Goal: Task Accomplishment & Management: Manage account settings

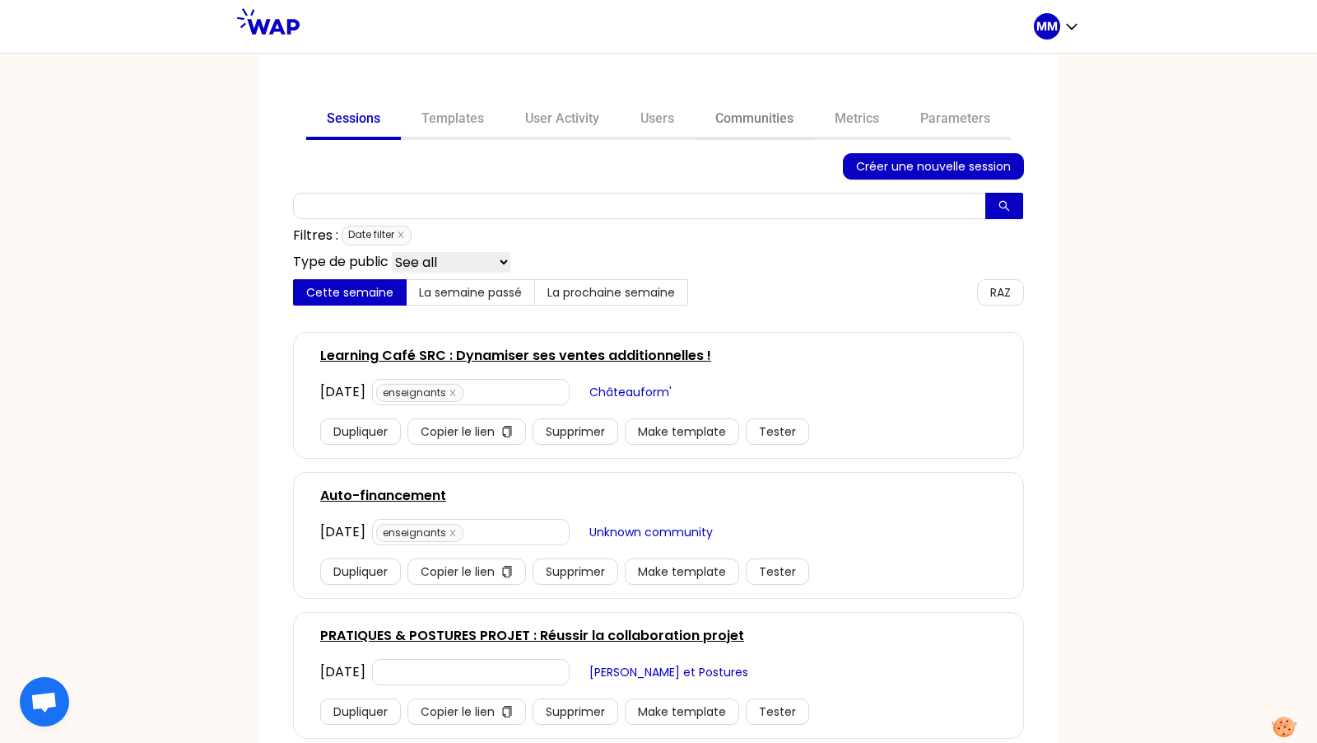
click at [761, 119] on link "Communities" at bounding box center [754, 120] width 119 height 40
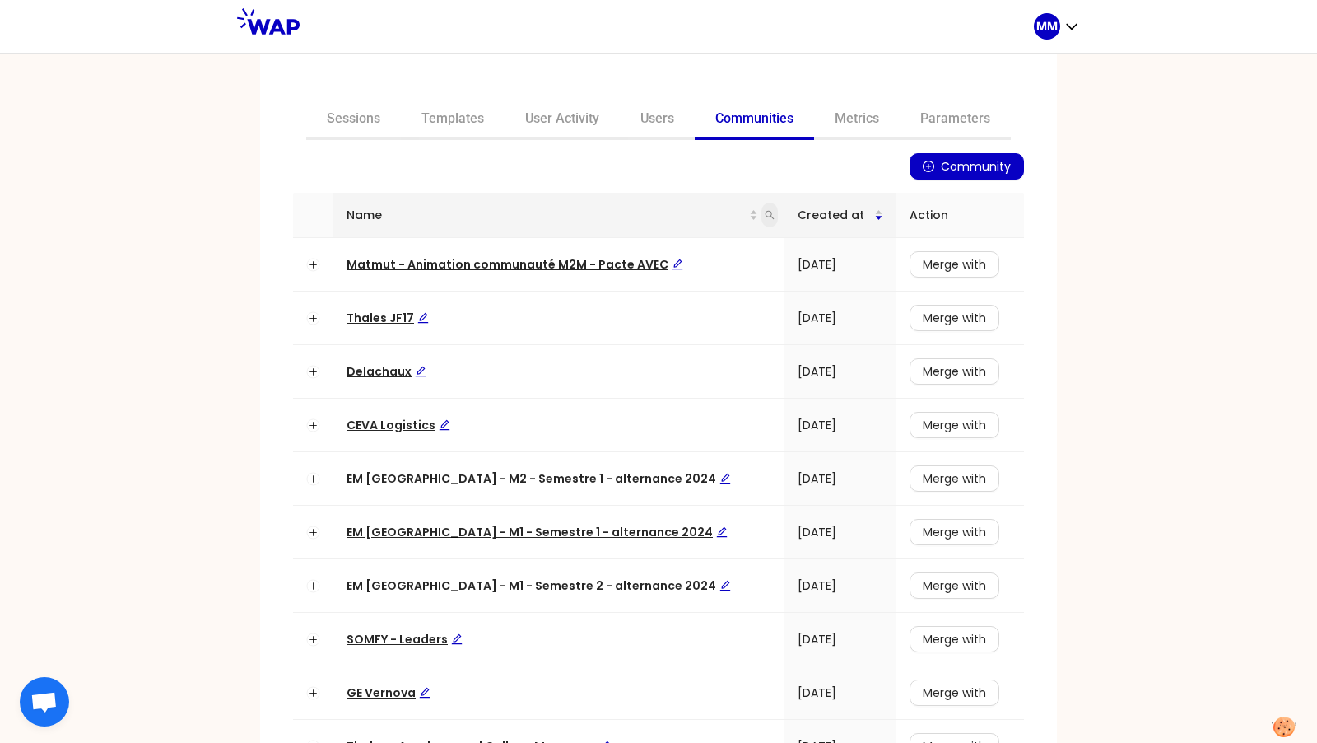
click at [765, 218] on icon "search" at bounding box center [770, 215] width 10 height 10
type input "matmut"
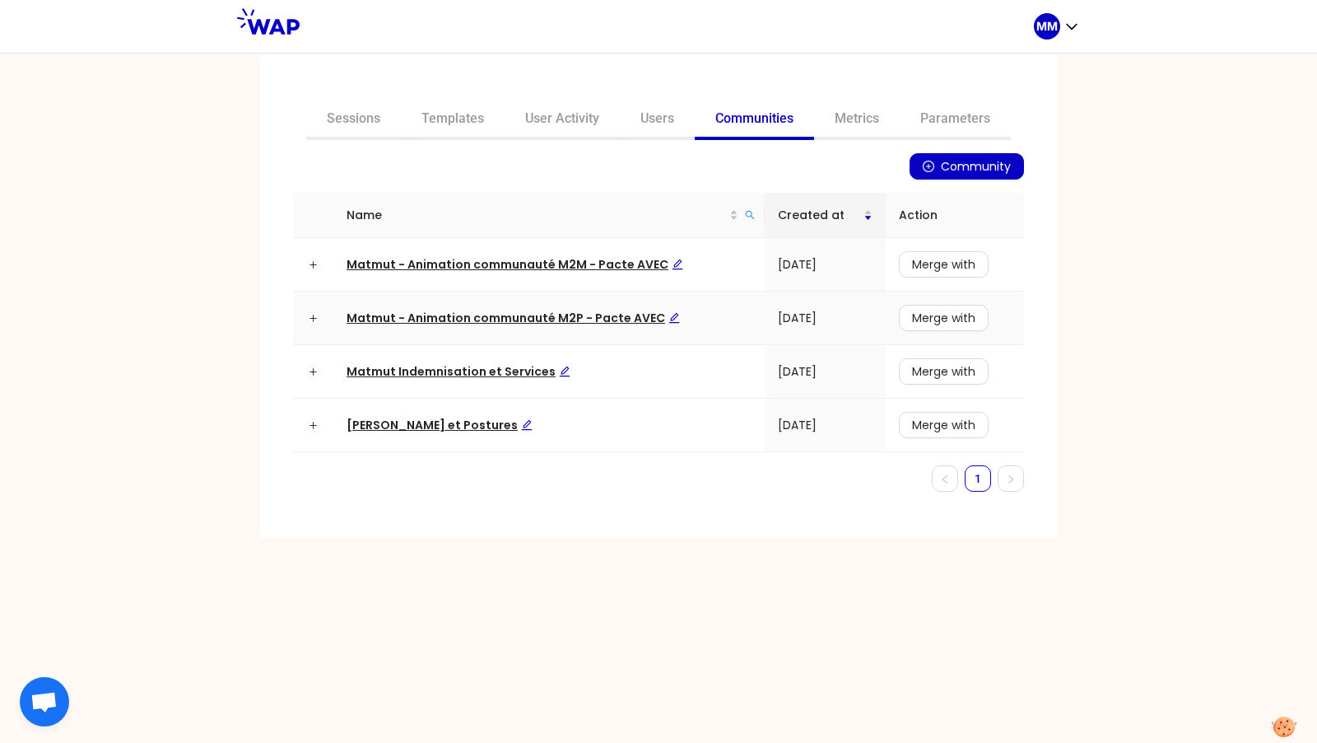
click at [545, 323] on span "Matmut - Animation communauté M2P - Pacte AVEC" at bounding box center [513, 318] width 333 height 16
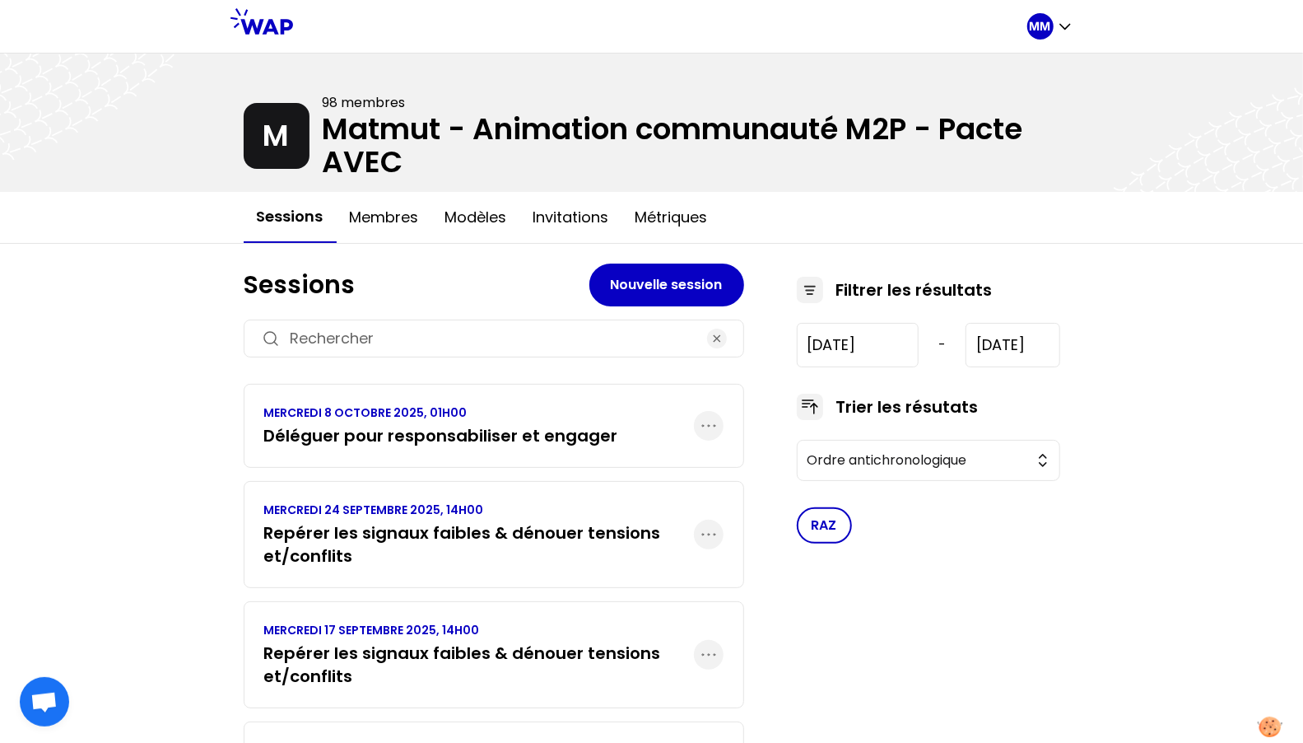
click at [499, 436] on h3 "Déléguer pour responsabiliser et engager" at bounding box center [441, 435] width 354 height 23
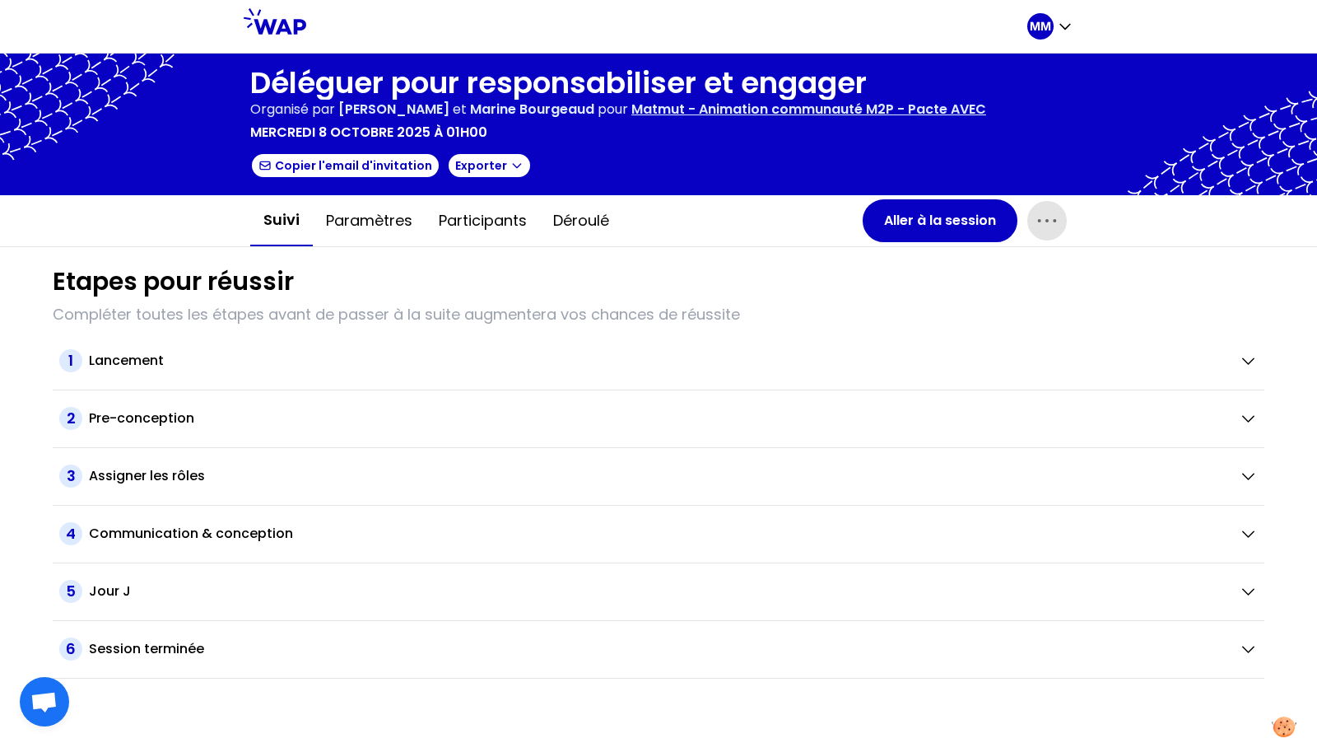
click at [1048, 218] on icon "button" at bounding box center [1047, 220] width 26 height 26
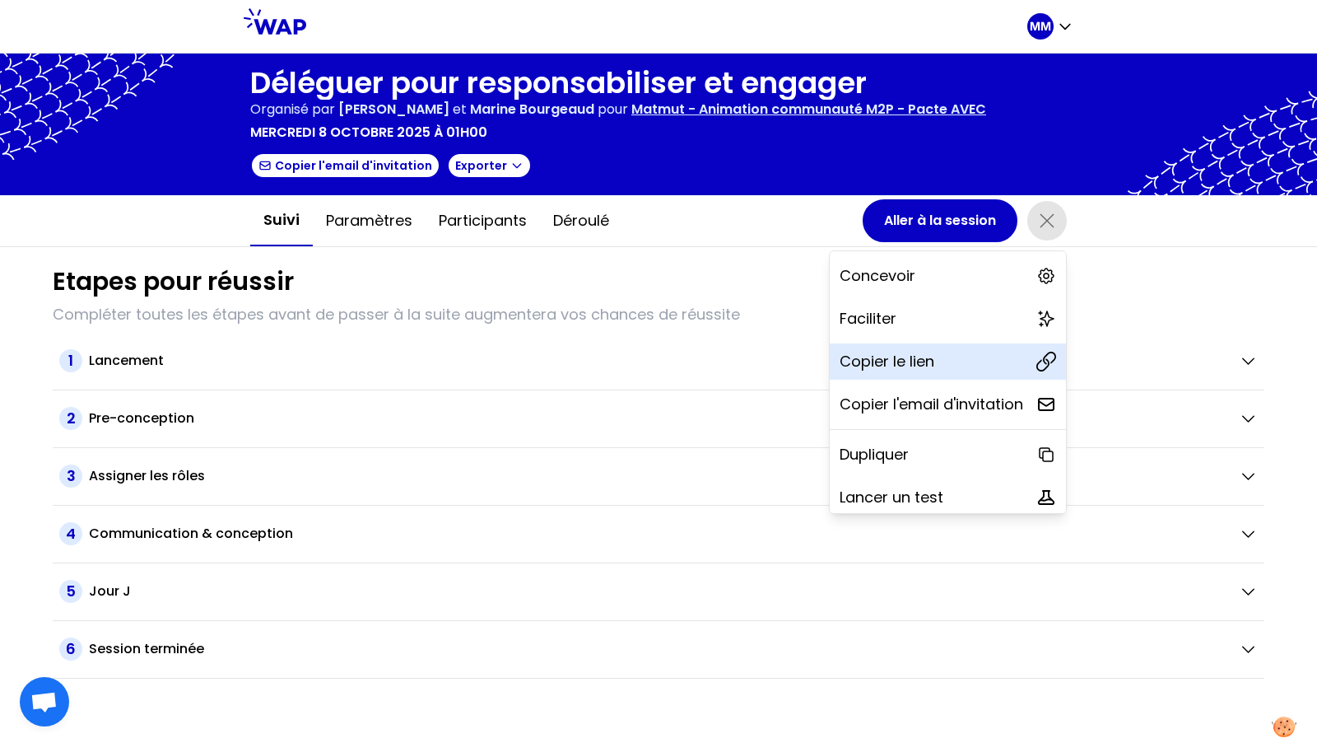
click at [981, 353] on div "Copier le lien" at bounding box center [948, 361] width 236 height 36
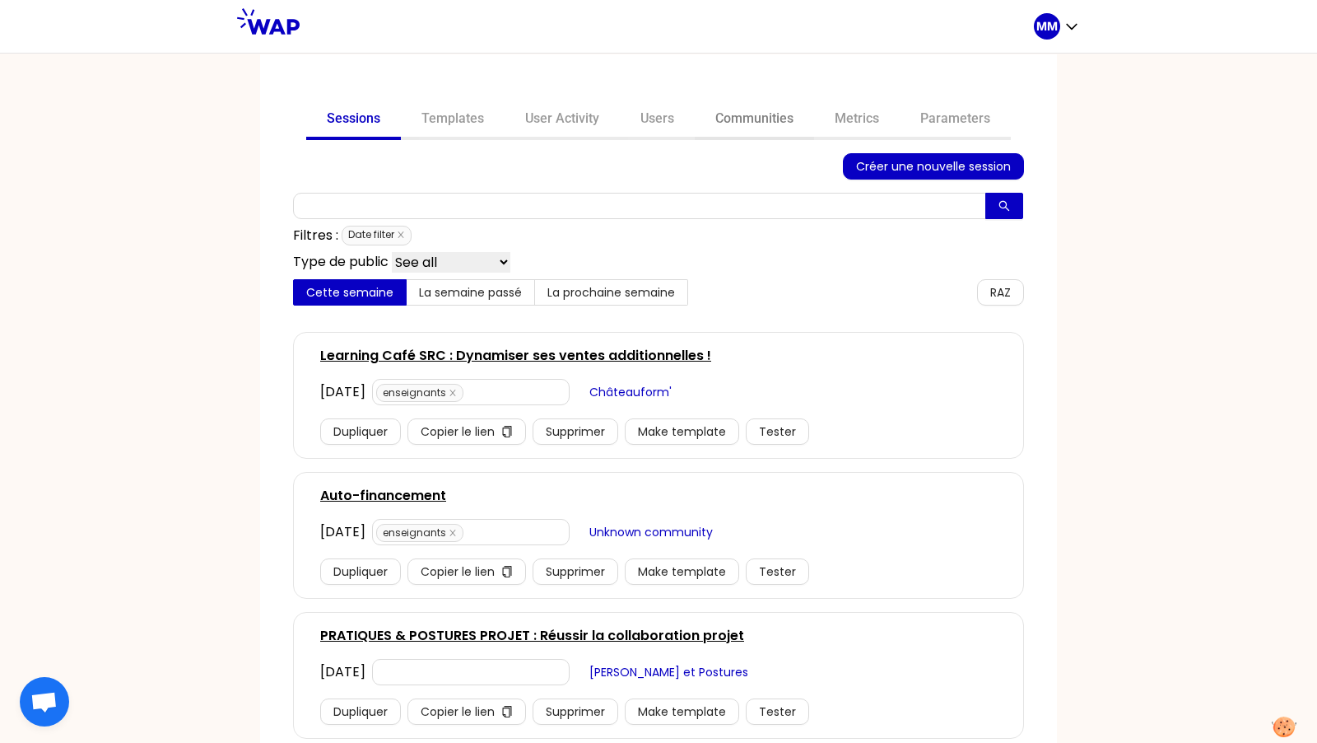
click at [747, 124] on link "Communities" at bounding box center [754, 120] width 119 height 40
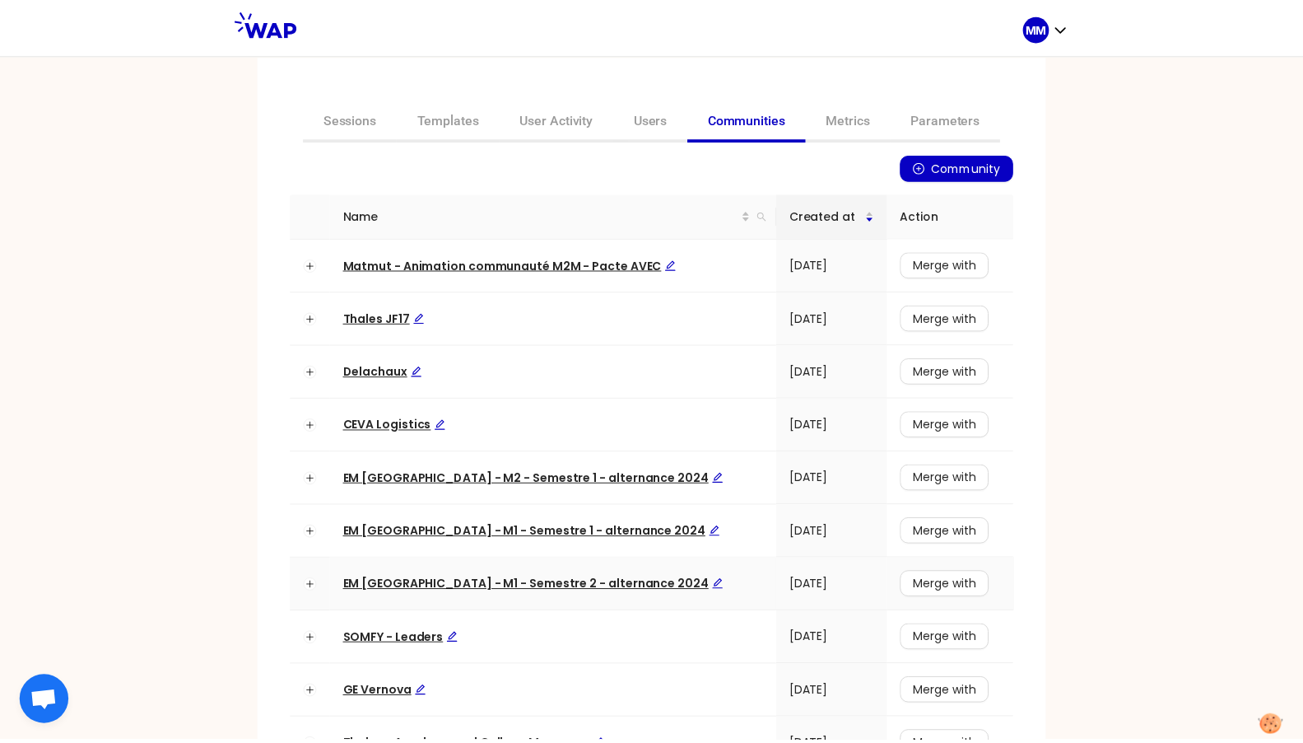
scroll to position [111, 0]
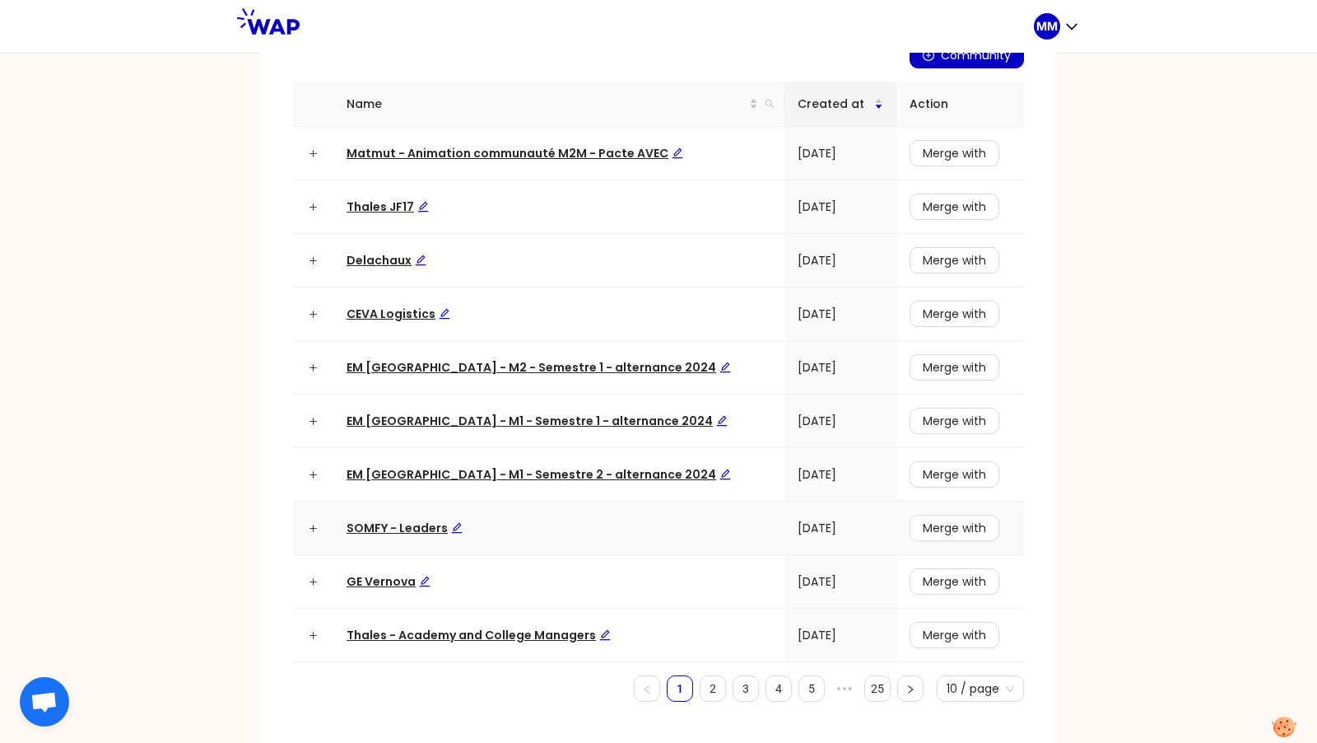
click at [417, 522] on span "SOMFY - Leaders" at bounding box center [405, 528] width 116 height 16
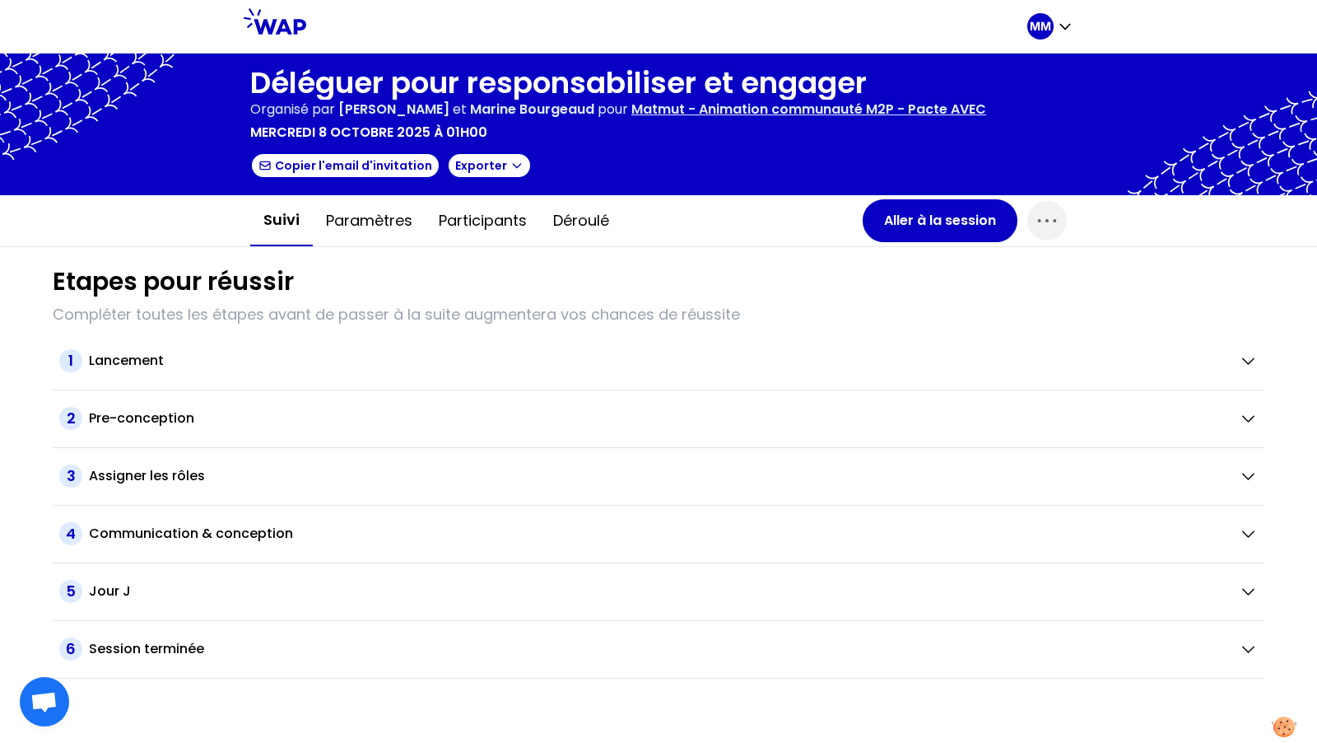
click at [1093, 159] on div at bounding box center [658, 125] width 1317 height 142
click at [1054, 226] on icon "button" at bounding box center [1047, 220] width 26 height 26
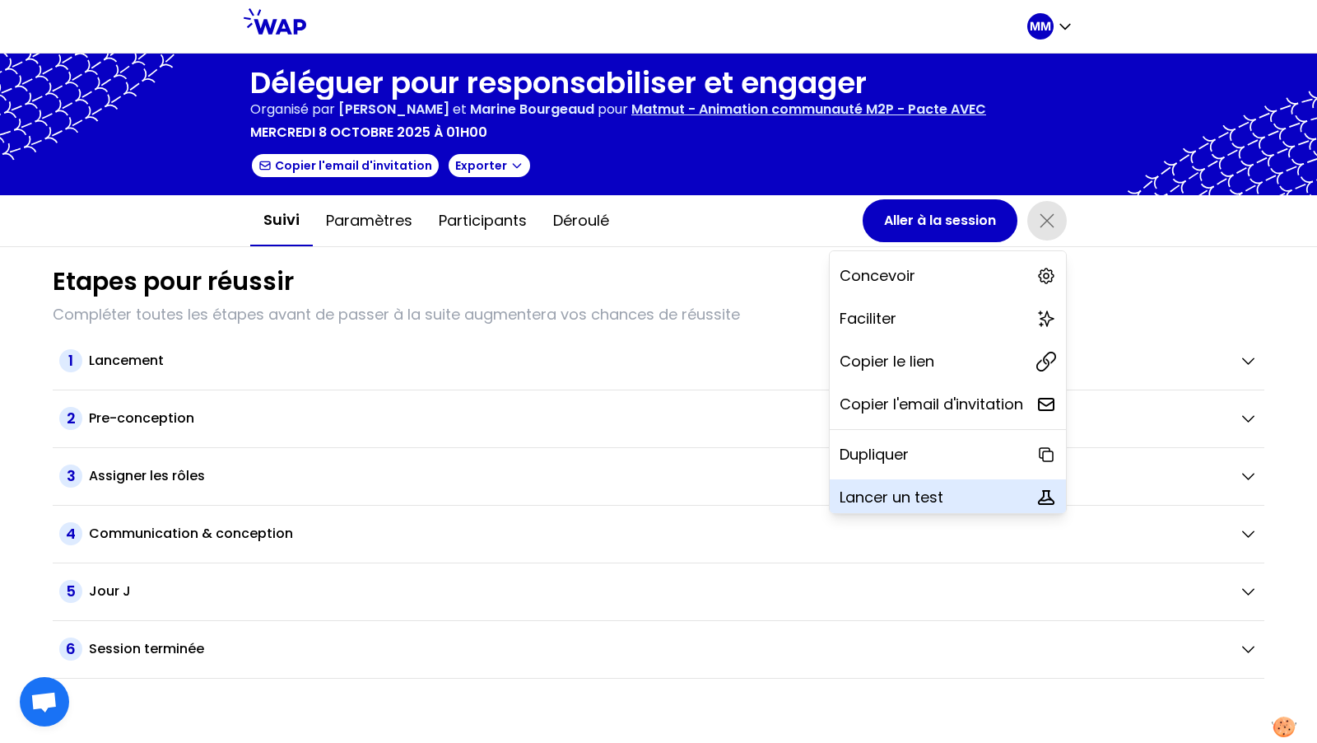
click at [984, 492] on div "Lancer un test" at bounding box center [948, 497] width 236 height 36
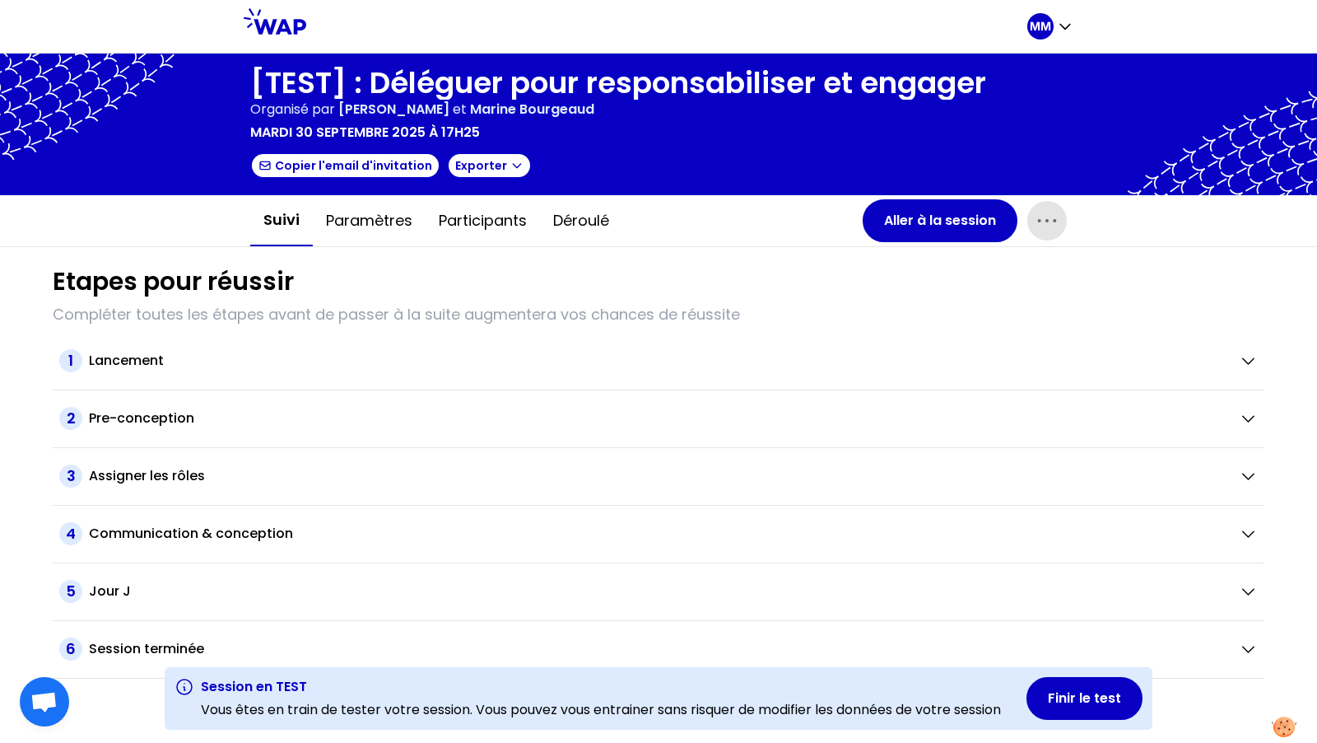
click at [1051, 229] on icon "button" at bounding box center [1047, 220] width 26 height 26
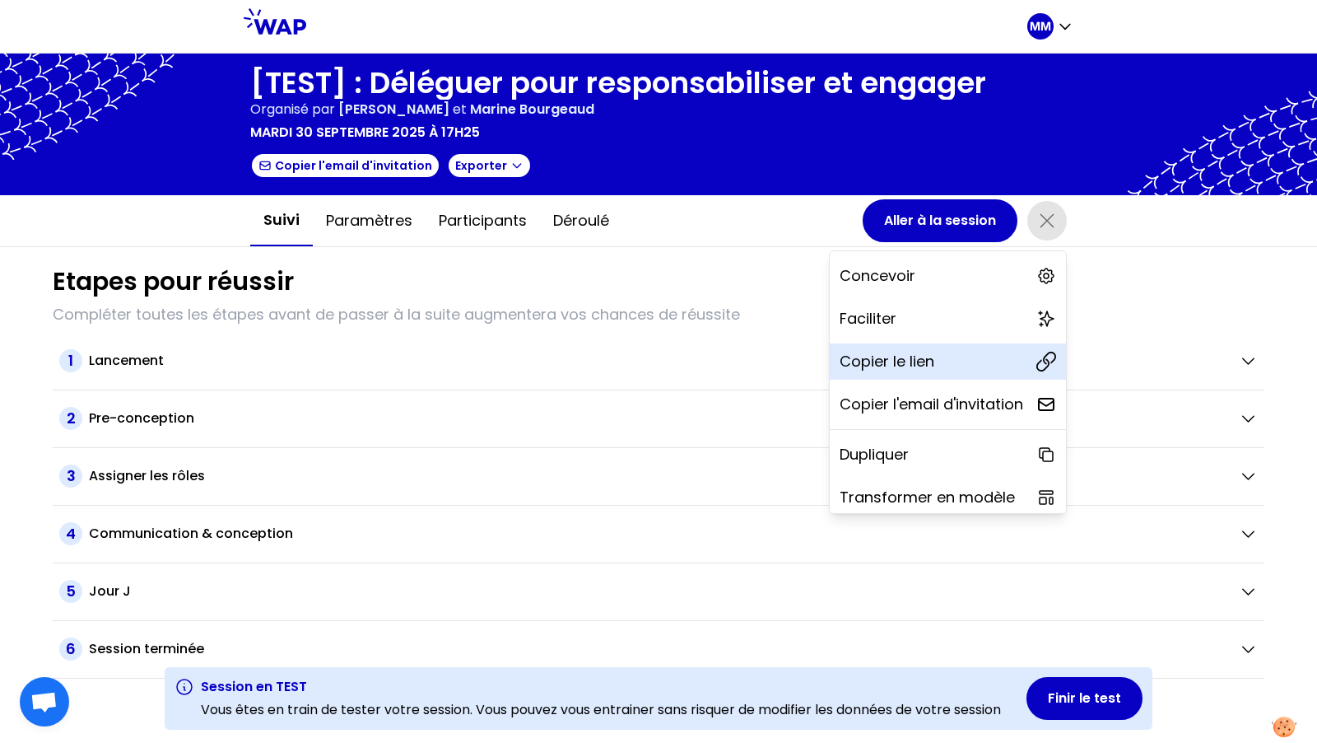
click at [976, 366] on div "Copier le lien" at bounding box center [948, 361] width 236 height 36
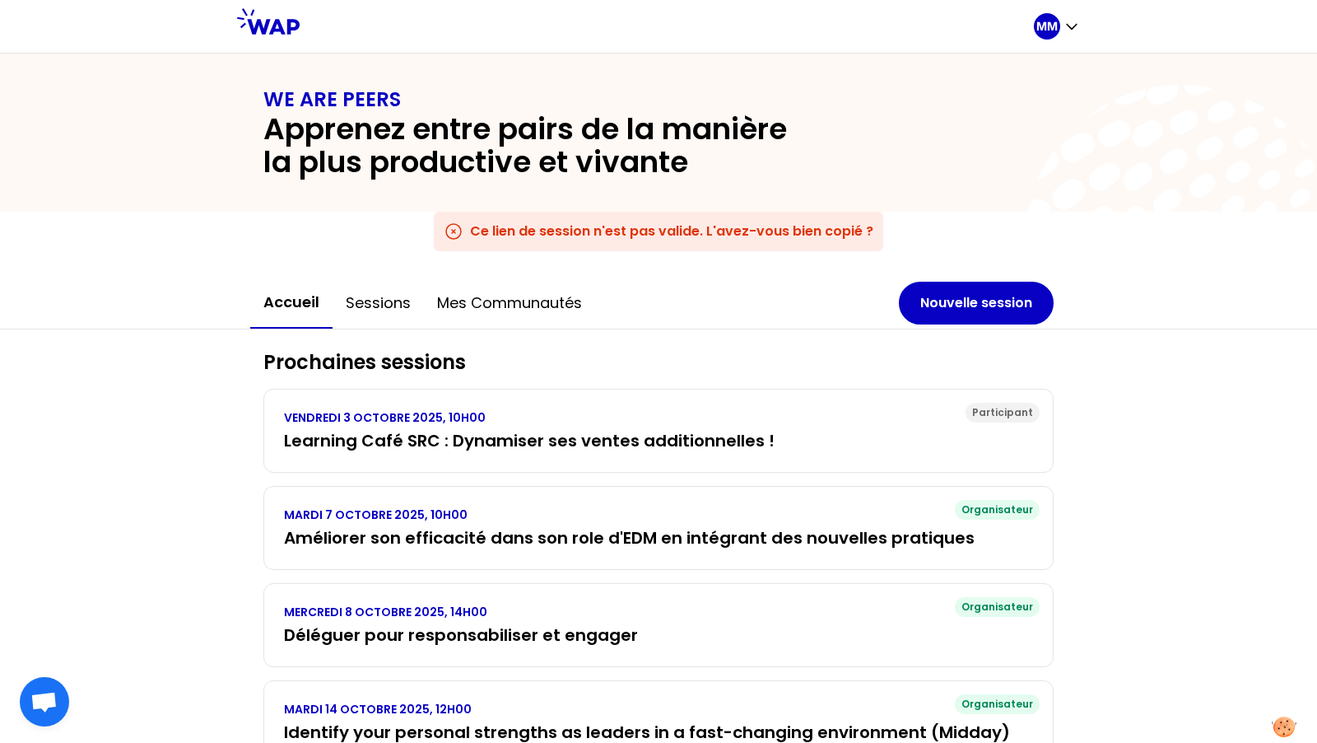
click at [1037, 42] on div "MM" at bounding box center [1057, 26] width 46 height 53
click at [1041, 30] on p "MM" at bounding box center [1047, 26] width 21 height 16
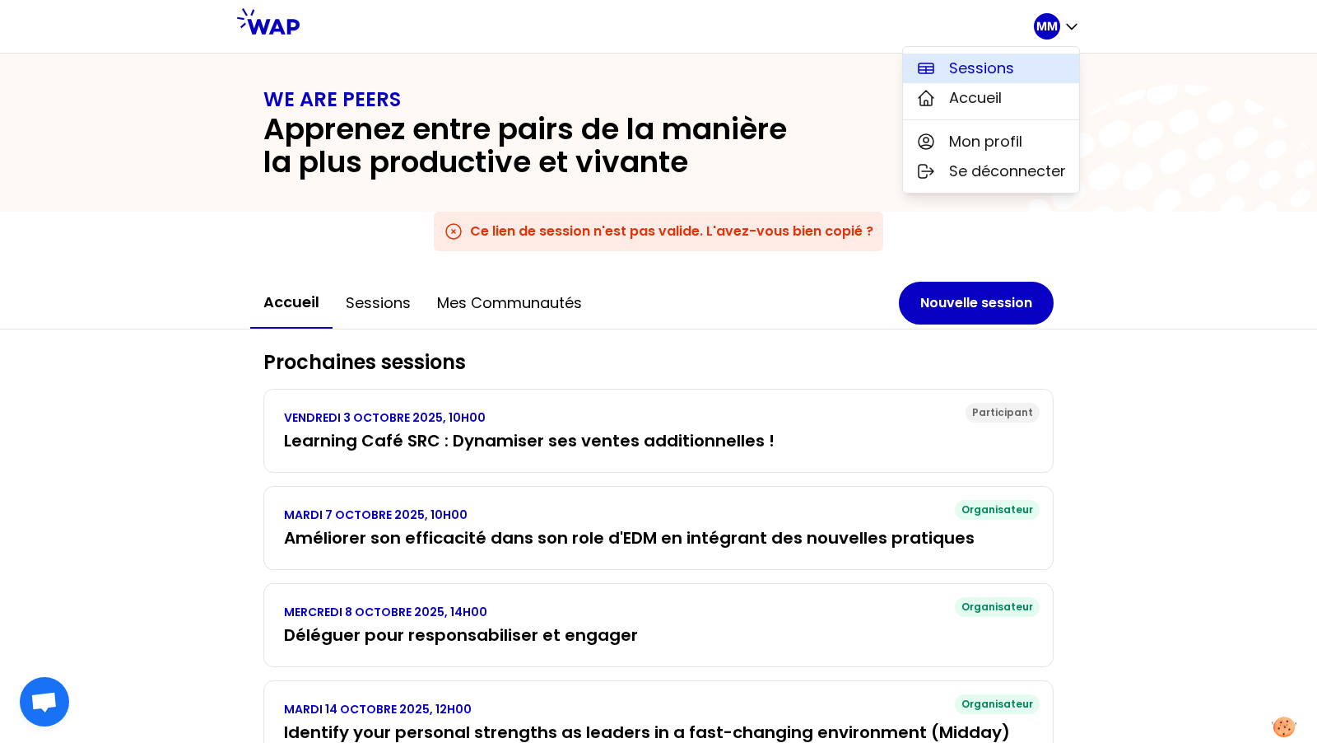
click at [1026, 65] on button "Sessions" at bounding box center [991, 69] width 176 height 30
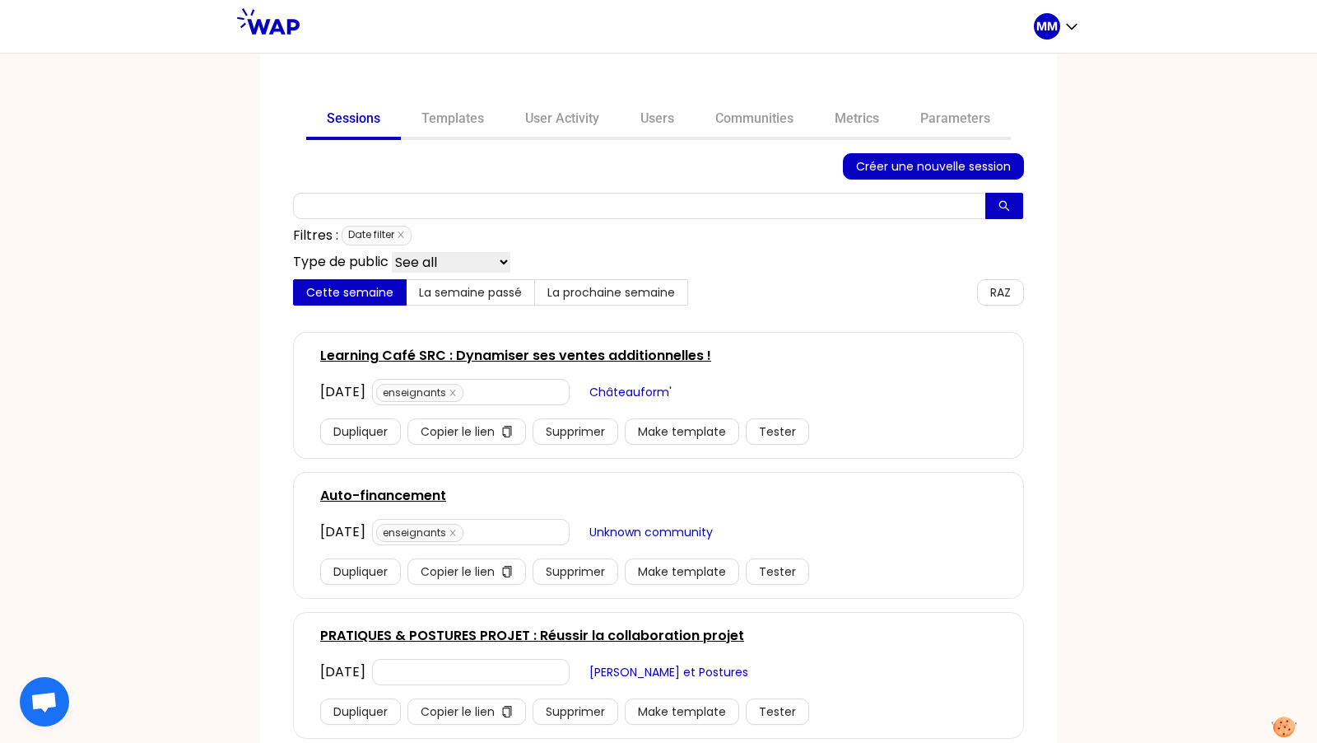
click at [570, 634] on link "PRATIQUES & POSTURES PROJET : Réussir la collaboration projet" at bounding box center [532, 636] width 424 height 20
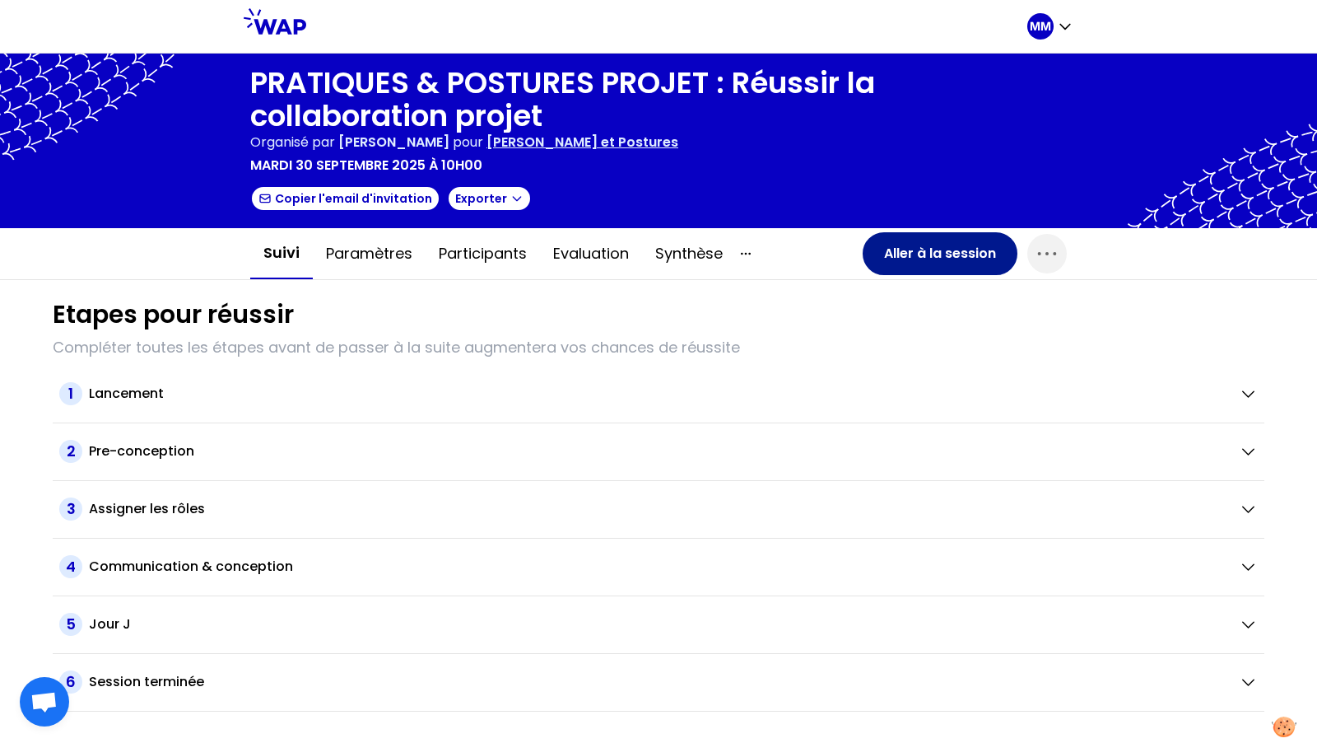
click at [939, 256] on button "Aller à la session" at bounding box center [940, 253] width 155 height 43
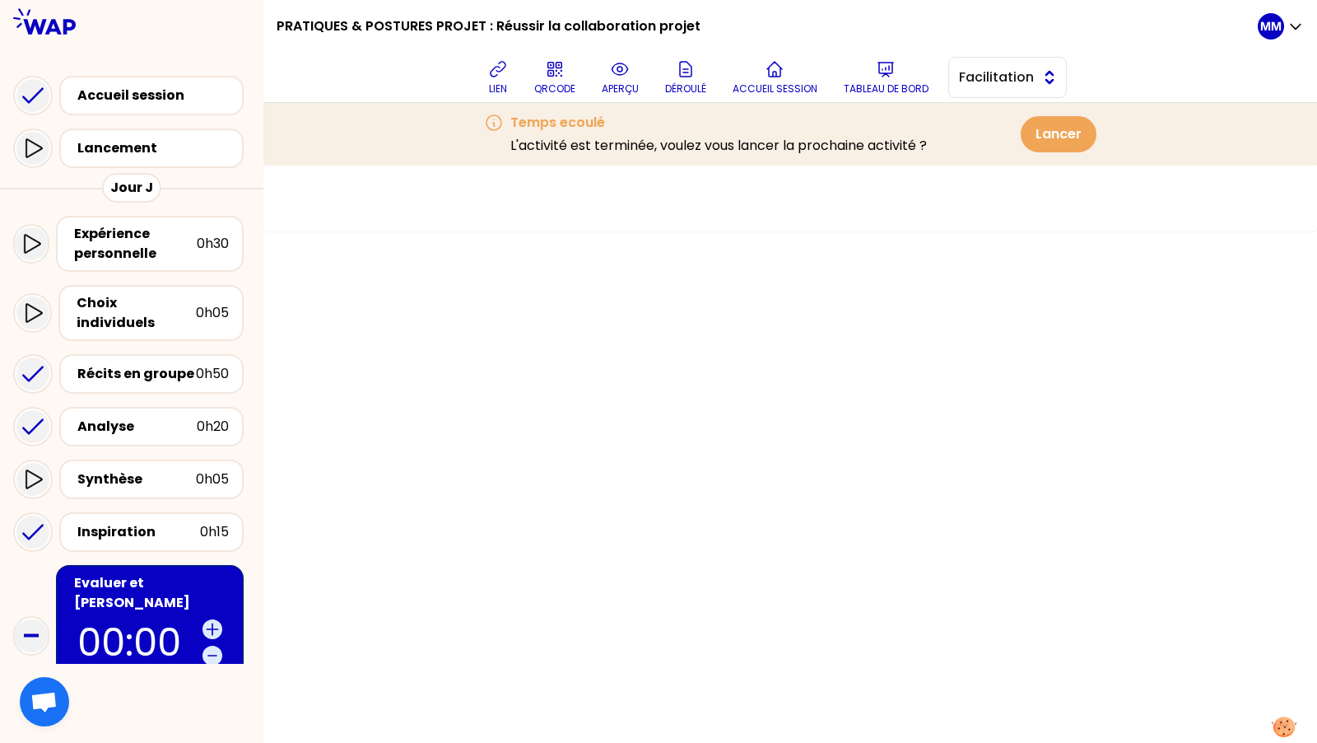
click at [1006, 91] on button "Facilitation" at bounding box center [1008, 77] width 119 height 41
click at [1011, 120] on span "Conception" at bounding box center [1017, 119] width 71 height 20
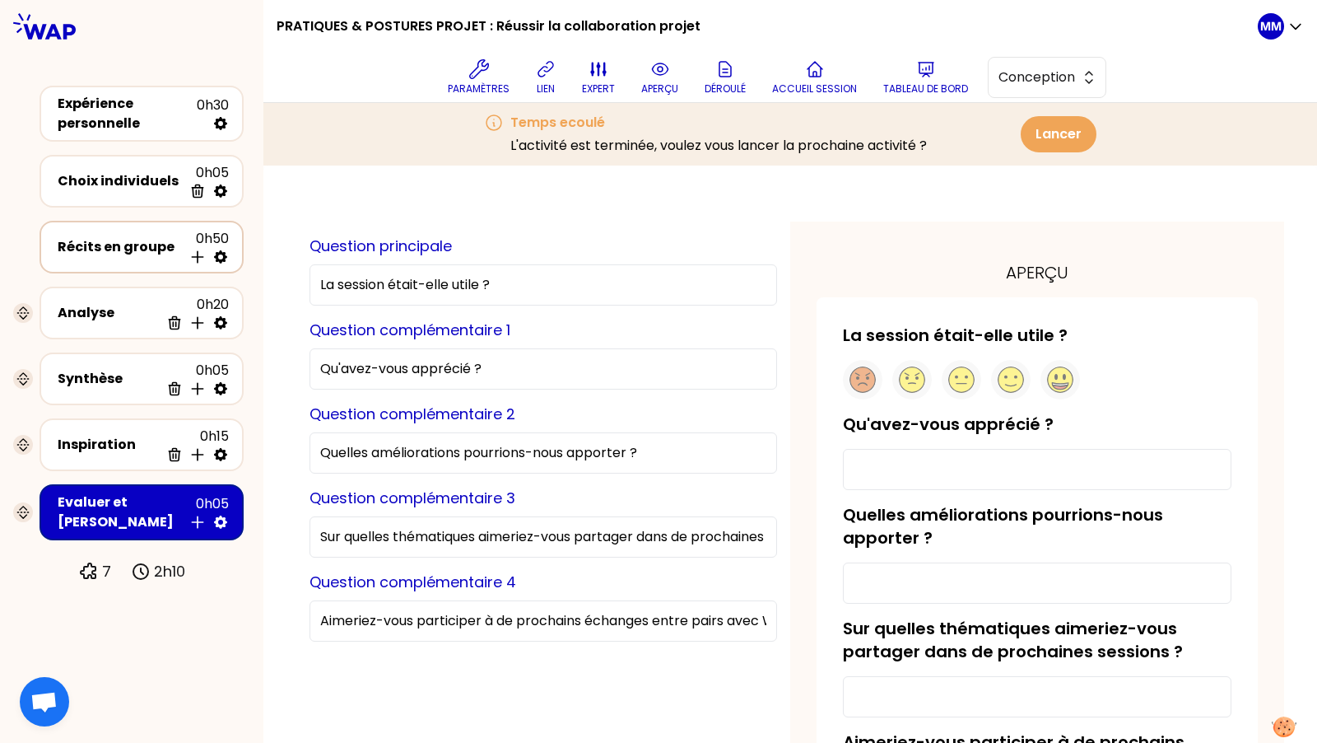
click at [217, 254] on icon at bounding box center [220, 256] width 13 height 13
select select "empty"
select select "5"
select select "Each"
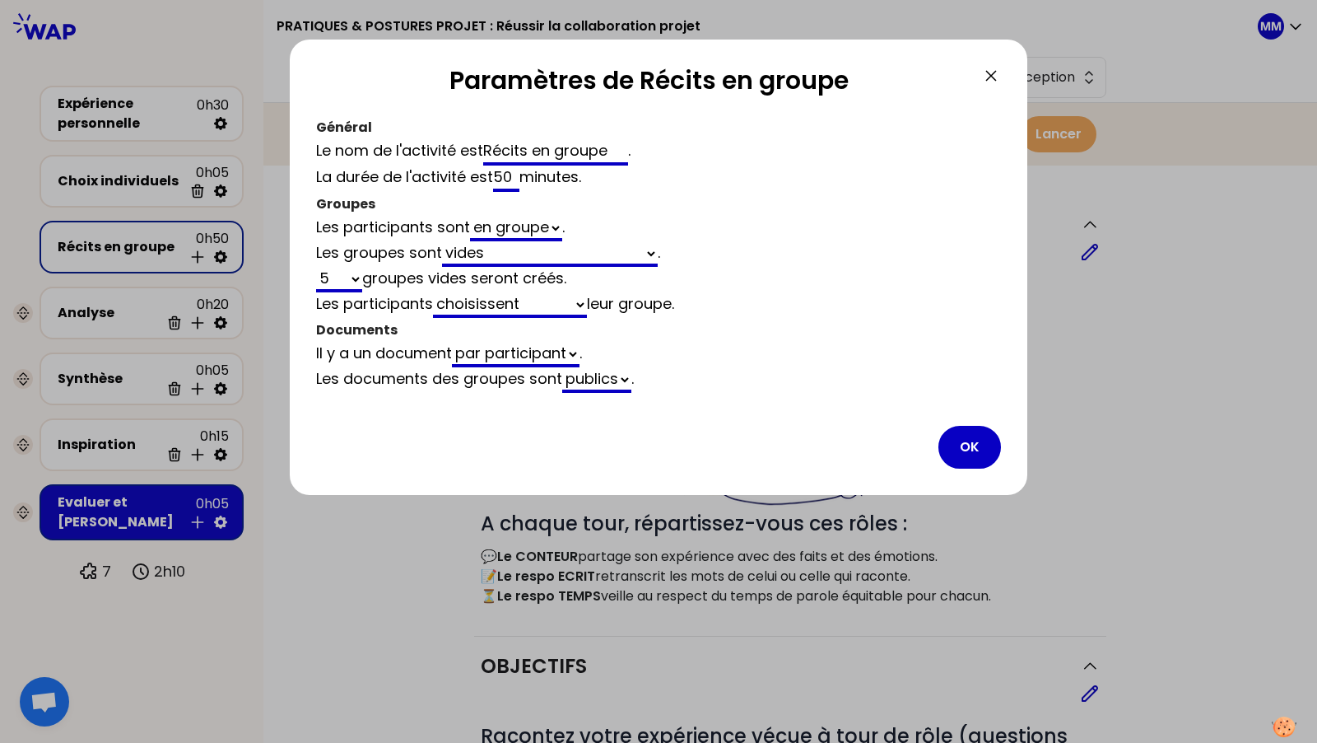
click at [469, 260] on select "générés automatiquement vides" at bounding box center [550, 254] width 216 height 26
select select "4"
select select "5"
select select "all"
select select "false"
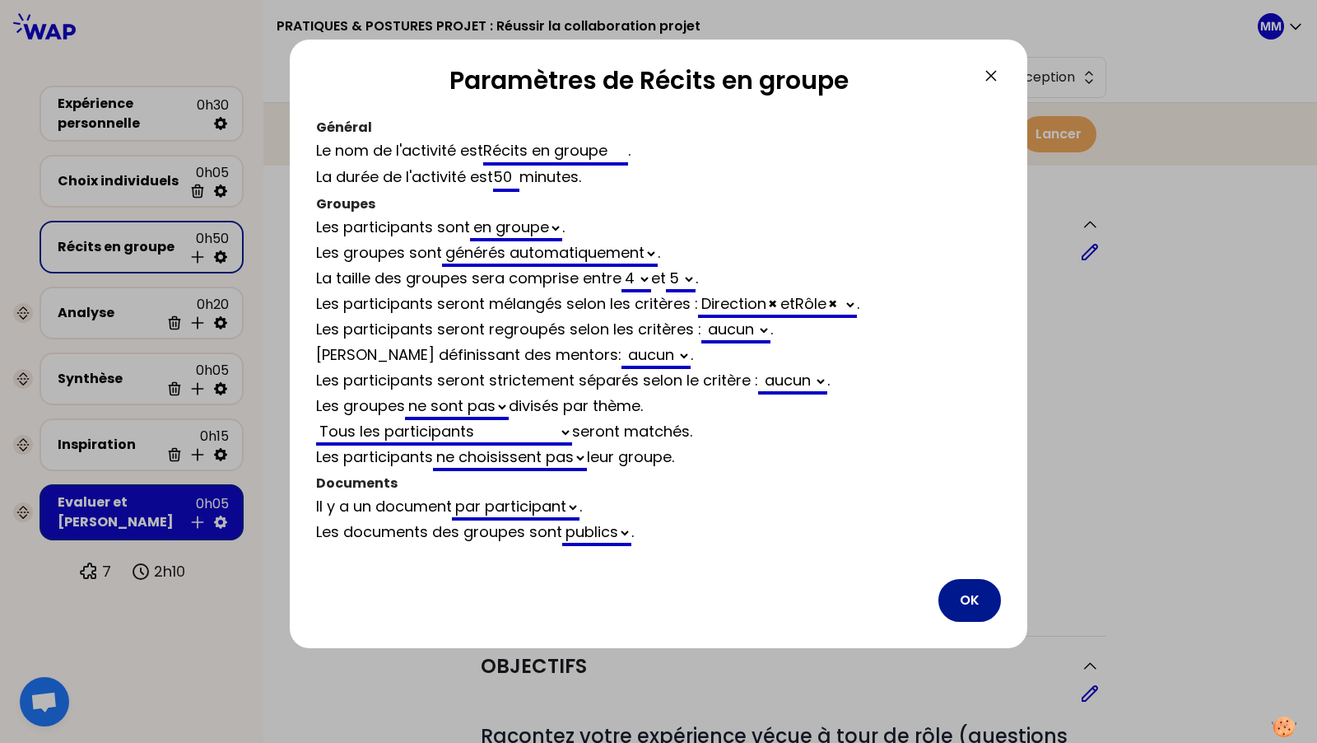
click at [974, 594] on button "OK" at bounding box center [970, 600] width 63 height 43
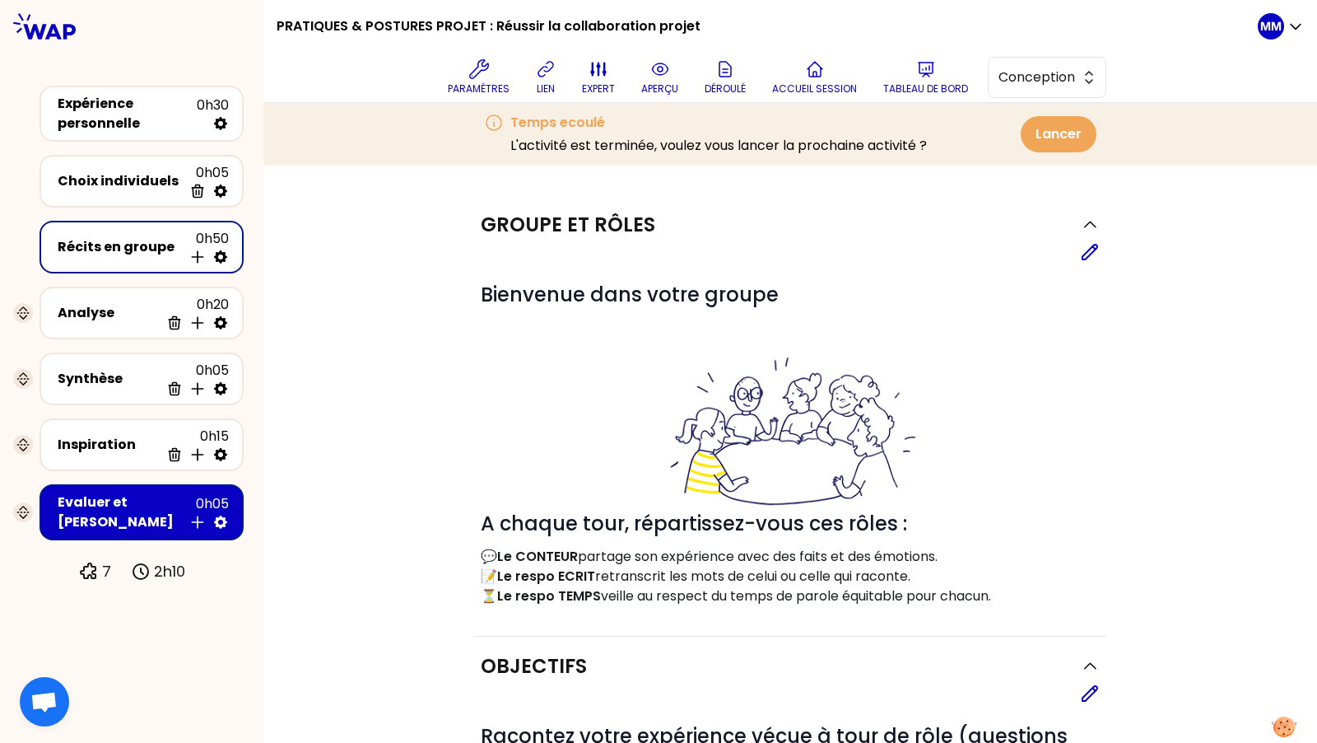
click at [227, 258] on icon at bounding box center [220, 257] width 16 height 16
select select "4"
select select "5"
select select "all"
select select "false"
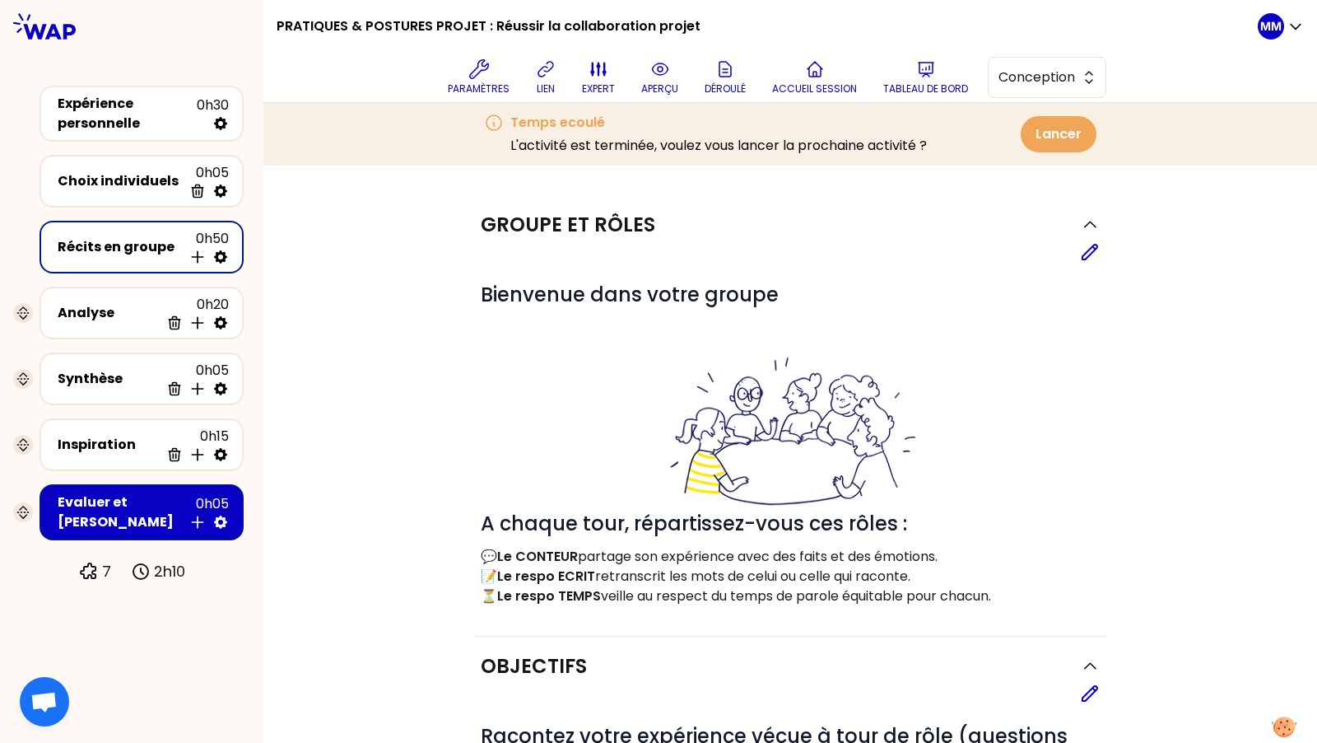
select select "Each"
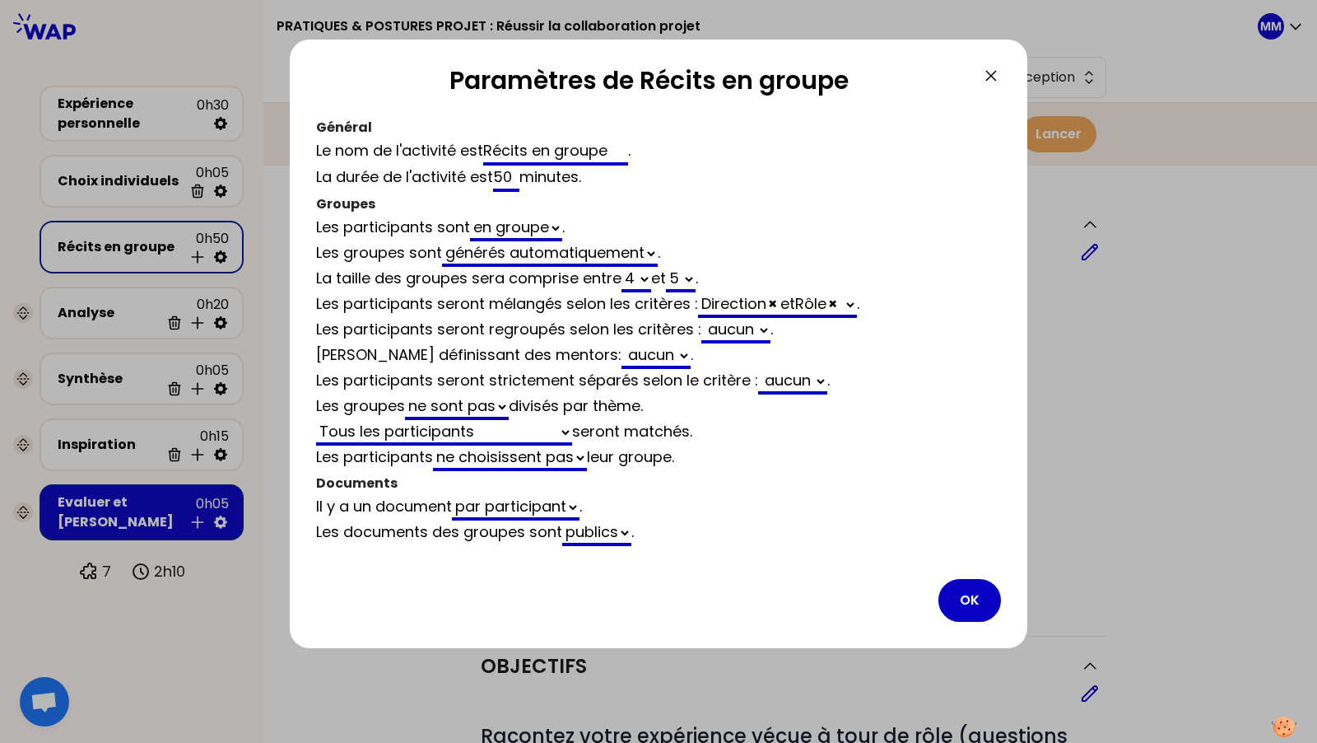
click at [226, 256] on div at bounding box center [658, 371] width 1317 height 743
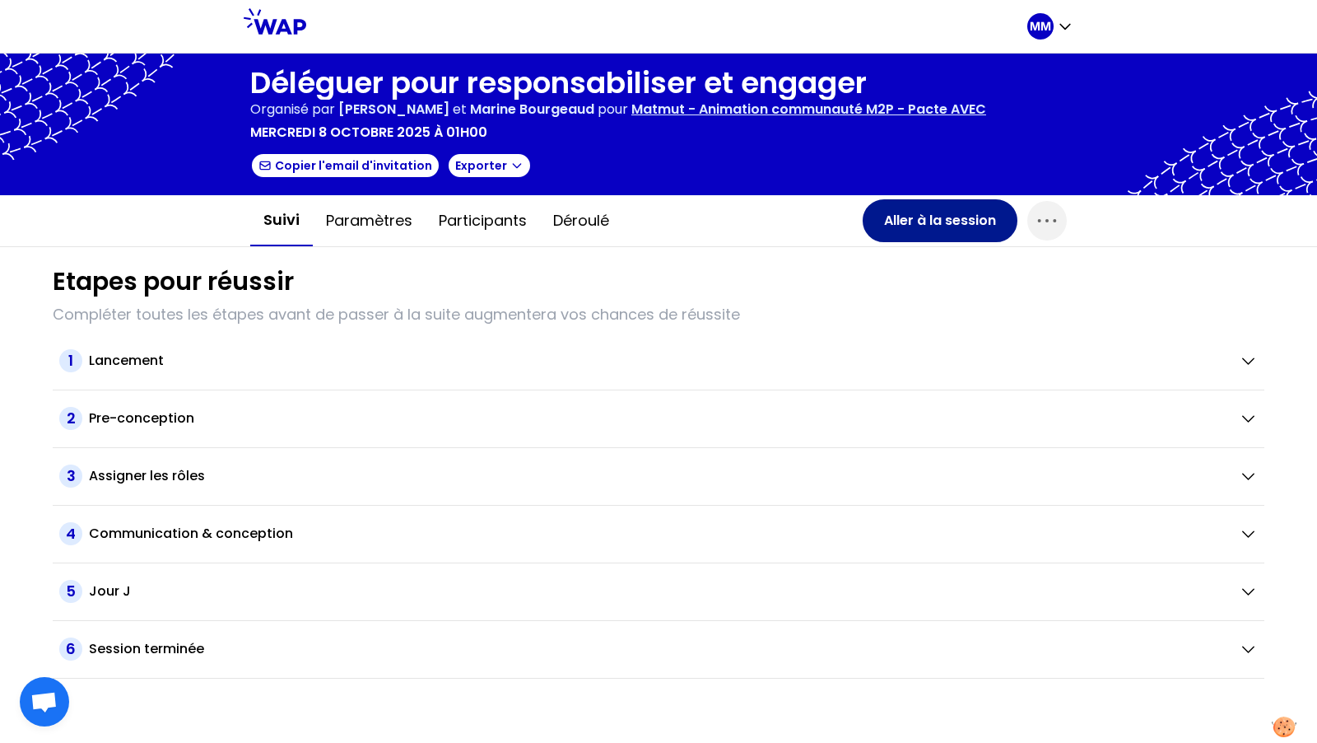
click at [933, 227] on button "Aller à la session" at bounding box center [940, 220] width 155 height 43
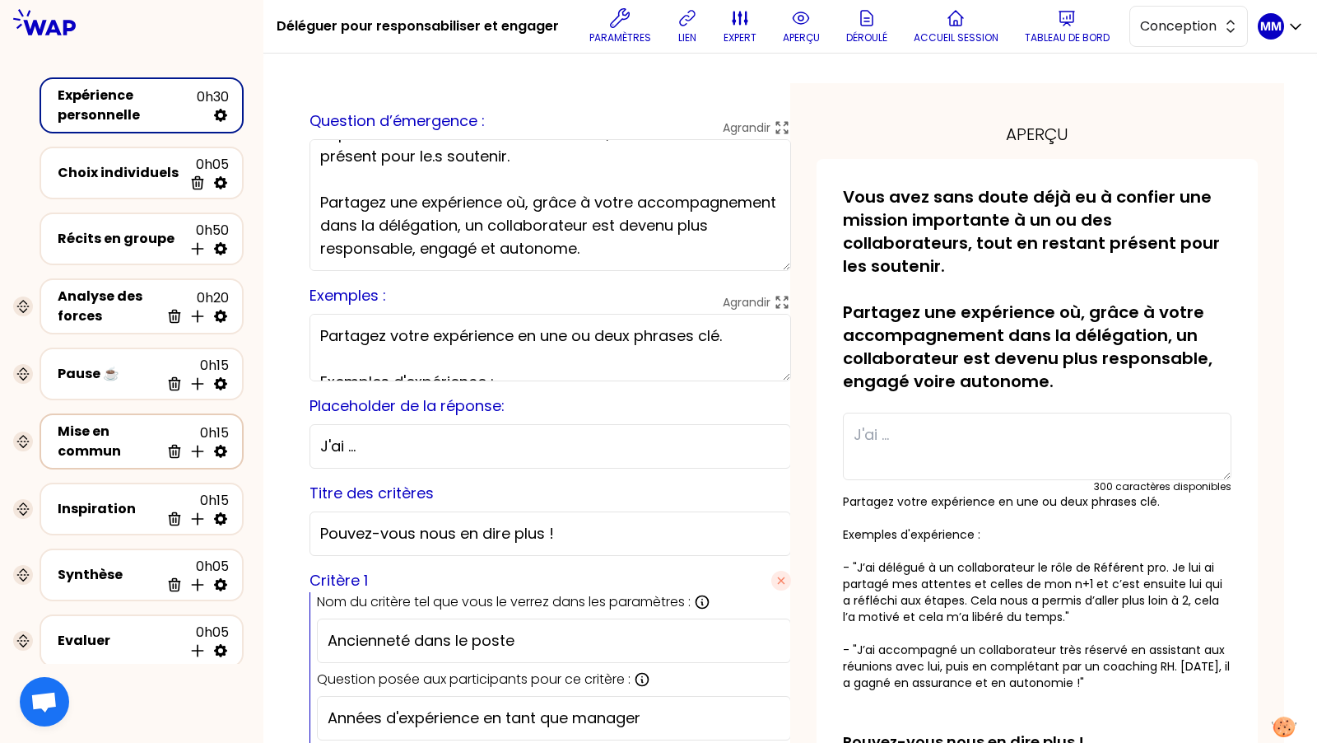
click at [105, 443] on div "Mise en commun" at bounding box center [109, 442] width 102 height 40
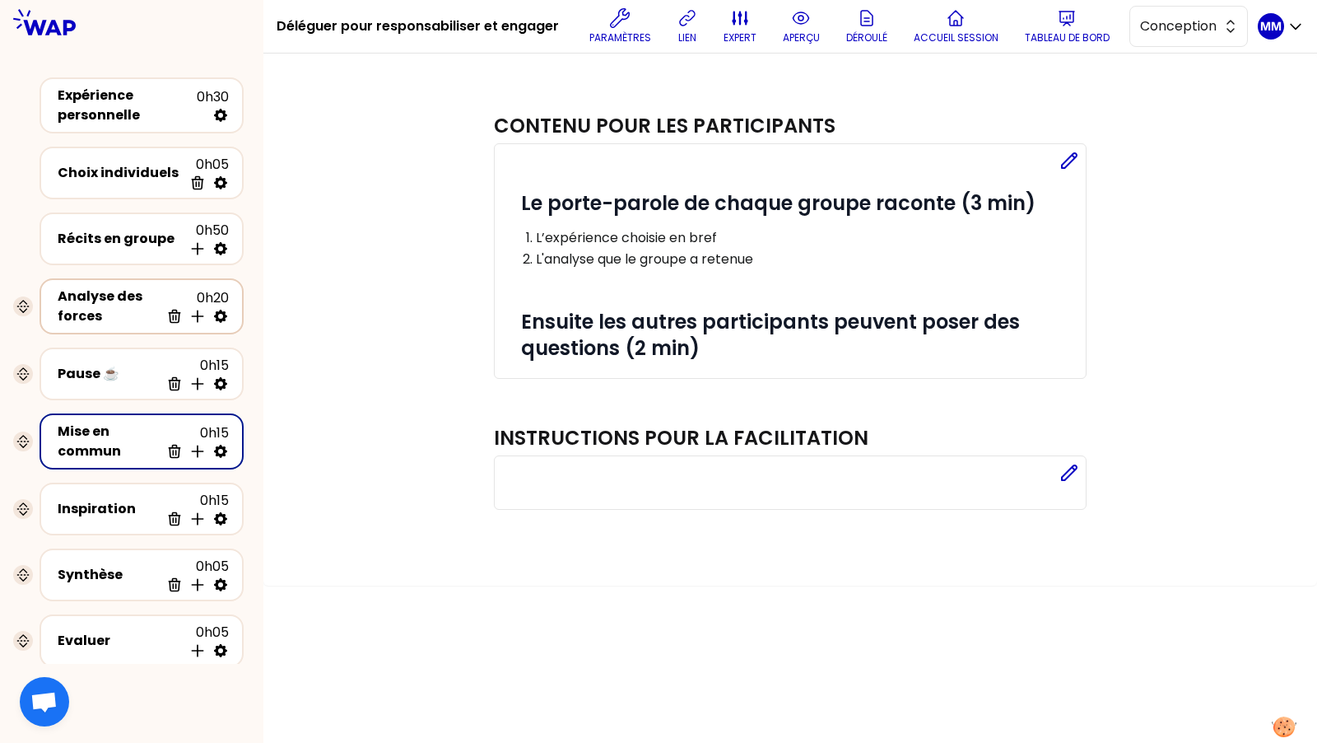
click at [101, 296] on div "Analyse des forces" at bounding box center [109, 307] width 102 height 40
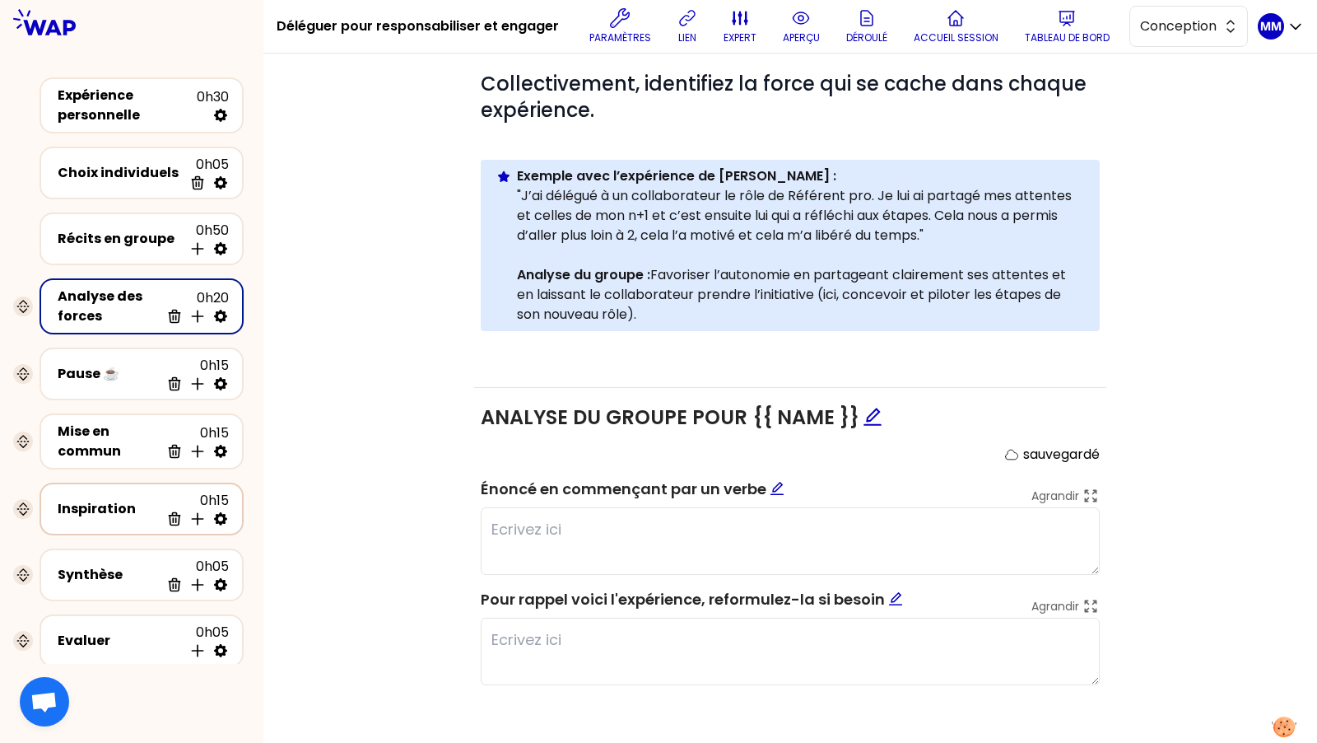
click at [84, 509] on div "Inspiration" at bounding box center [109, 509] width 102 height 20
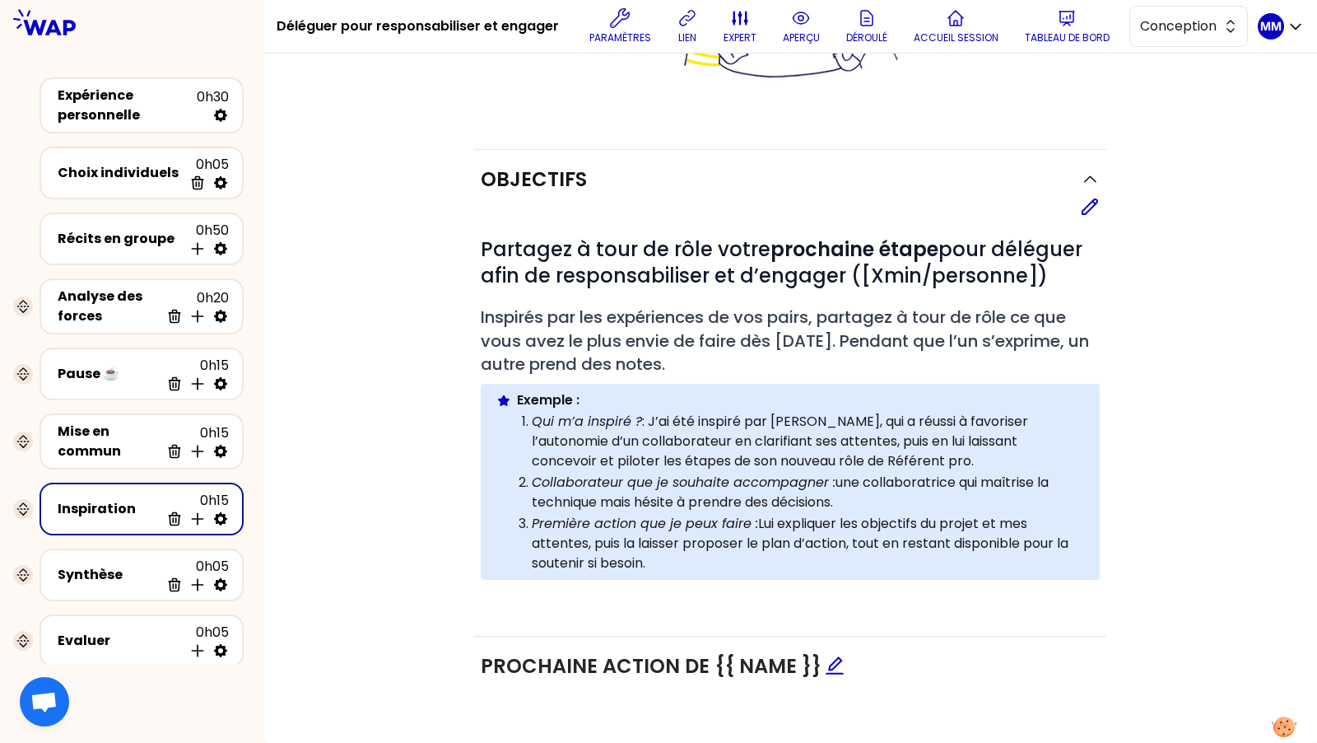
scroll to position [344, 0]
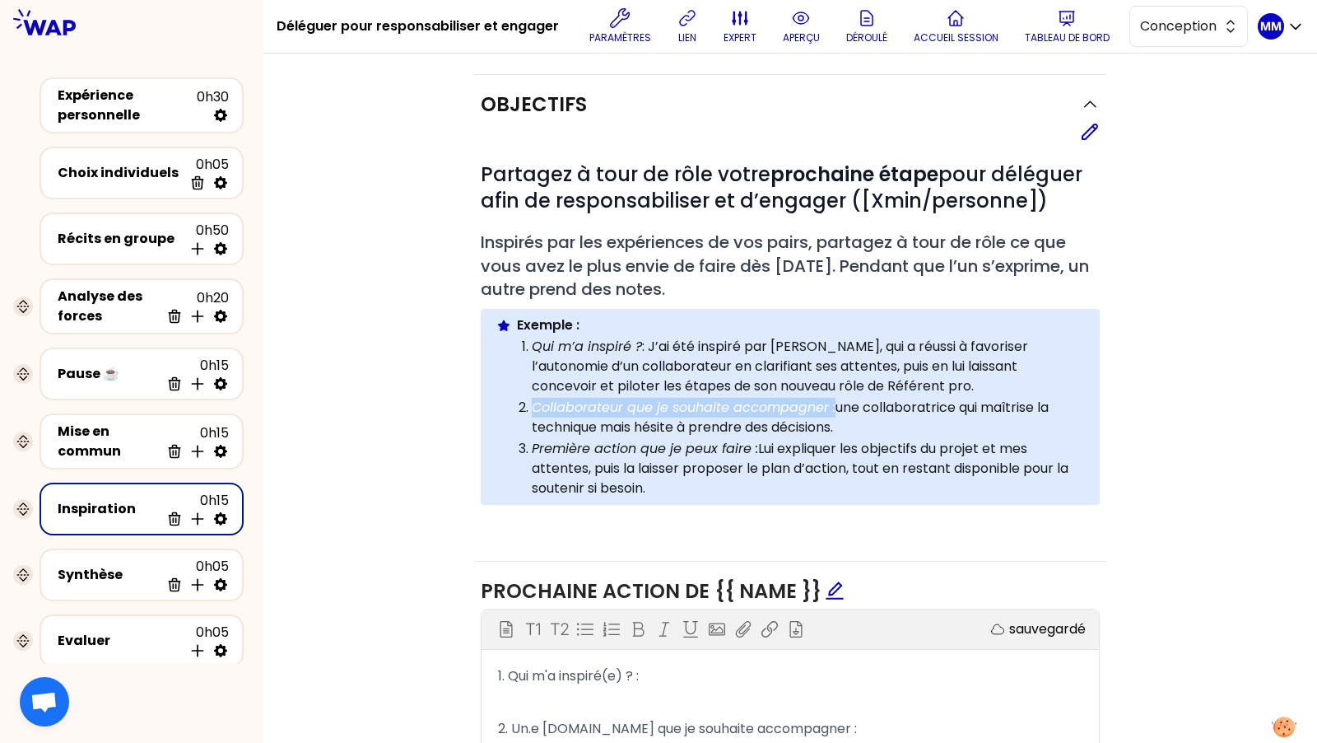
drag, startPoint x: 836, startPoint y: 403, endPoint x: 525, endPoint y: 403, distance: 310.4
click at [532, 403] on li "Collaborateur que je souhaite accompagner : une collaboratrice qui maîtrise la …" at bounding box center [808, 416] width 553 height 41
copy em "Collaborateur que je souhaite accompagner :"
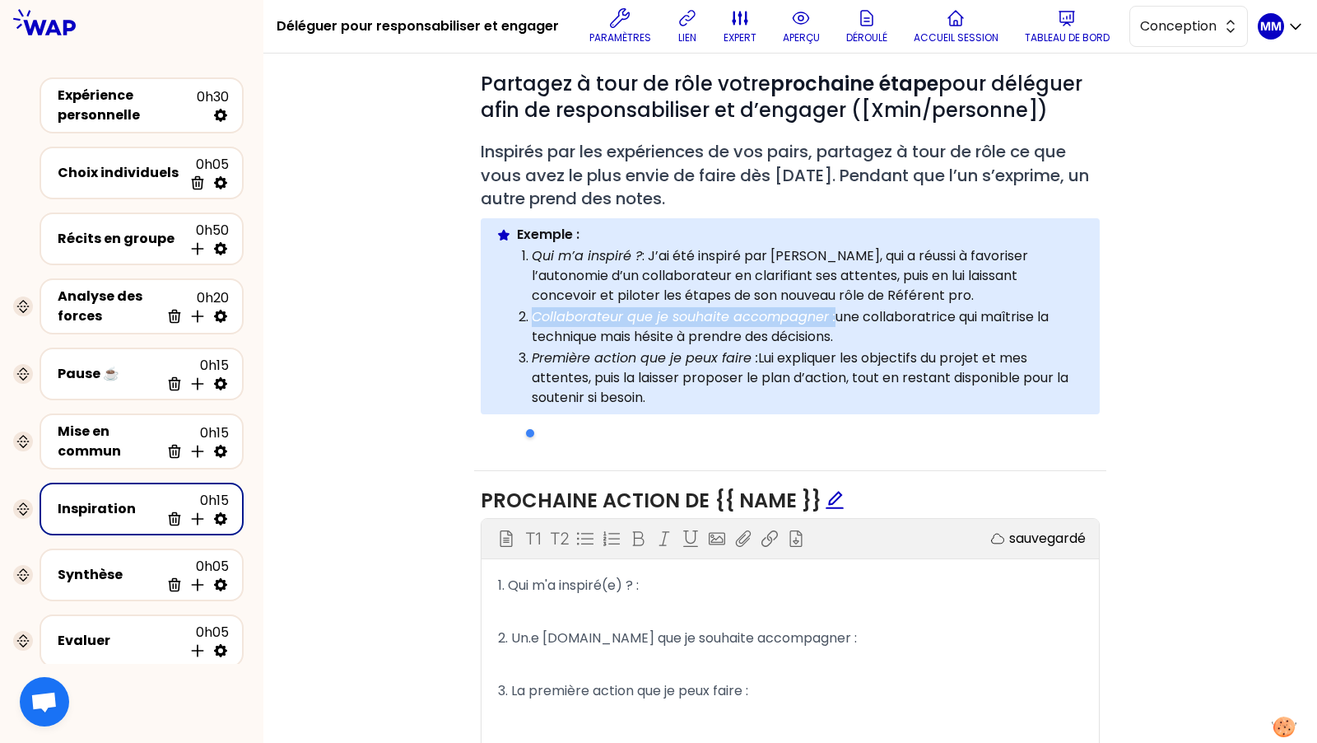
scroll to position [448, 0]
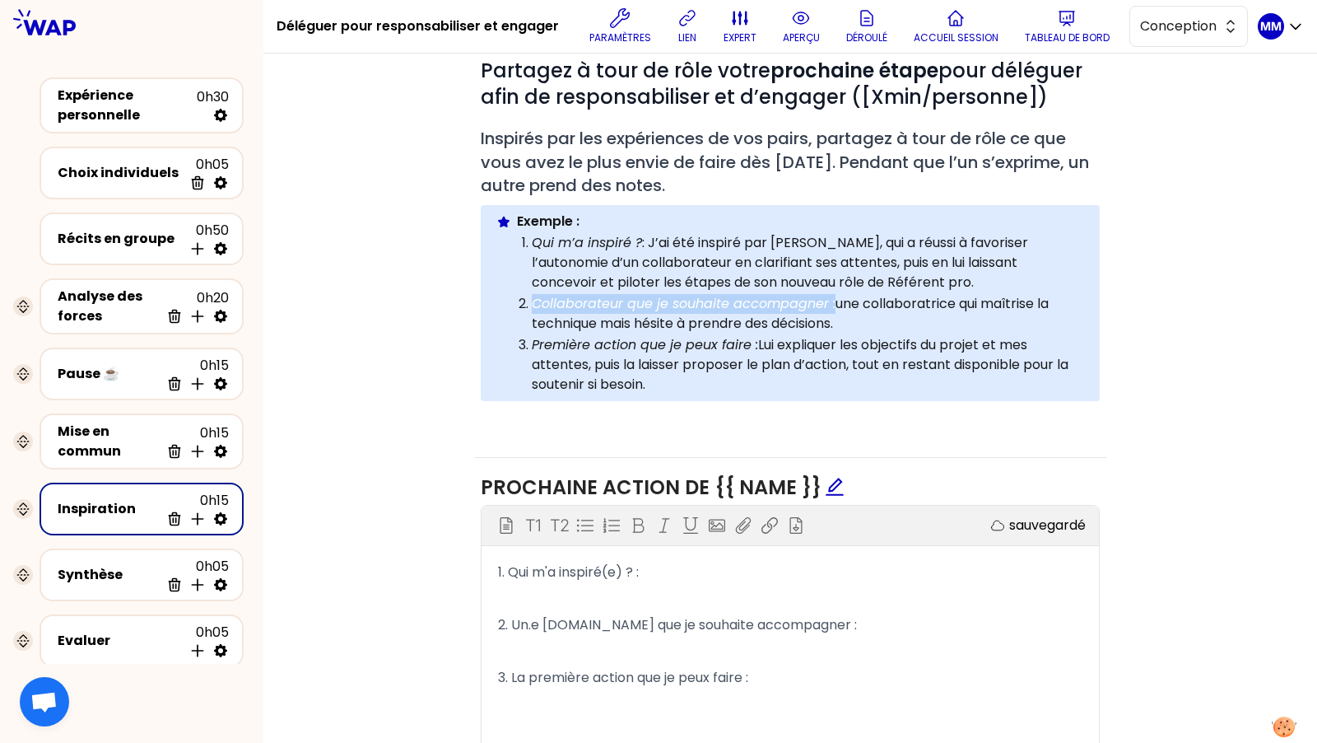
drag, startPoint x: 910, startPoint y: 632, endPoint x: 510, endPoint y: 625, distance: 399.4
click at [510, 625] on p "2. Un.e collaborateur.ice que je souhaite accompagner :" at bounding box center [790, 625] width 585 height 26
click at [749, 718] on div "Bloc d'instruction T1 T2 Exporter sauvegardé 1. Qui m'a inspiré(e) ? : ﻿ 2. Col…" at bounding box center [791, 629] width 618 height 247
click at [537, 676] on span "3. La première action que je peux faire :" at bounding box center [623, 677] width 250 height 19
click at [715, 705] on p "﻿" at bounding box center [790, 704] width 585 height 26
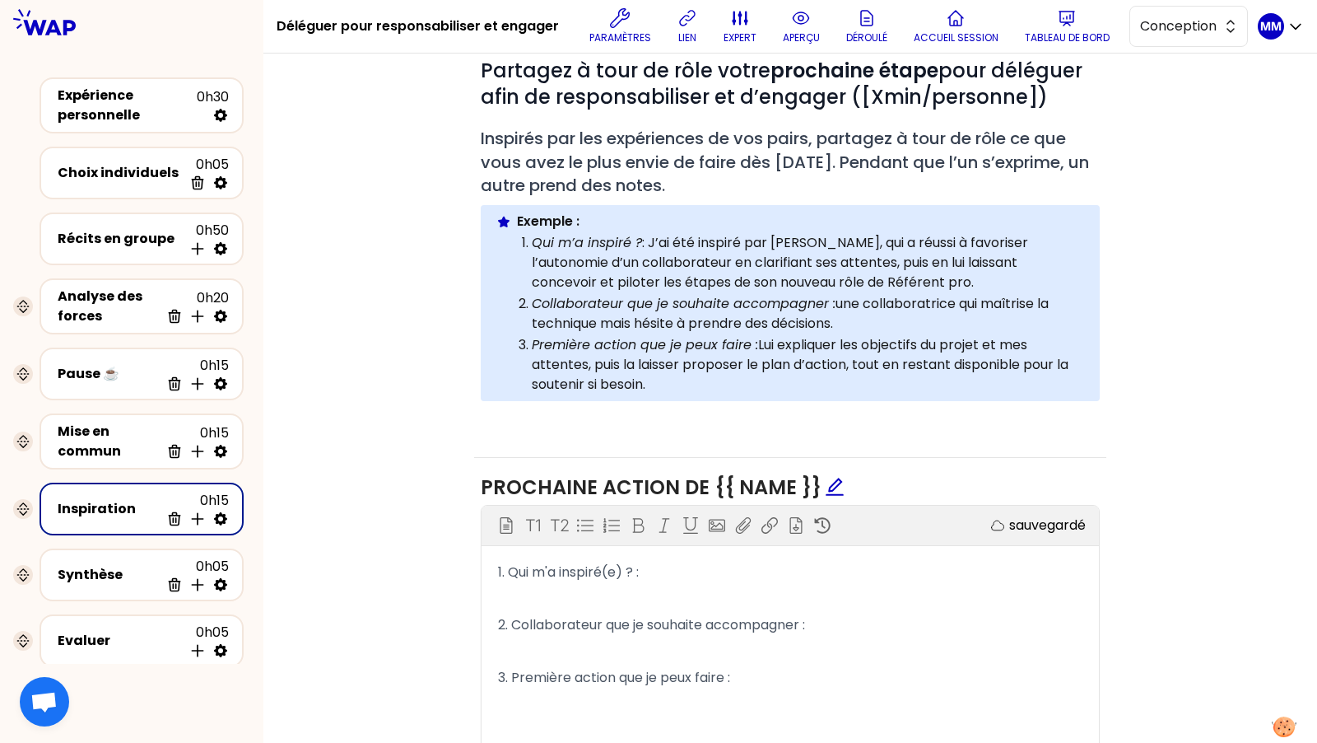
scroll to position [516, 0]
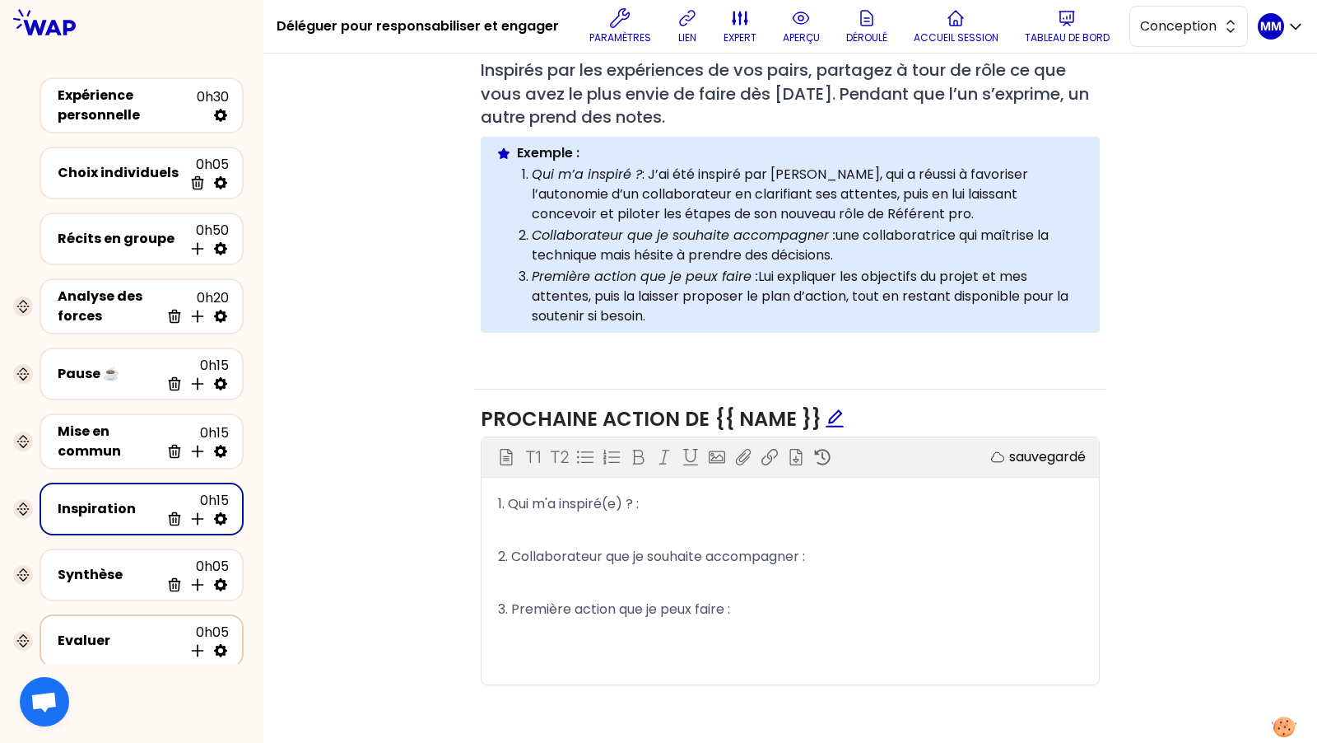
click at [106, 643] on div "Evaluer" at bounding box center [120, 641] width 125 height 20
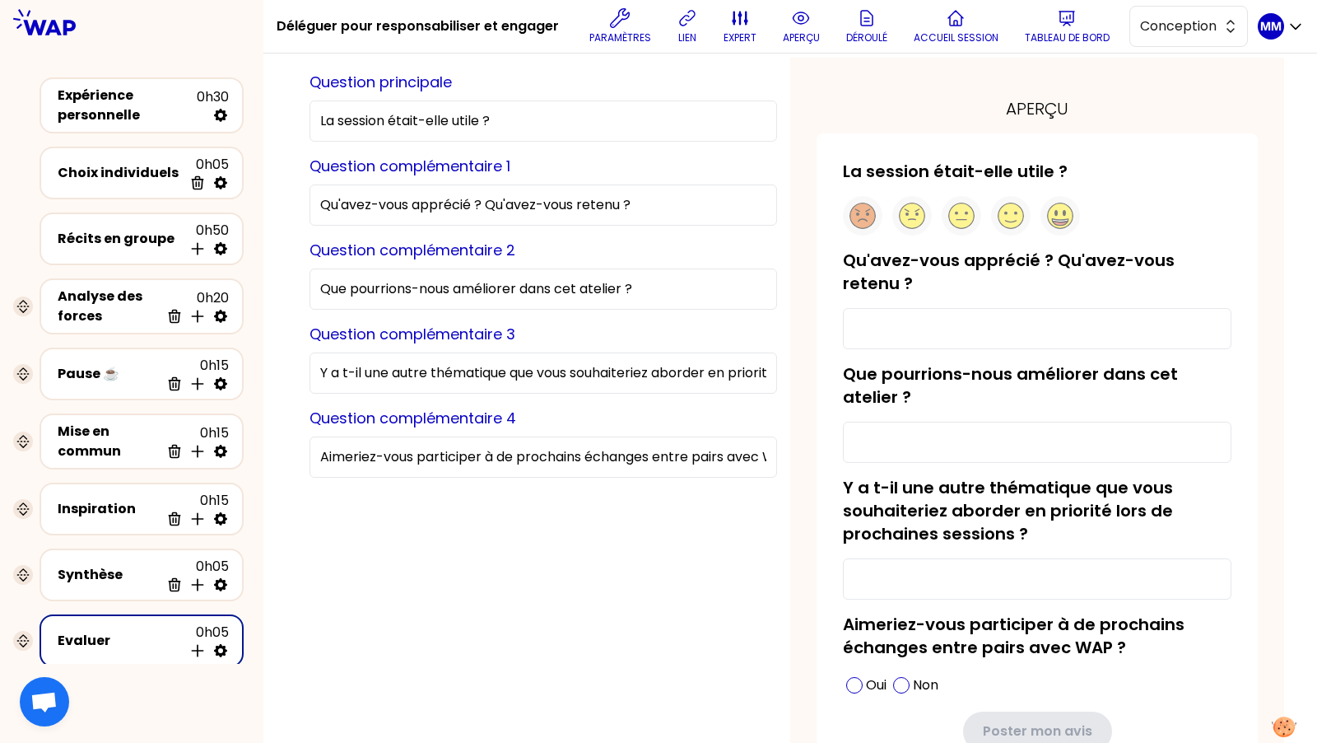
scroll to position [61, 0]
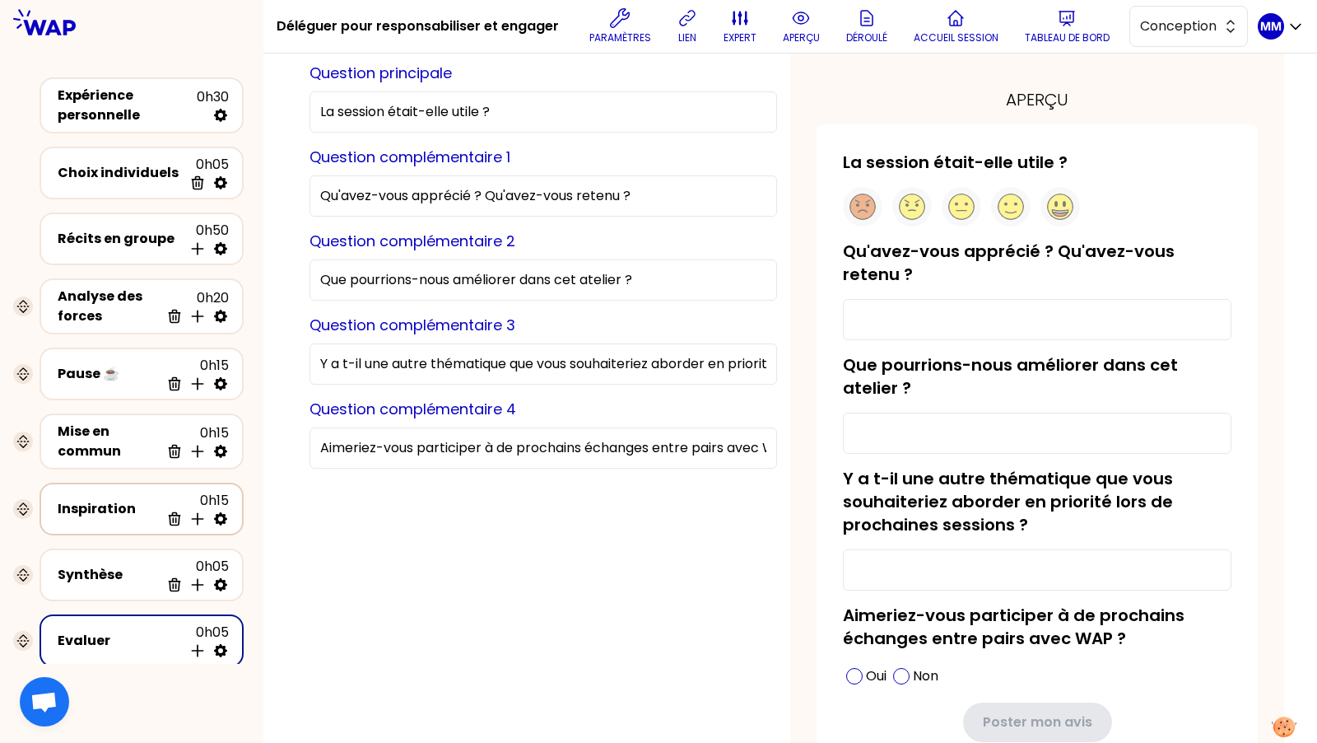
click at [121, 505] on div "Inspiration" at bounding box center [109, 509] width 102 height 20
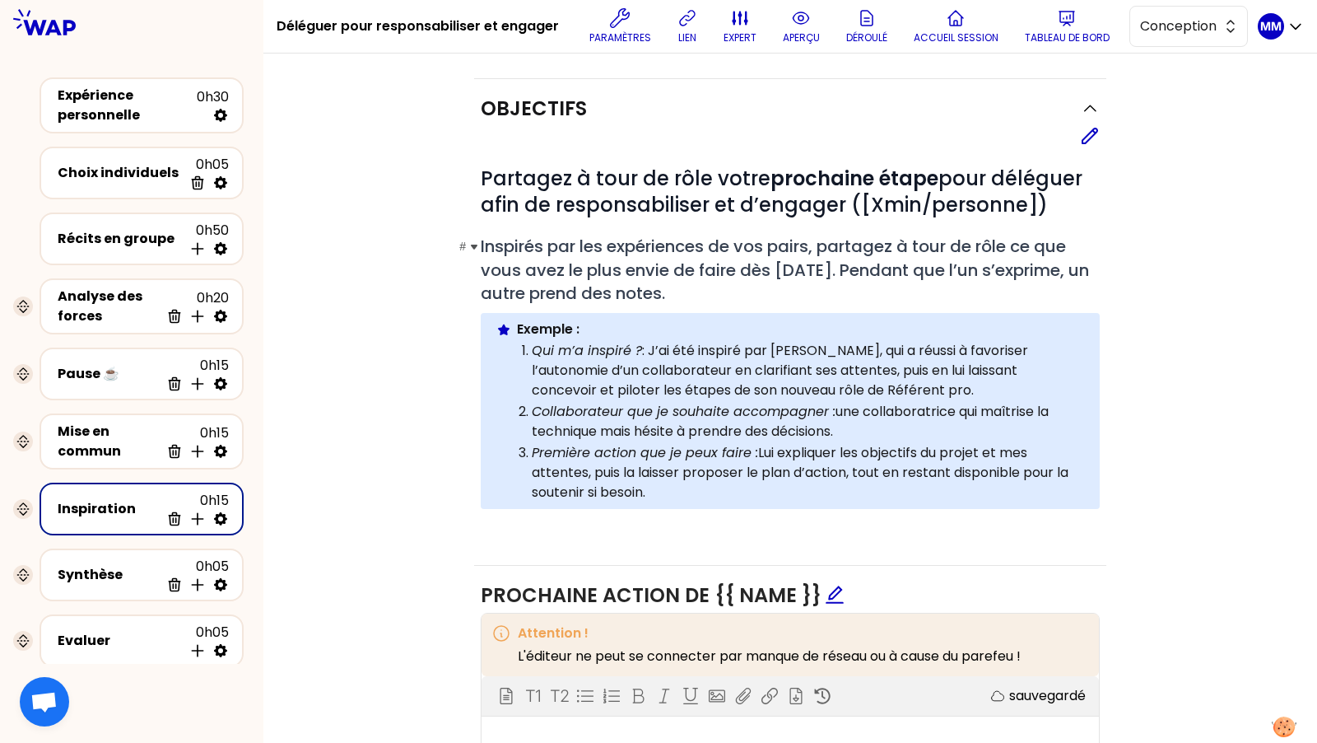
scroll to position [516, 0]
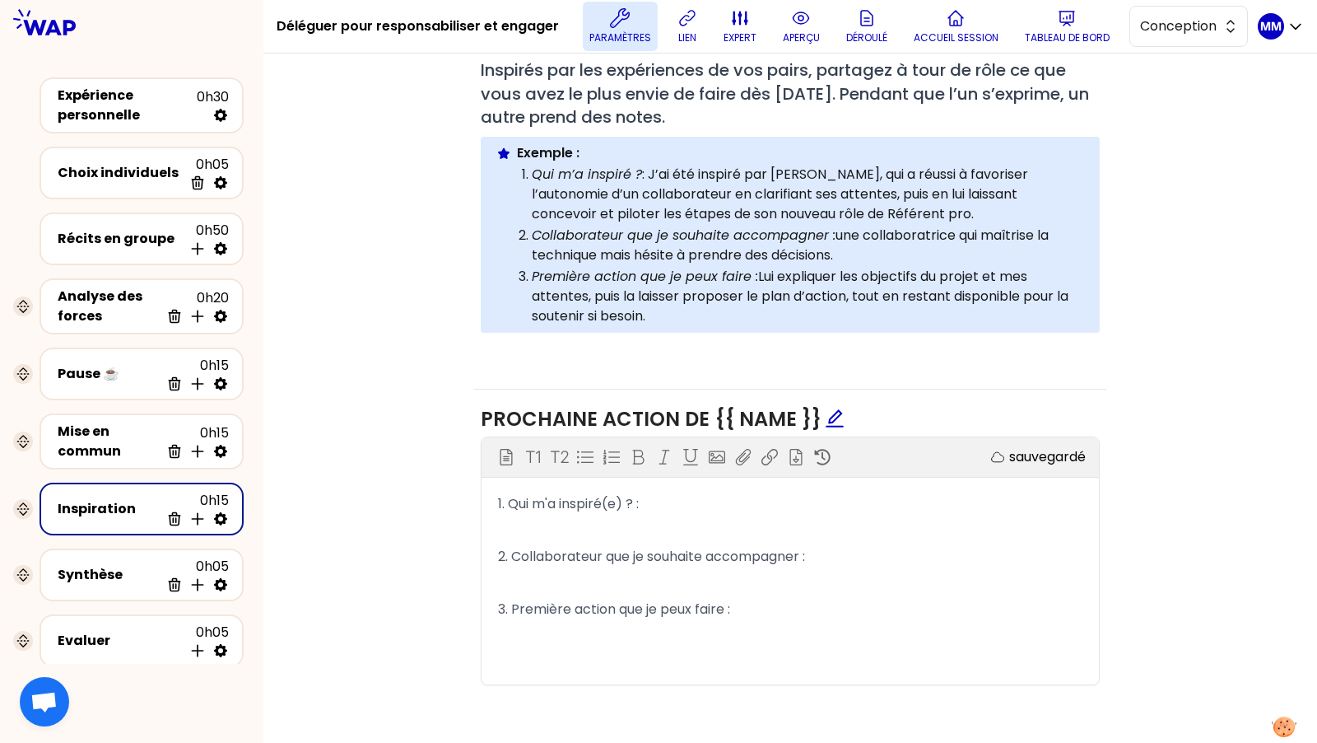
click at [630, 24] on icon at bounding box center [620, 18] width 20 height 20
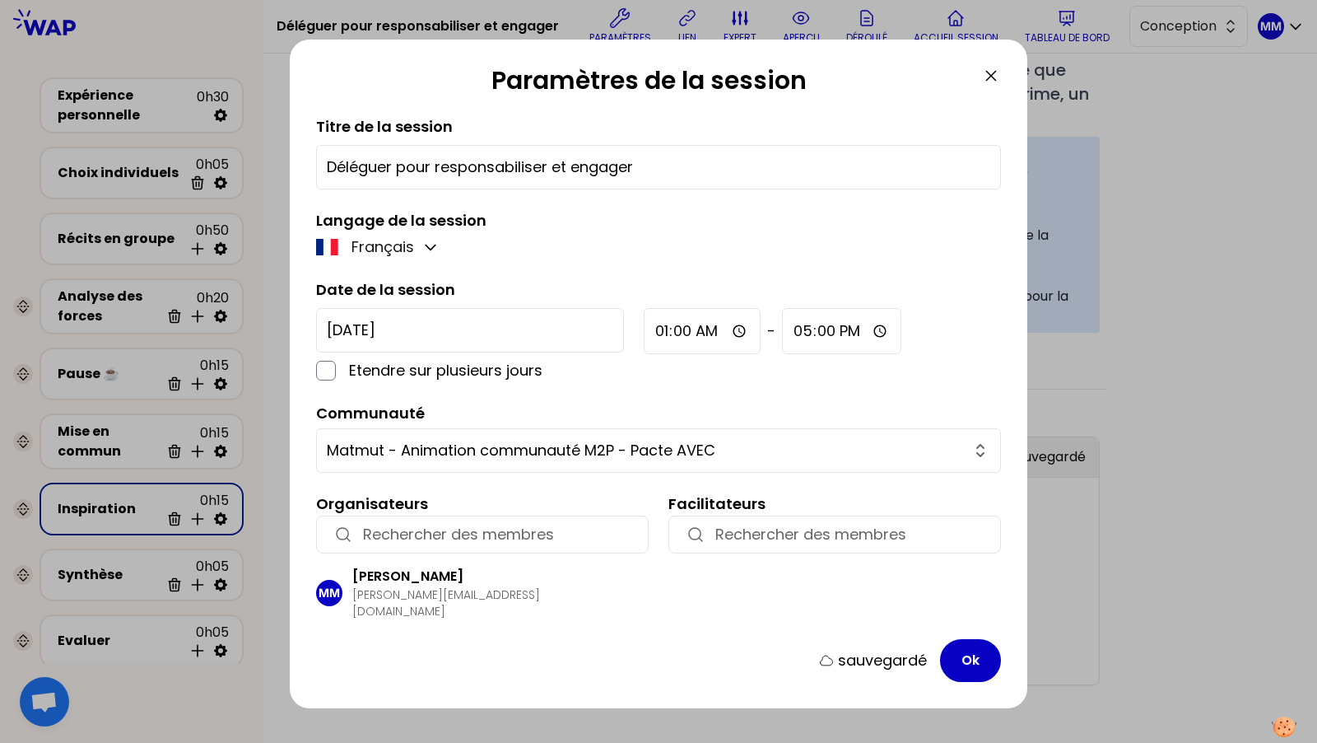
scroll to position [40, 0]
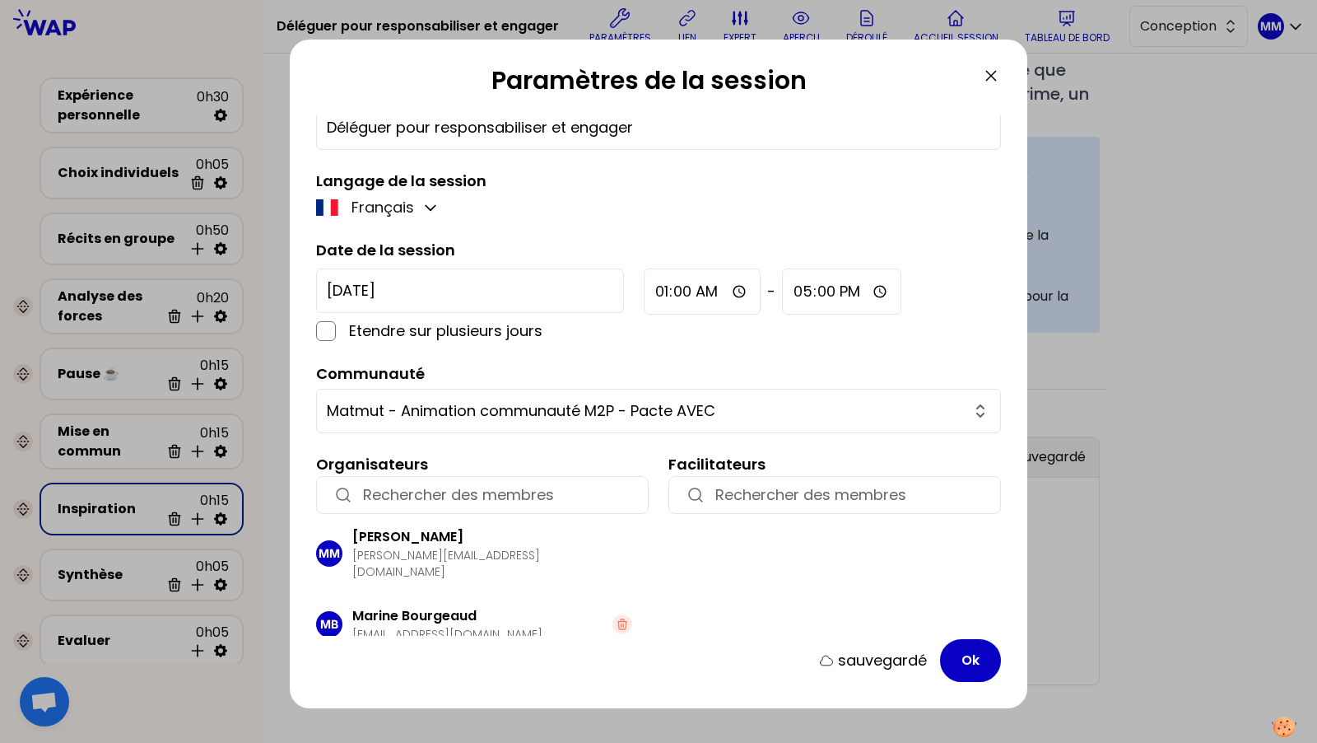
click at [988, 77] on icon at bounding box center [991, 76] width 20 height 20
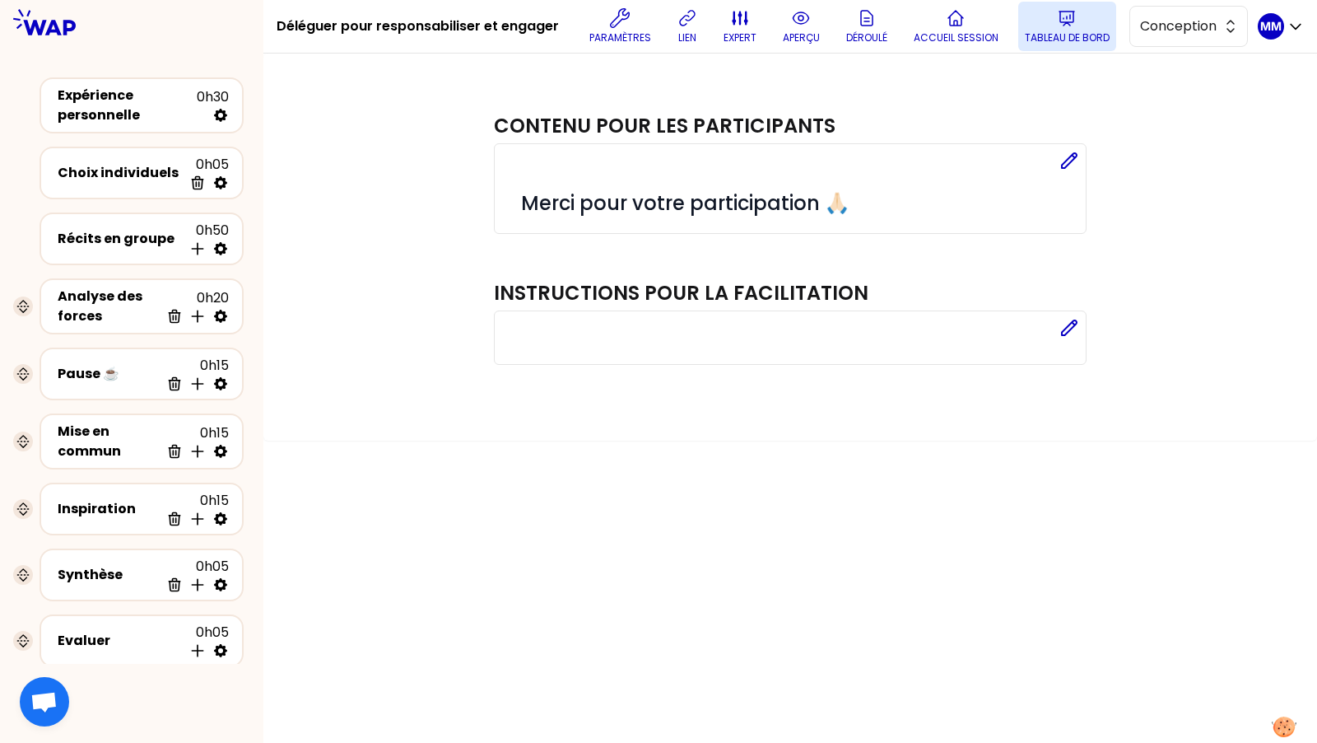
click at [1055, 28] on button "Tableau de bord" at bounding box center [1068, 26] width 98 height 49
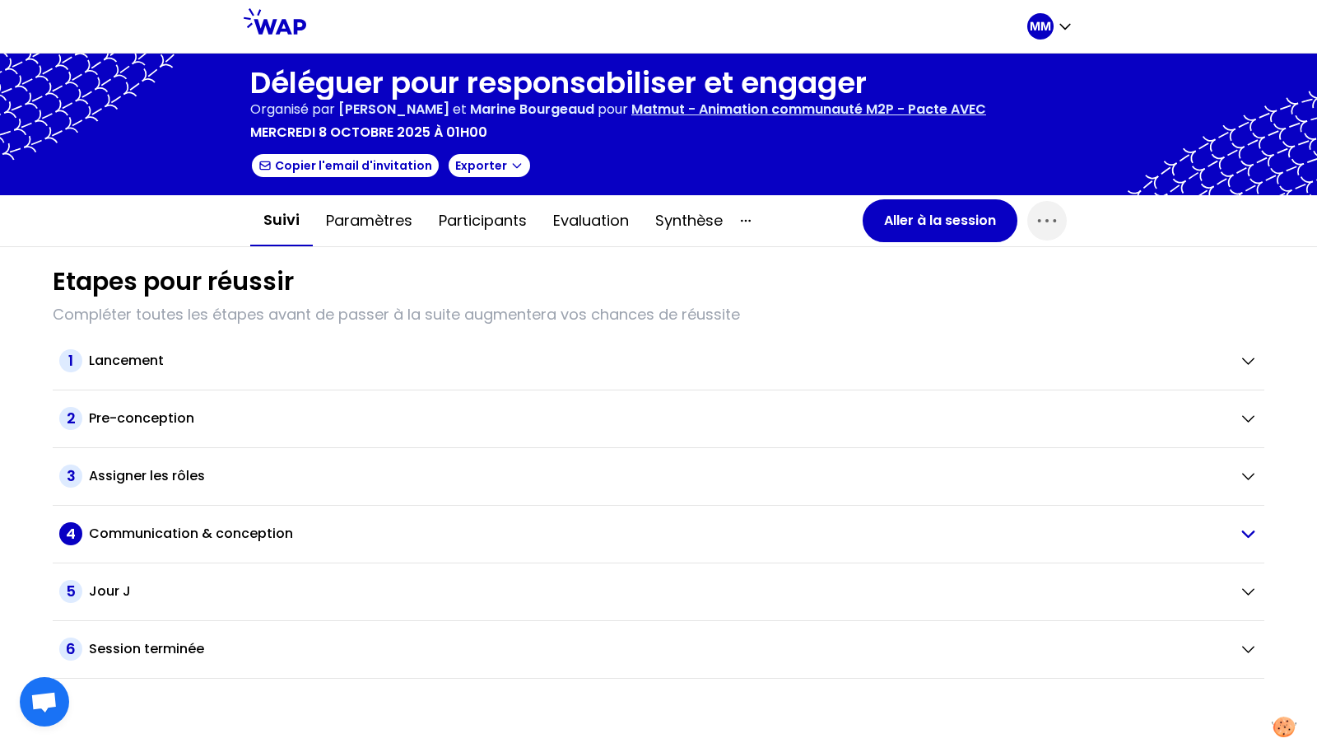
click at [253, 529] on h2 "Communication & conception" at bounding box center [191, 534] width 204 height 20
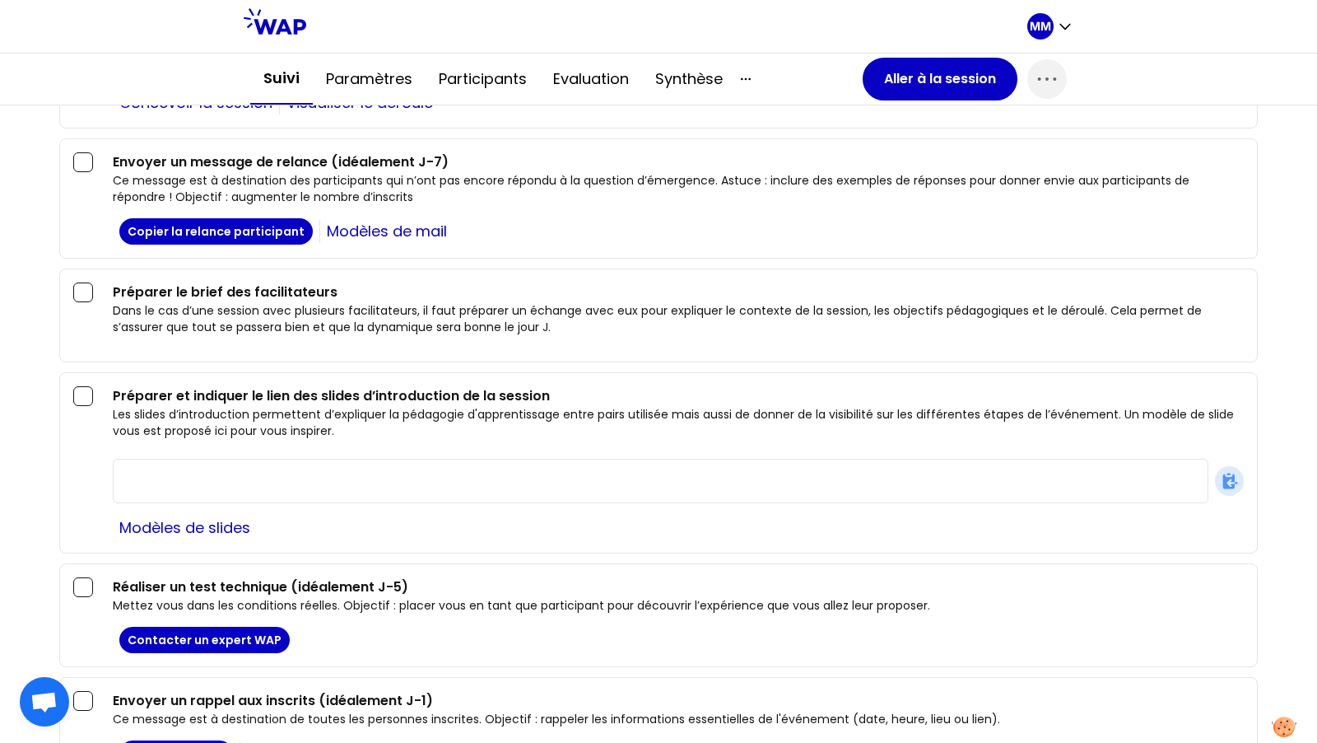
scroll to position [702, 0]
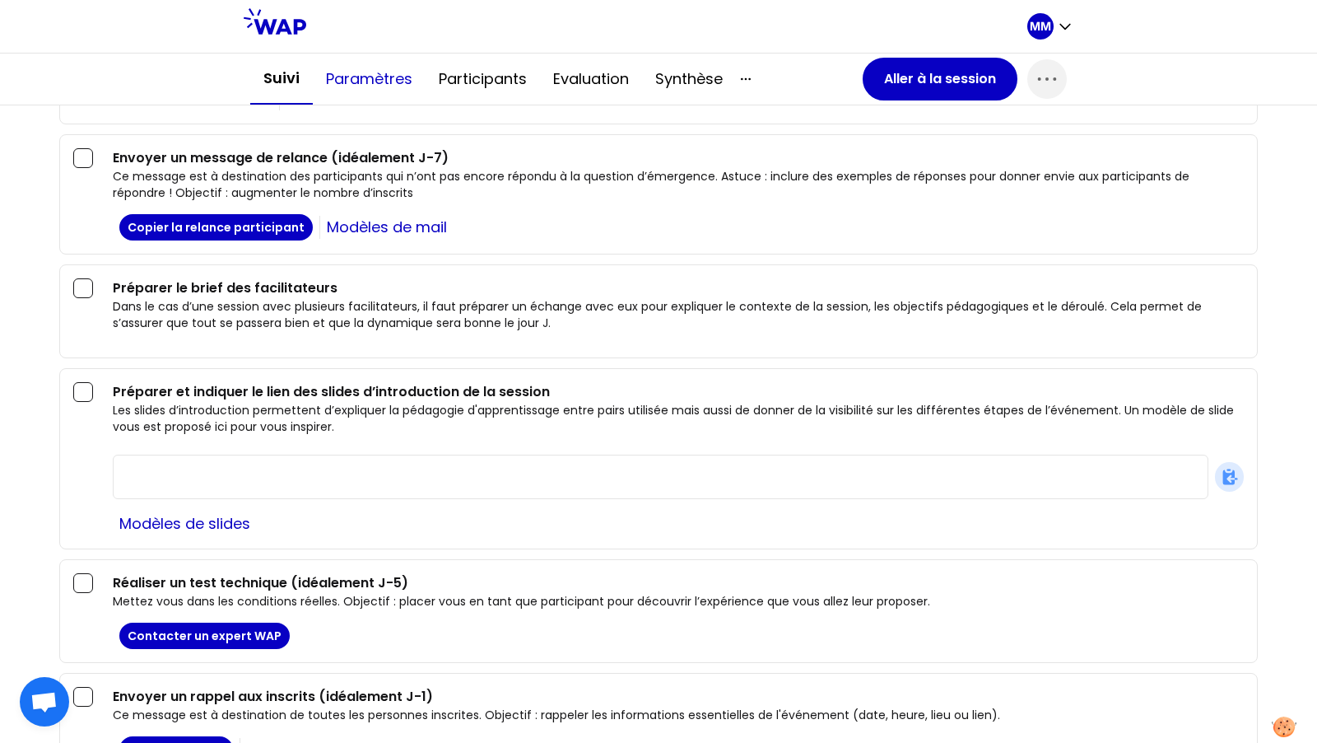
click at [371, 72] on button "Paramètres" at bounding box center [369, 78] width 113 height 49
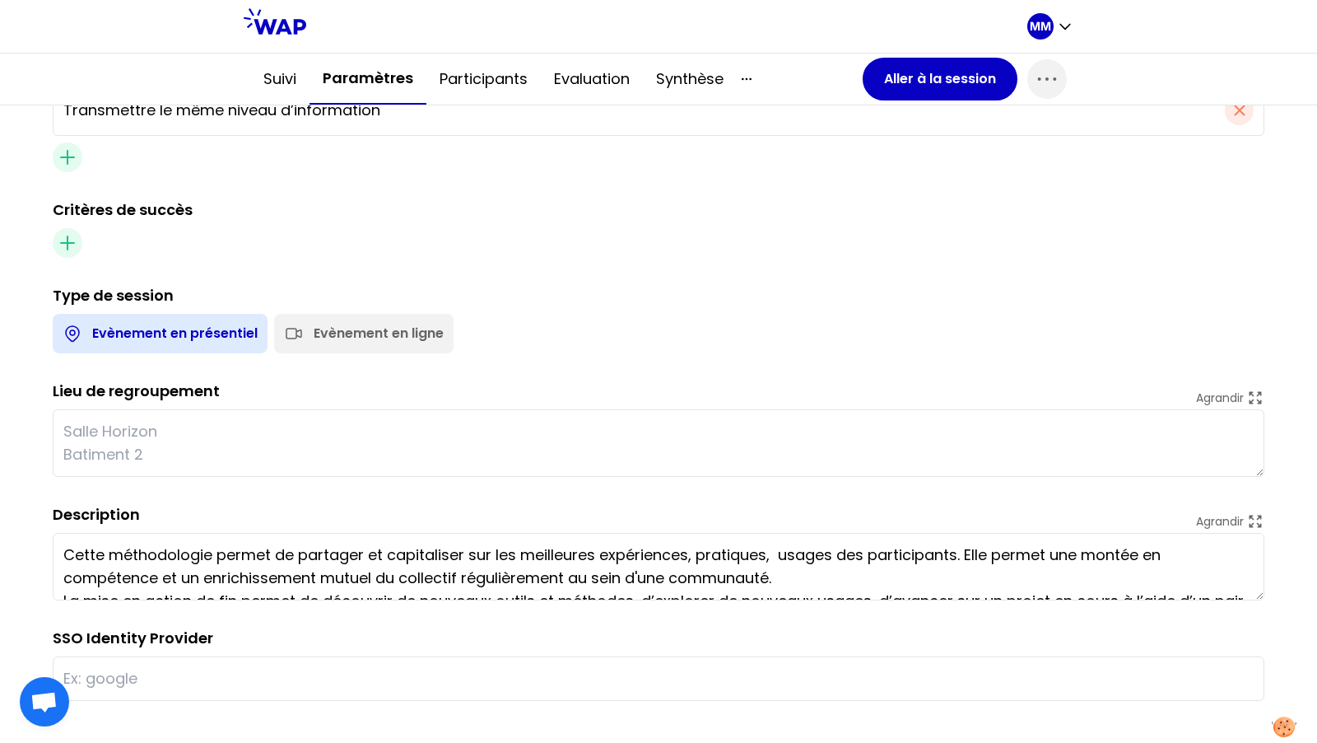
click at [390, 324] on div "Evènement en ligne" at bounding box center [379, 334] width 130 height 20
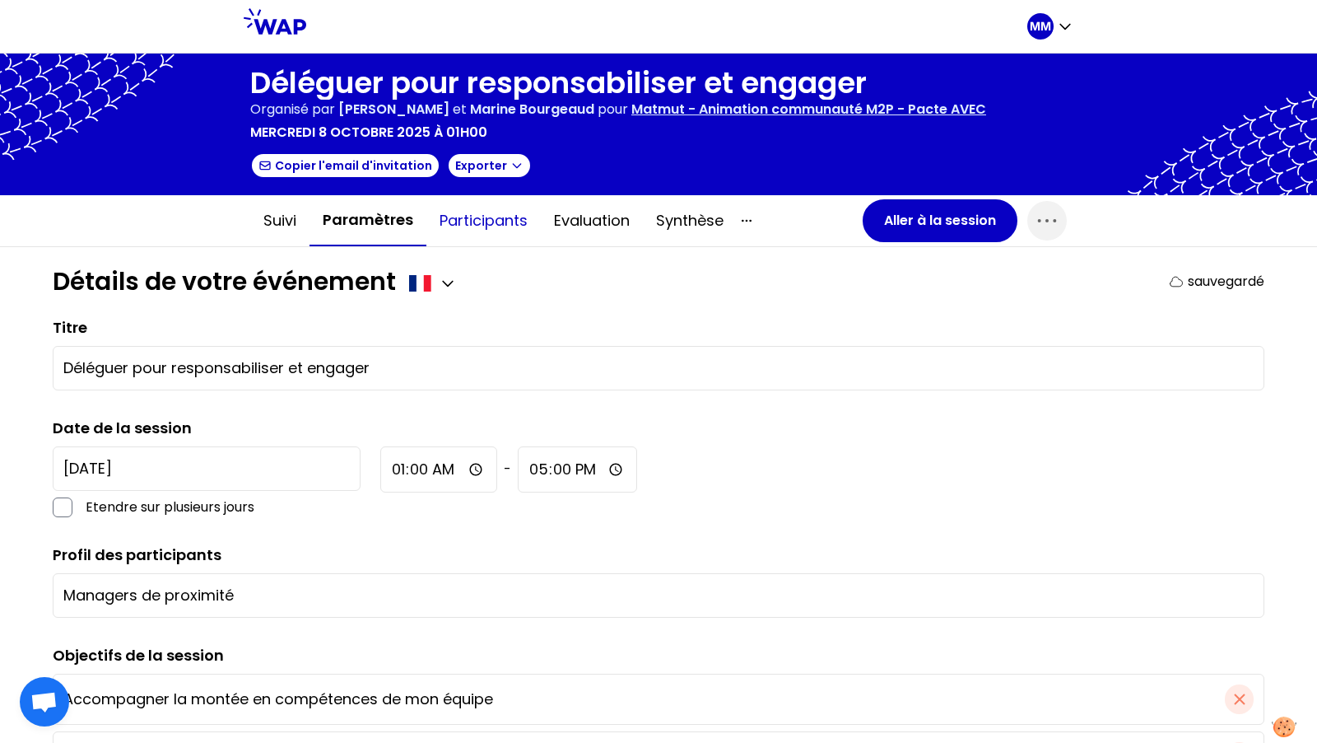
click at [455, 220] on button "Participants" at bounding box center [484, 220] width 114 height 49
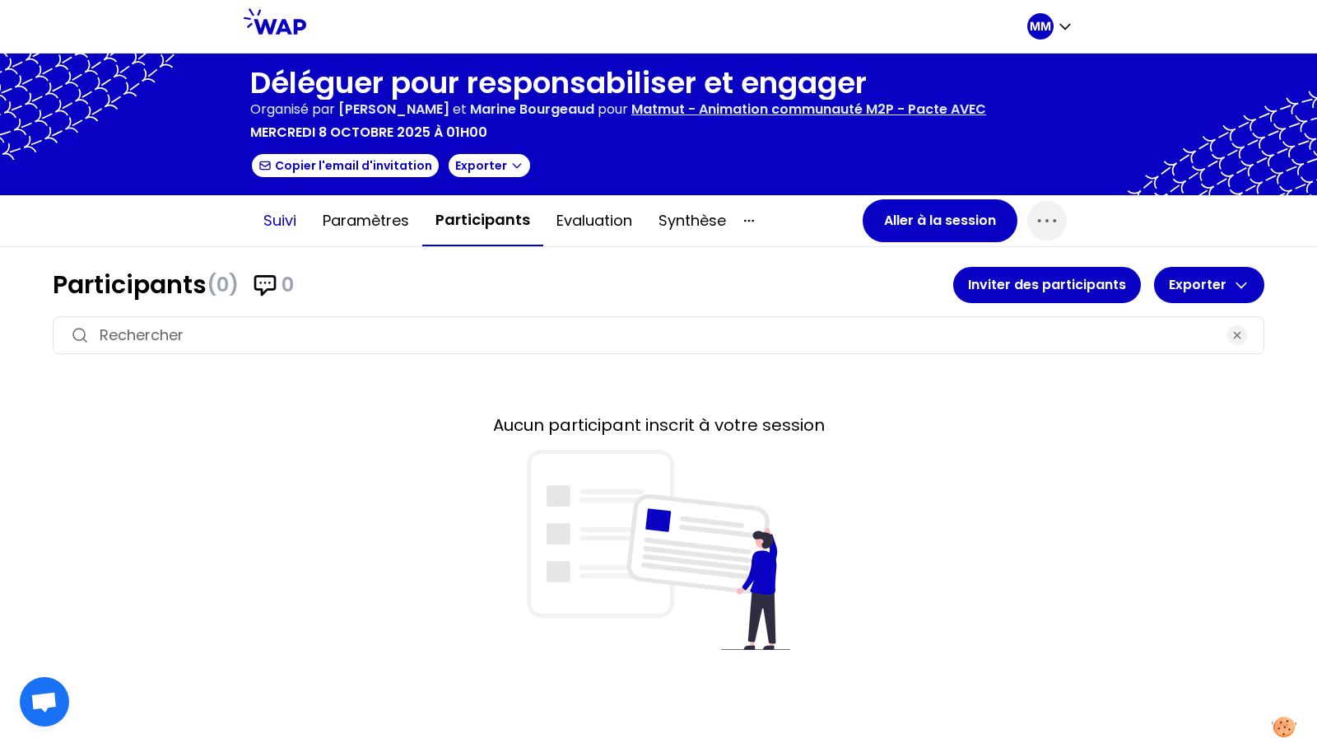
click at [287, 217] on button "Suivi" at bounding box center [279, 220] width 59 height 49
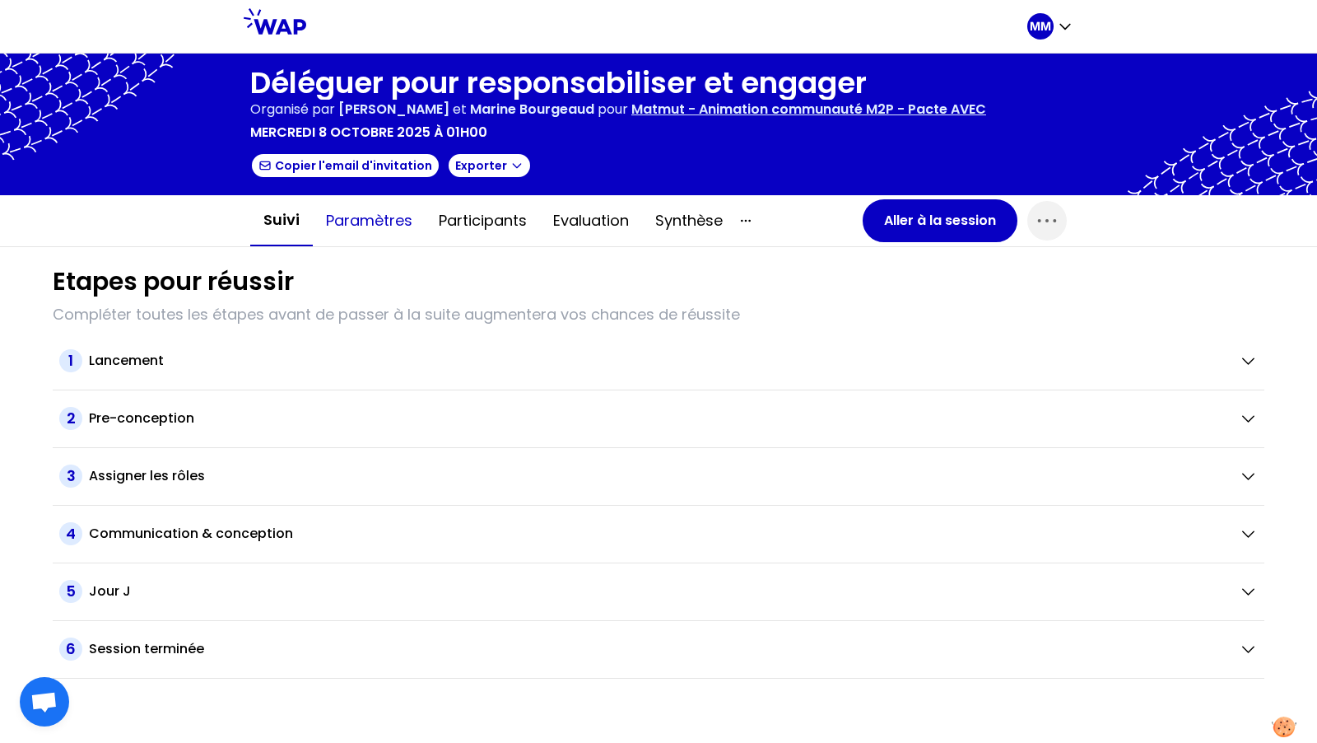
click at [365, 217] on button "Paramètres" at bounding box center [369, 220] width 113 height 49
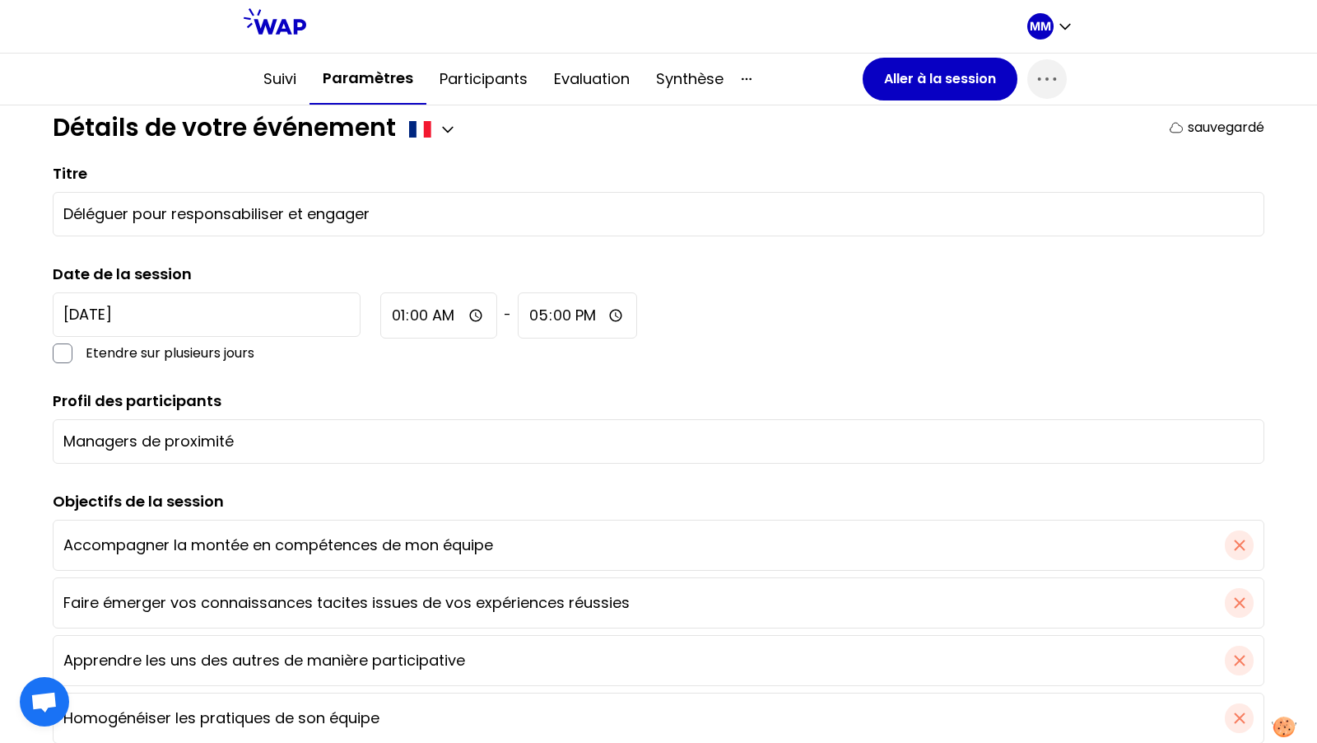
scroll to position [161, 0]
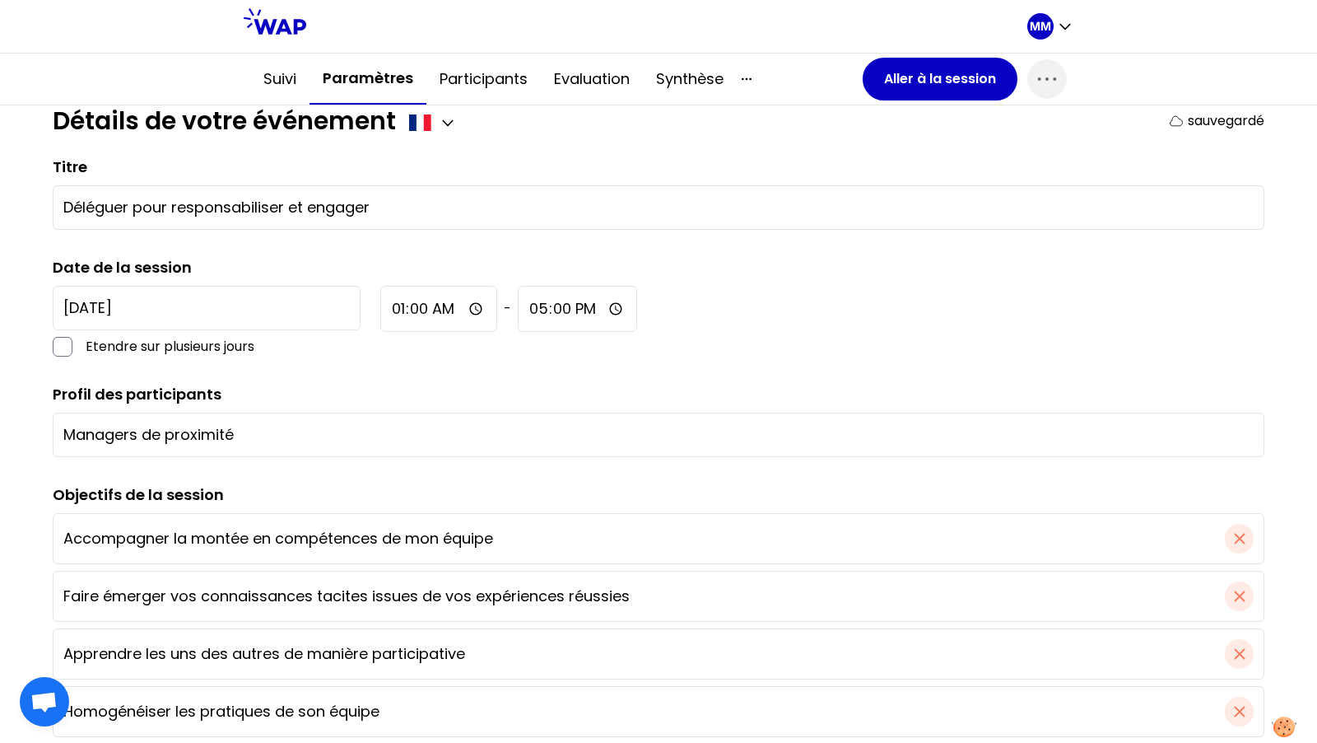
click at [865, 22] on div at bounding box center [666, 26] width 721 height 53
click at [1039, 81] on icon "button" at bounding box center [1047, 79] width 26 height 26
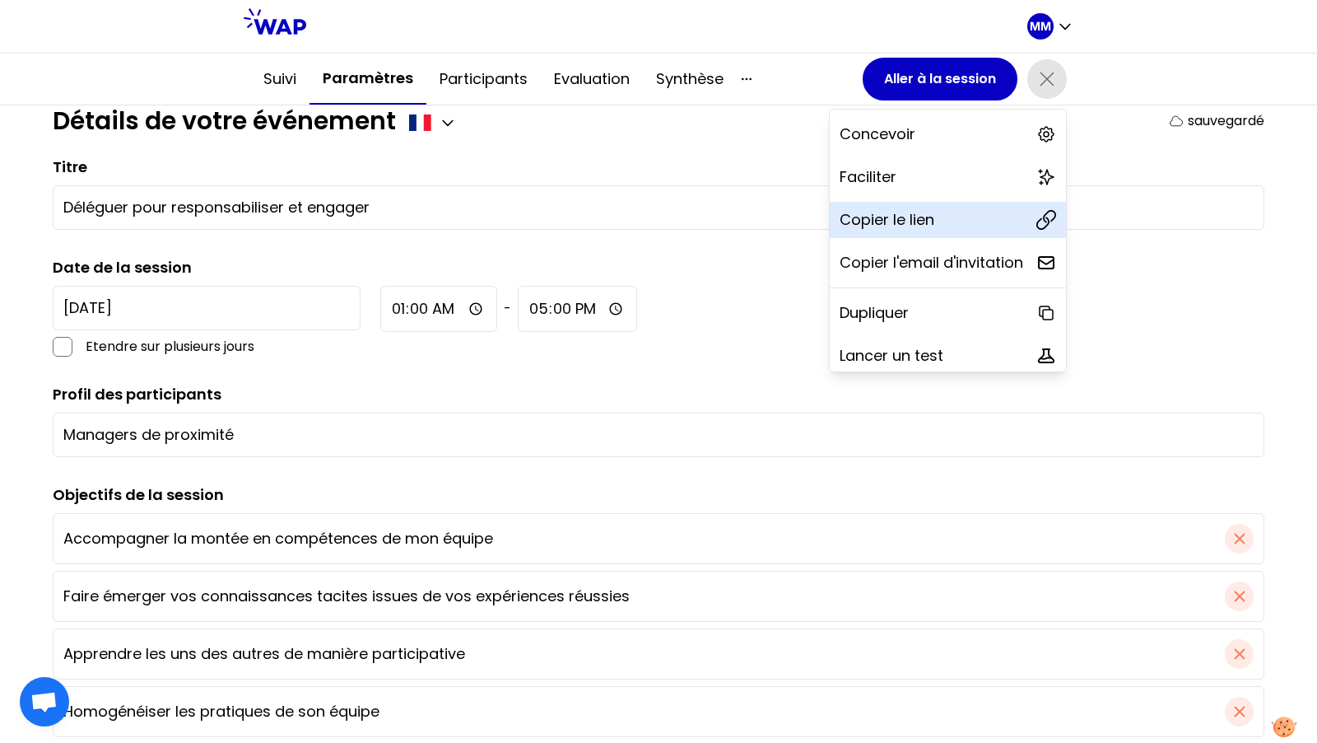
click at [955, 229] on div "Copier le lien" at bounding box center [948, 220] width 236 height 36
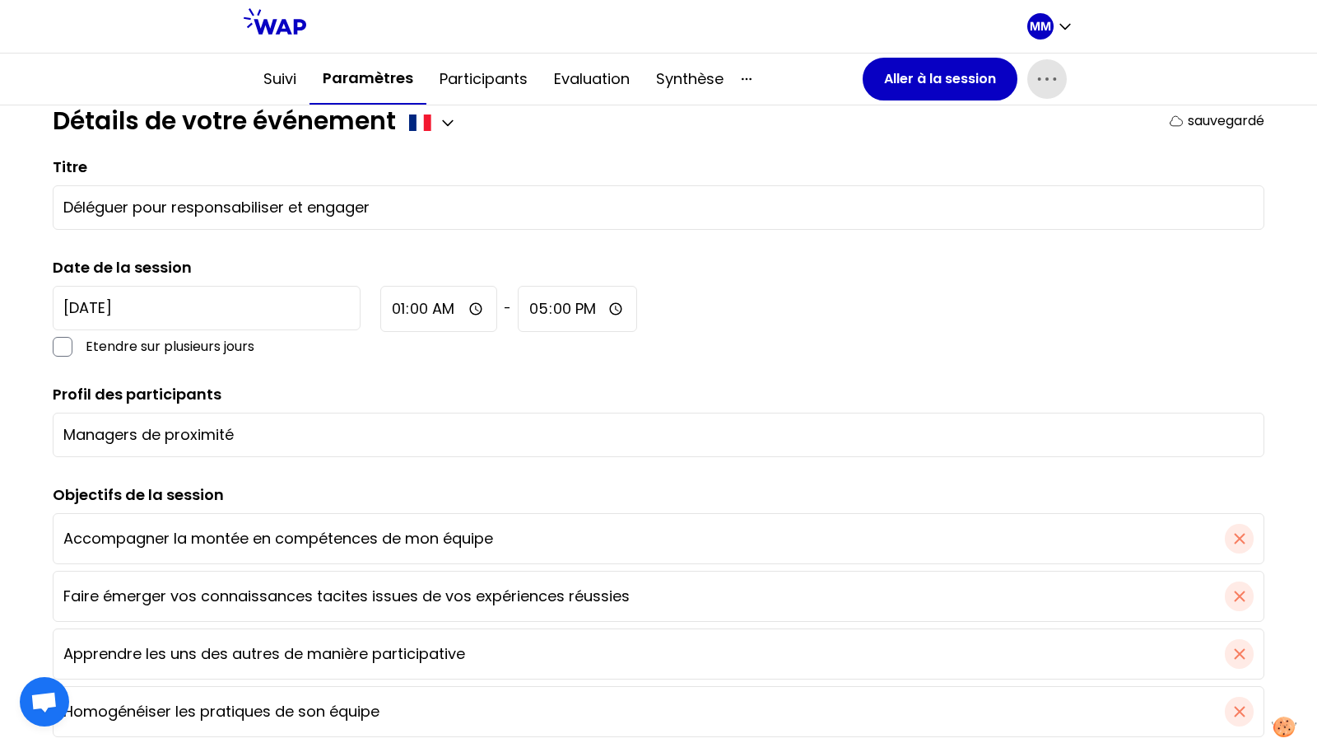
scroll to position [0, 0]
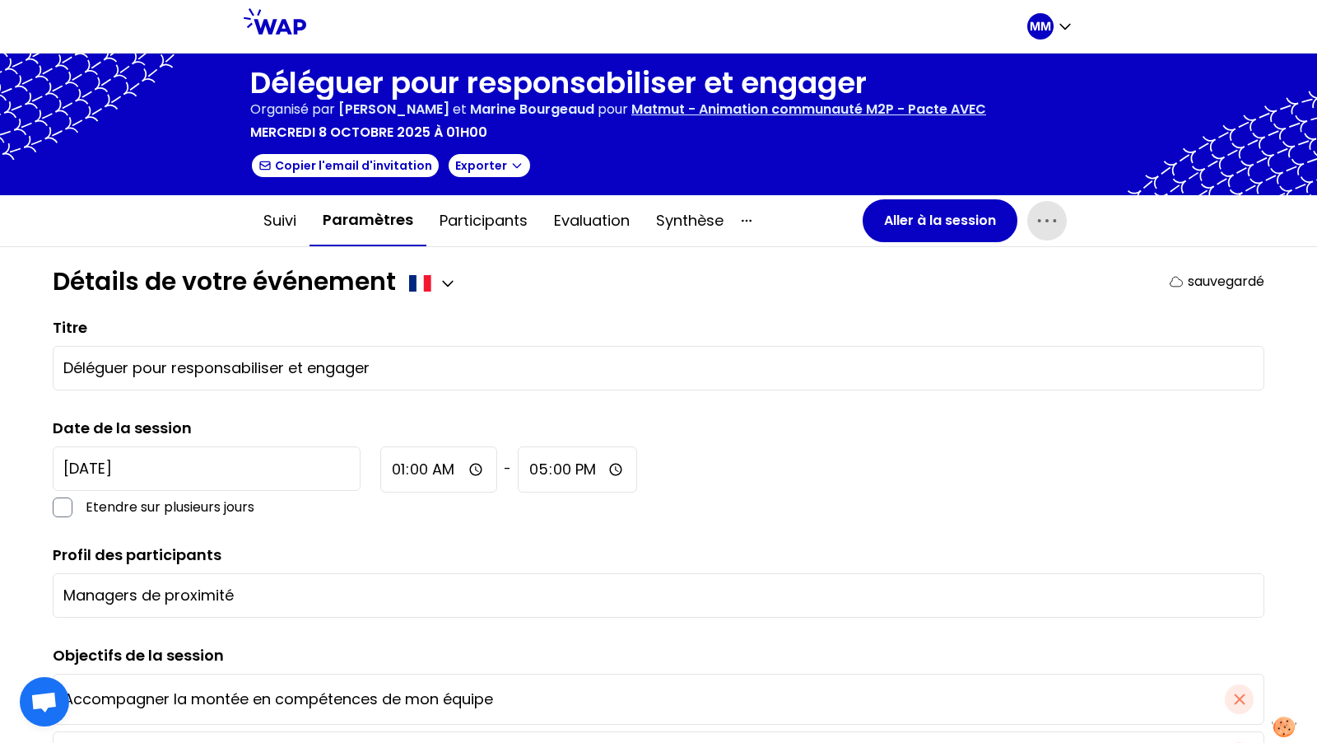
click at [380, 473] on input "01:00" at bounding box center [438, 469] width 117 height 46
type input "14:00"
click at [538, 501] on div "2025-10-8 Etendre sur plusieurs jours 14:00 - 17:00" at bounding box center [659, 481] width 1212 height 71
click at [935, 232] on button "Aller à la session" at bounding box center [940, 220] width 155 height 43
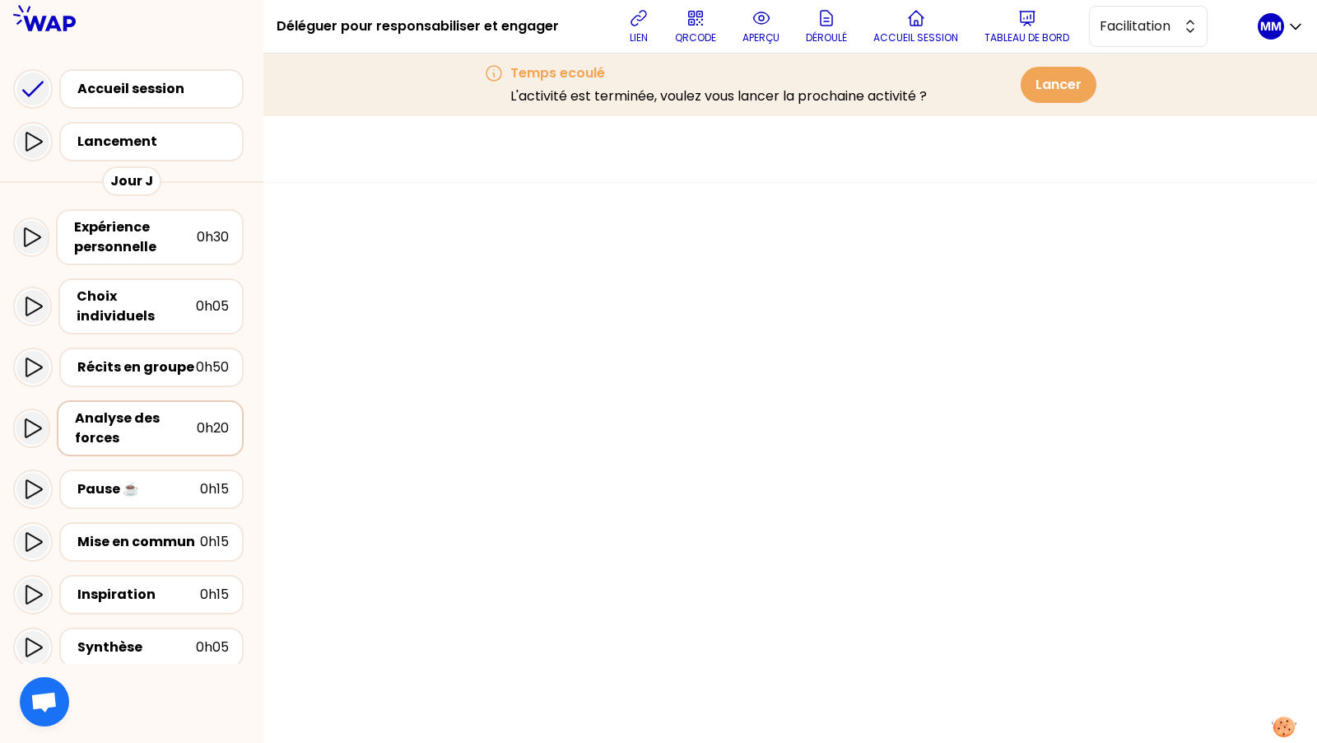
click at [119, 408] on div "Analyse des forces" at bounding box center [136, 428] width 122 height 40
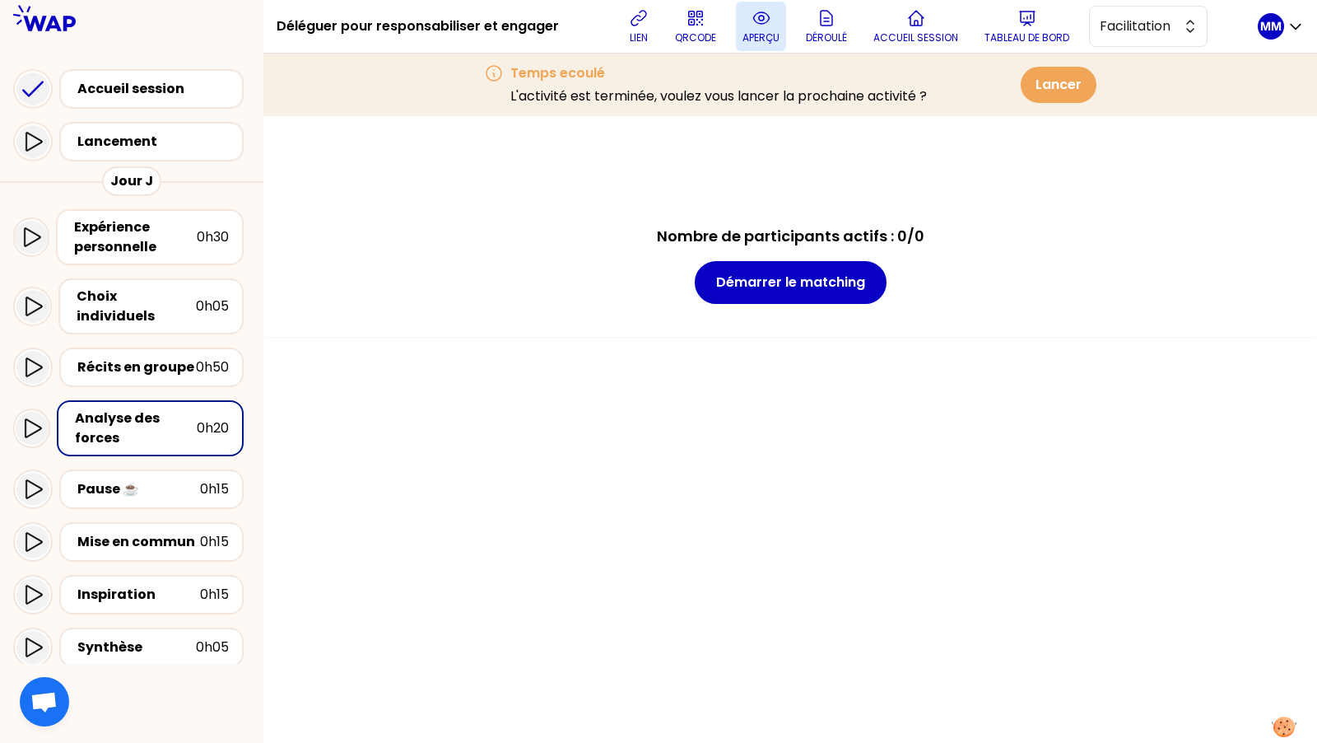
click at [764, 6] on button "aperçu" at bounding box center [761, 26] width 50 height 49
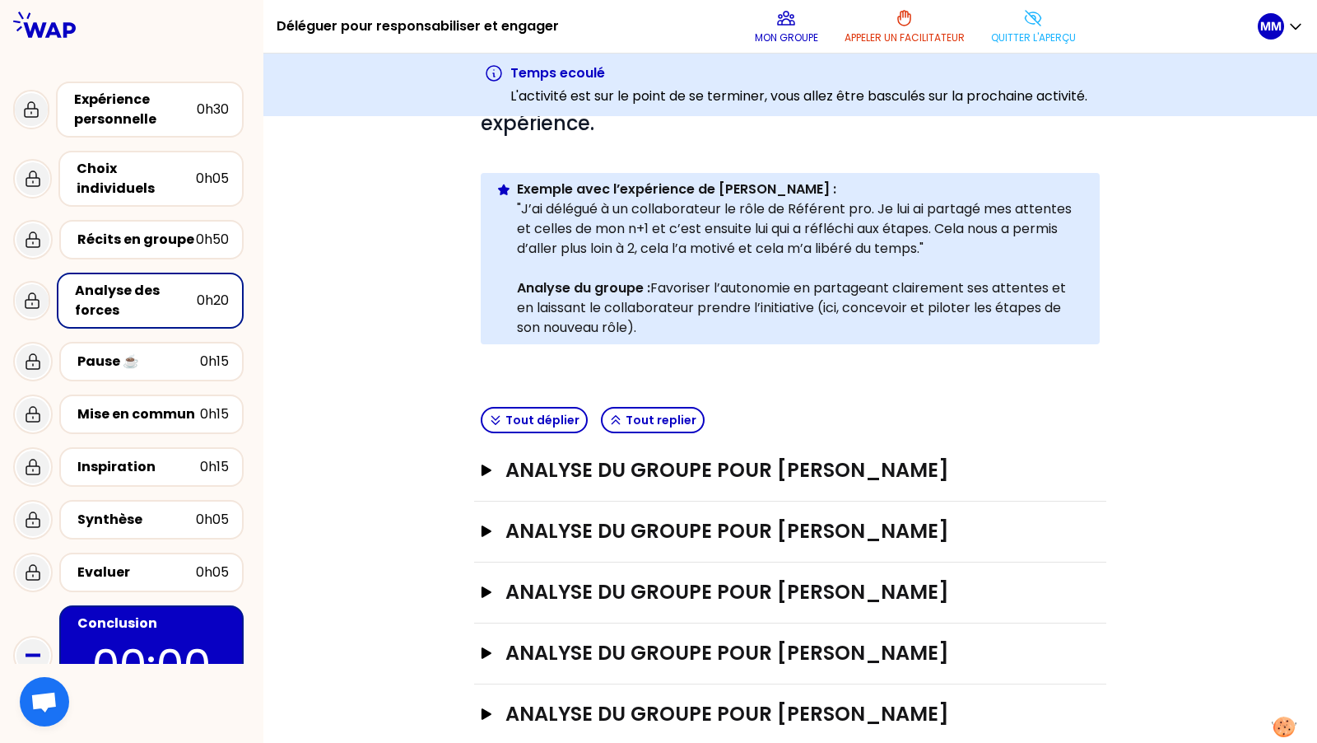
scroll to position [212, 0]
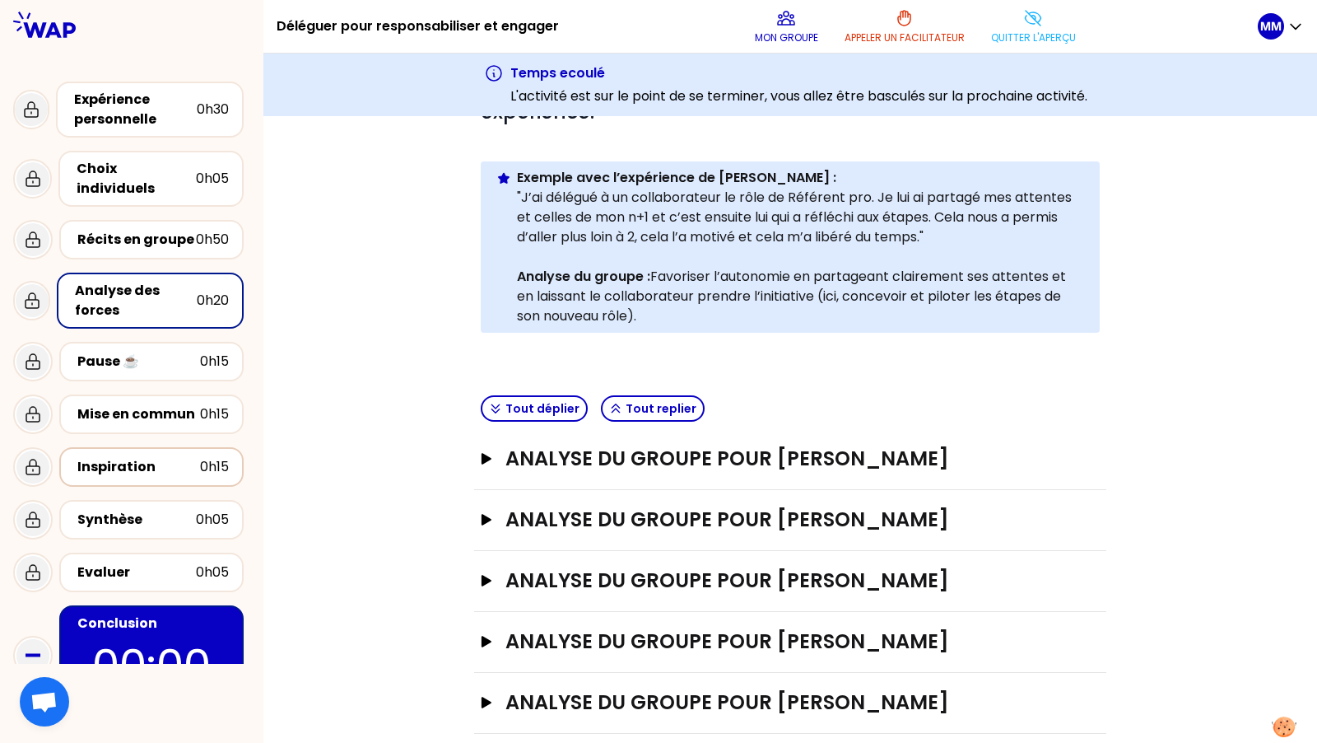
click at [140, 457] on div "Inspiration" at bounding box center [138, 467] width 123 height 20
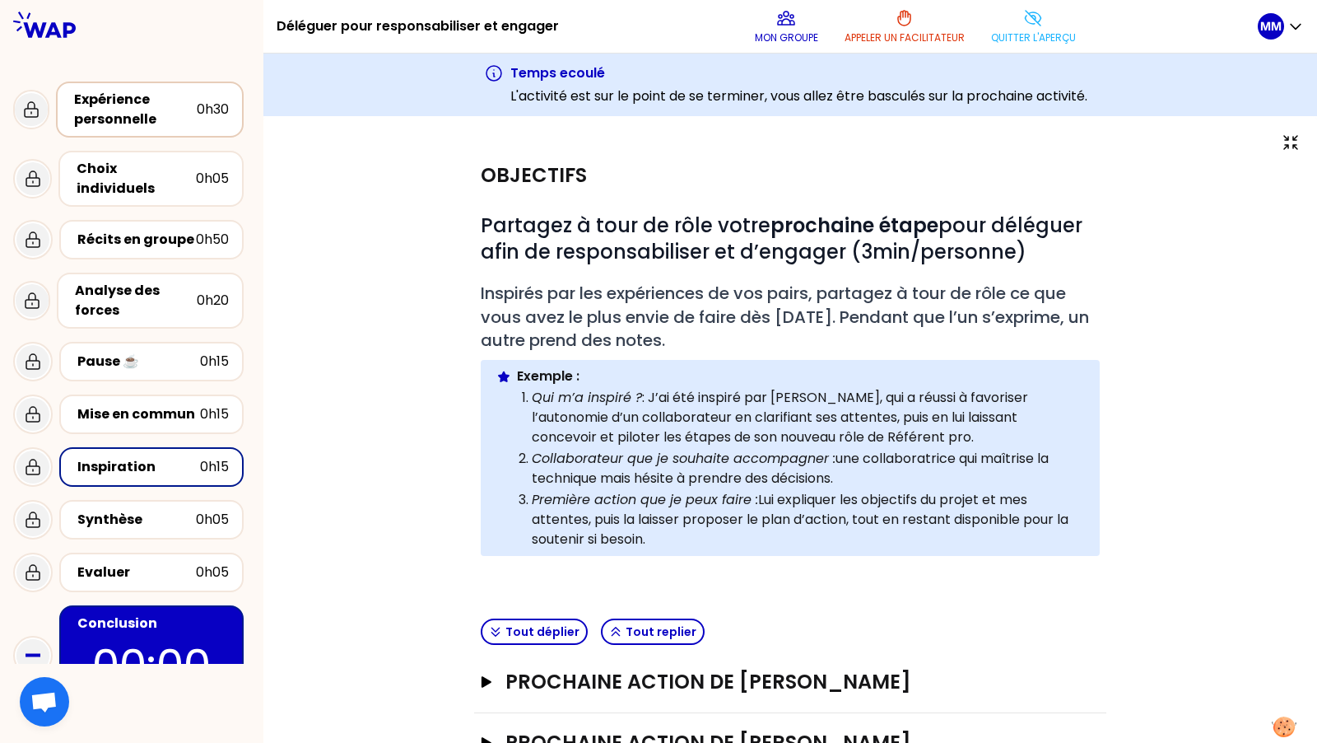
click at [169, 105] on div "Expérience personnelle" at bounding box center [135, 110] width 123 height 40
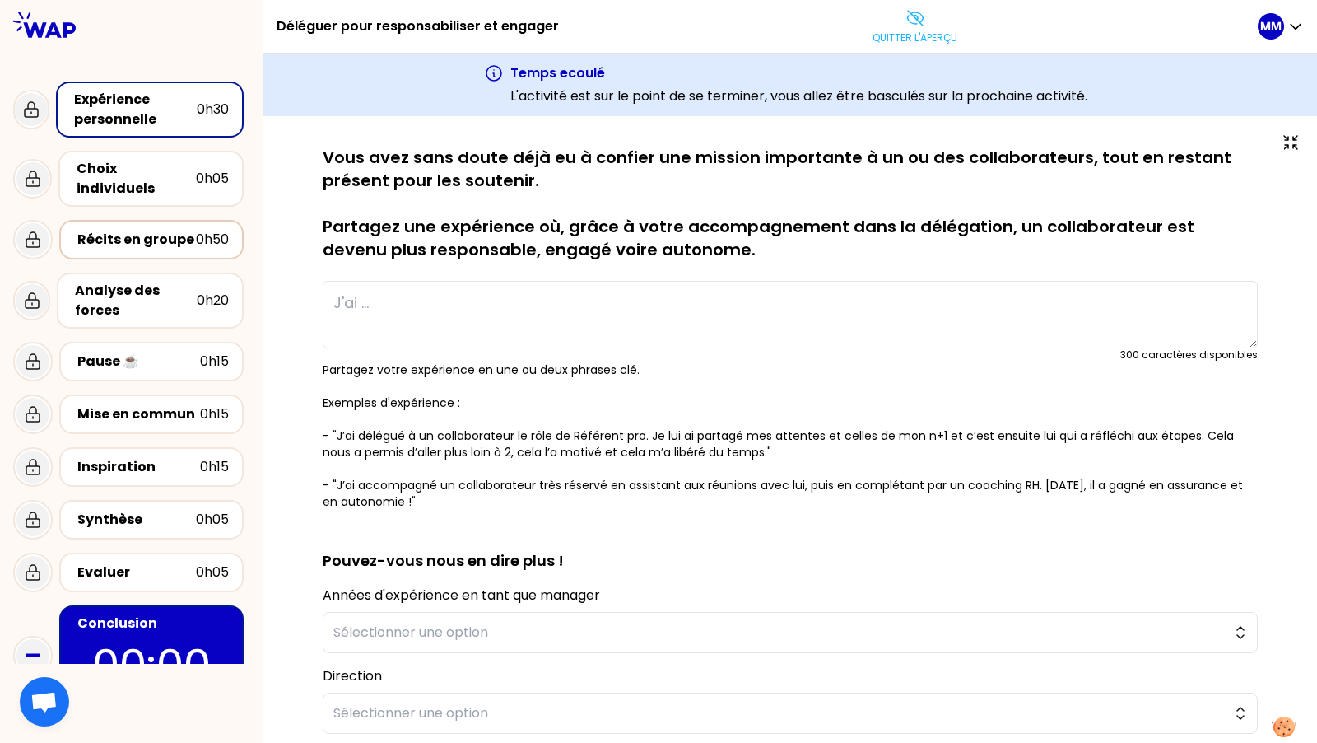
click at [156, 230] on div "Récits en groupe" at bounding box center [136, 240] width 119 height 20
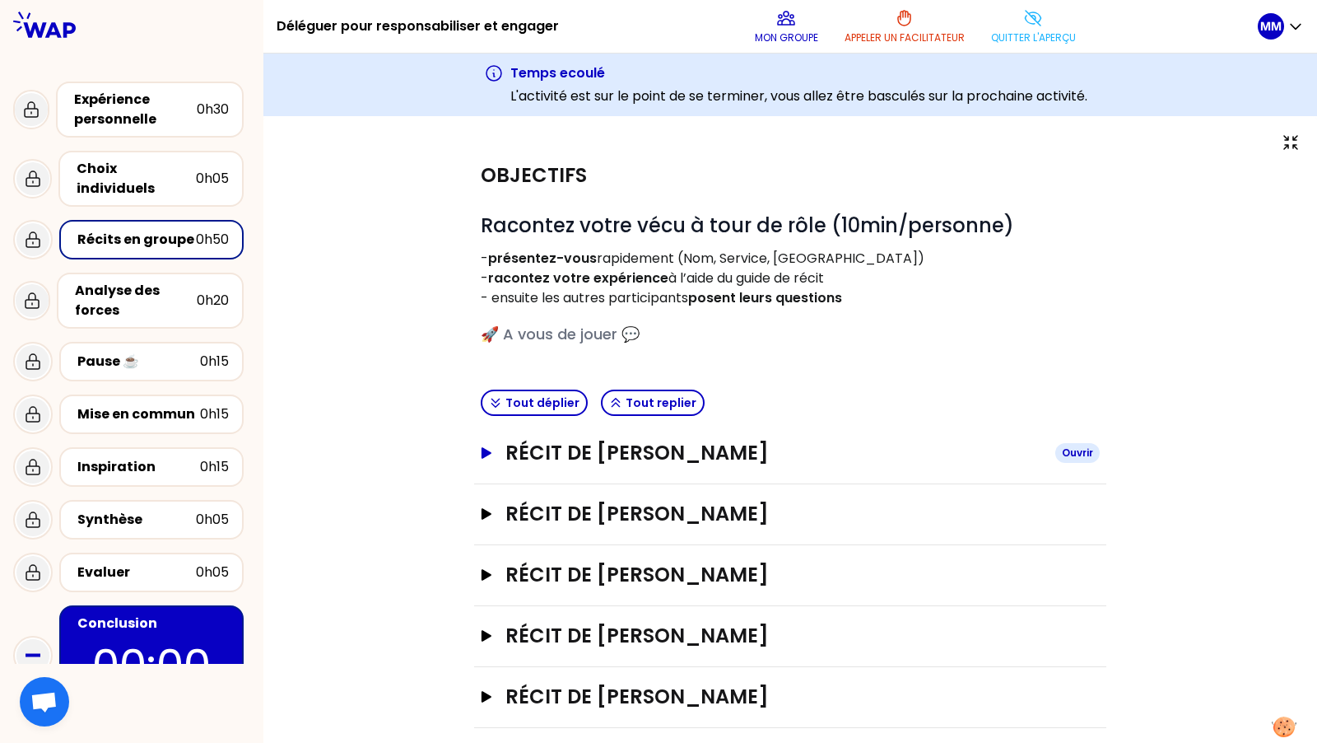
click at [776, 442] on h3 "Récit de Marie-Solveig Mesclon" at bounding box center [774, 453] width 537 height 26
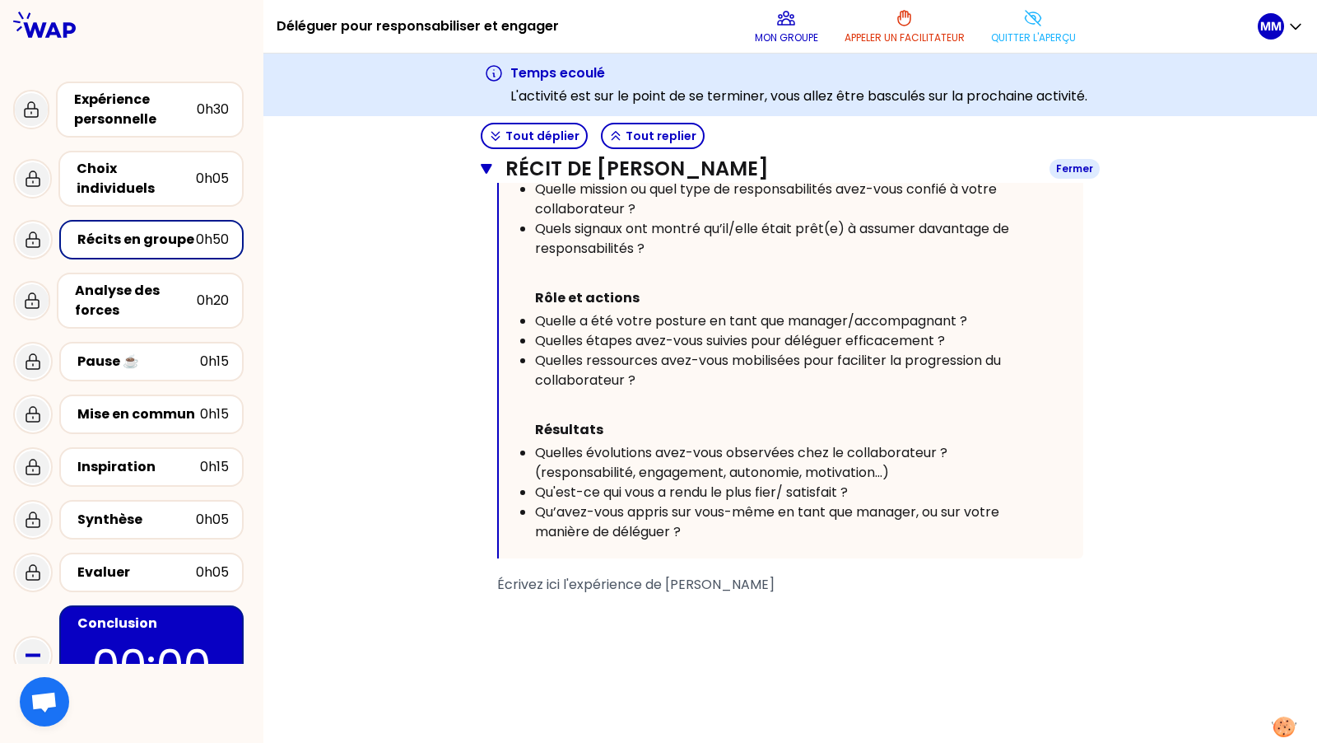
scroll to position [487, 0]
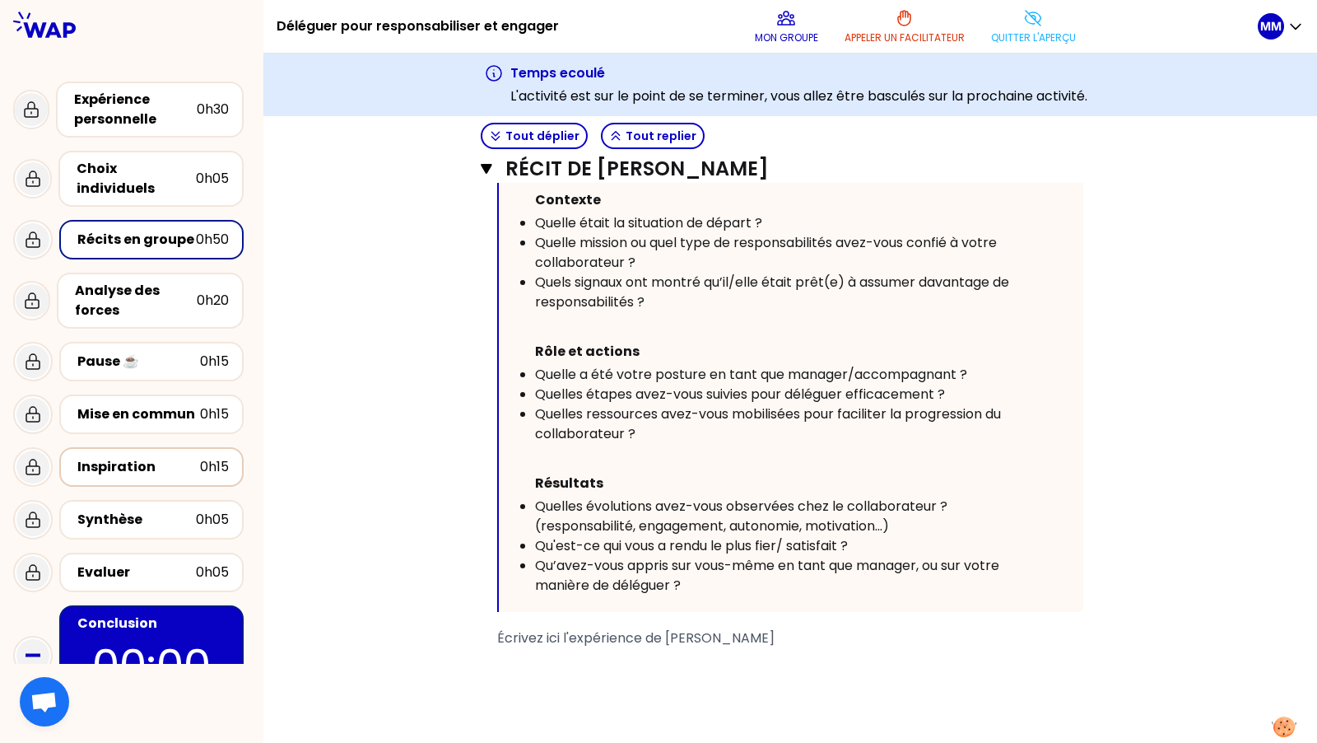
click at [153, 462] on div "Inspiration 0h15" at bounding box center [151, 466] width 155 height 23
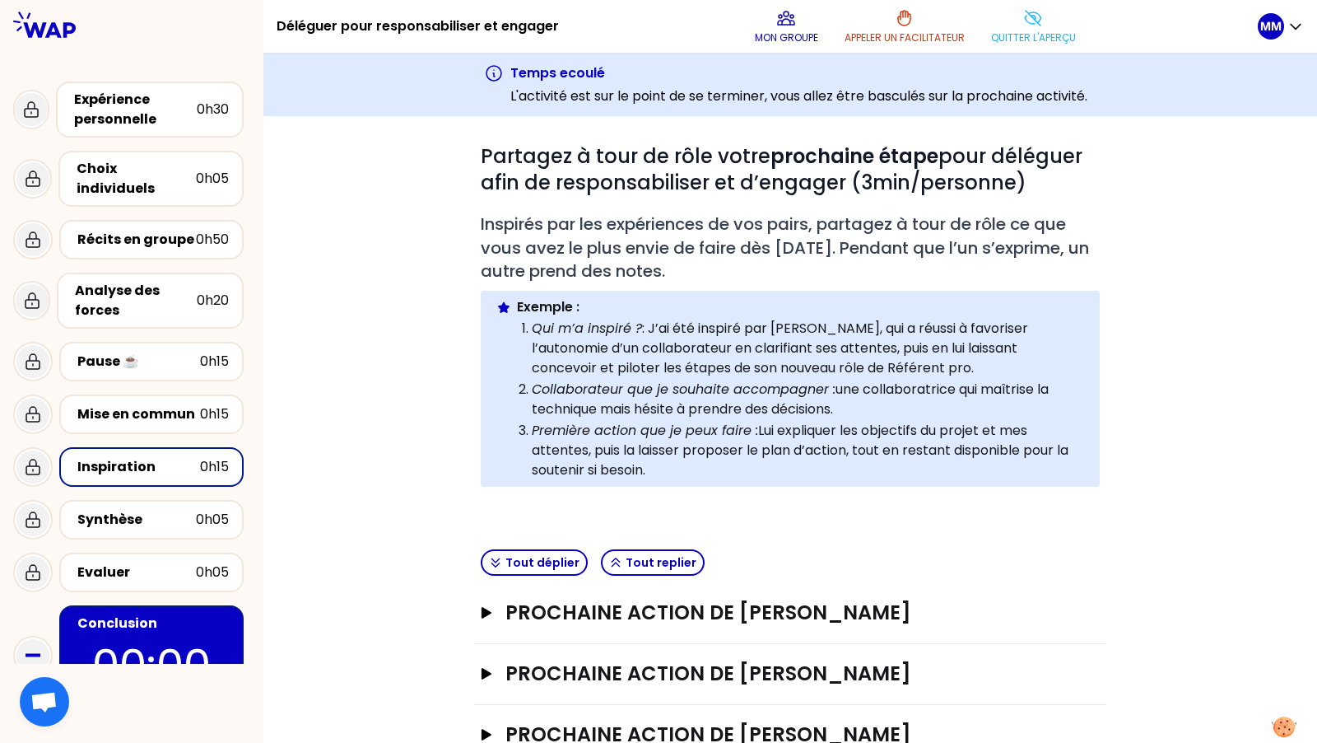
scroll to position [240, 0]
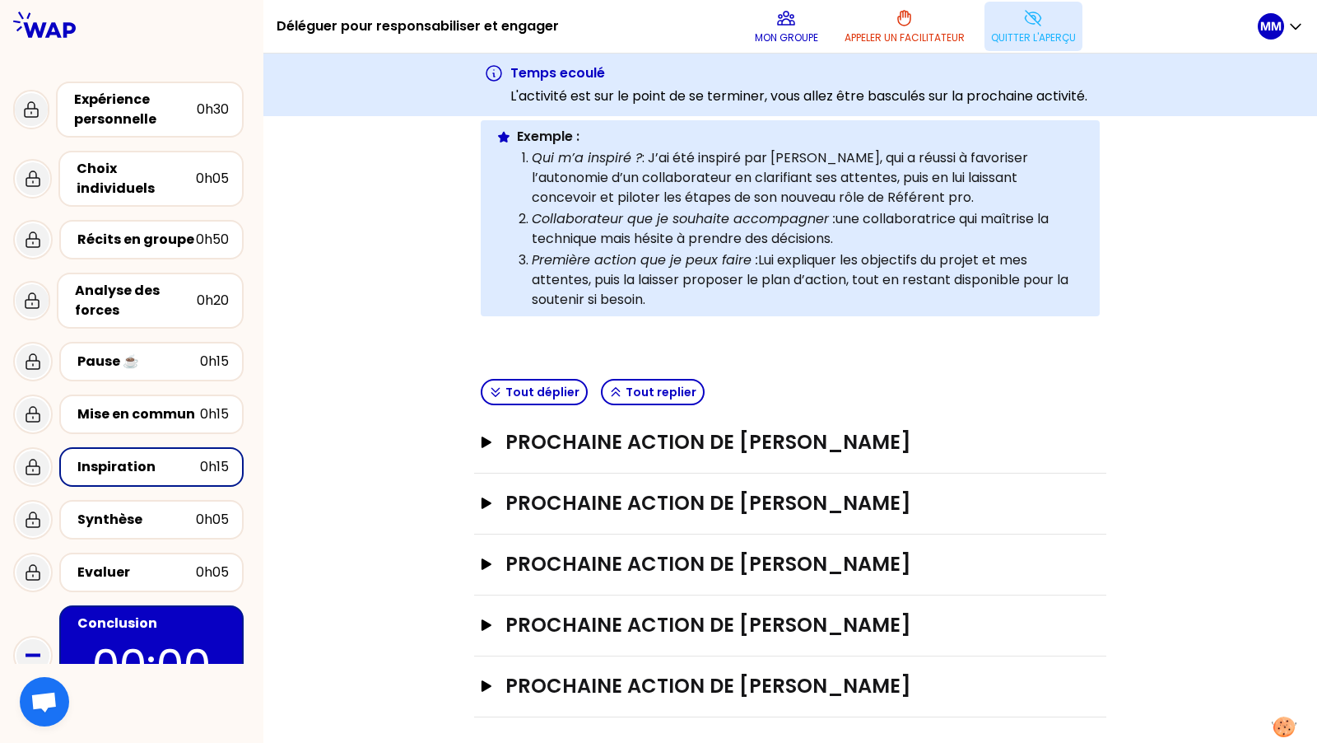
click at [1021, 16] on button "Quitter l'aperçu" at bounding box center [1034, 26] width 98 height 49
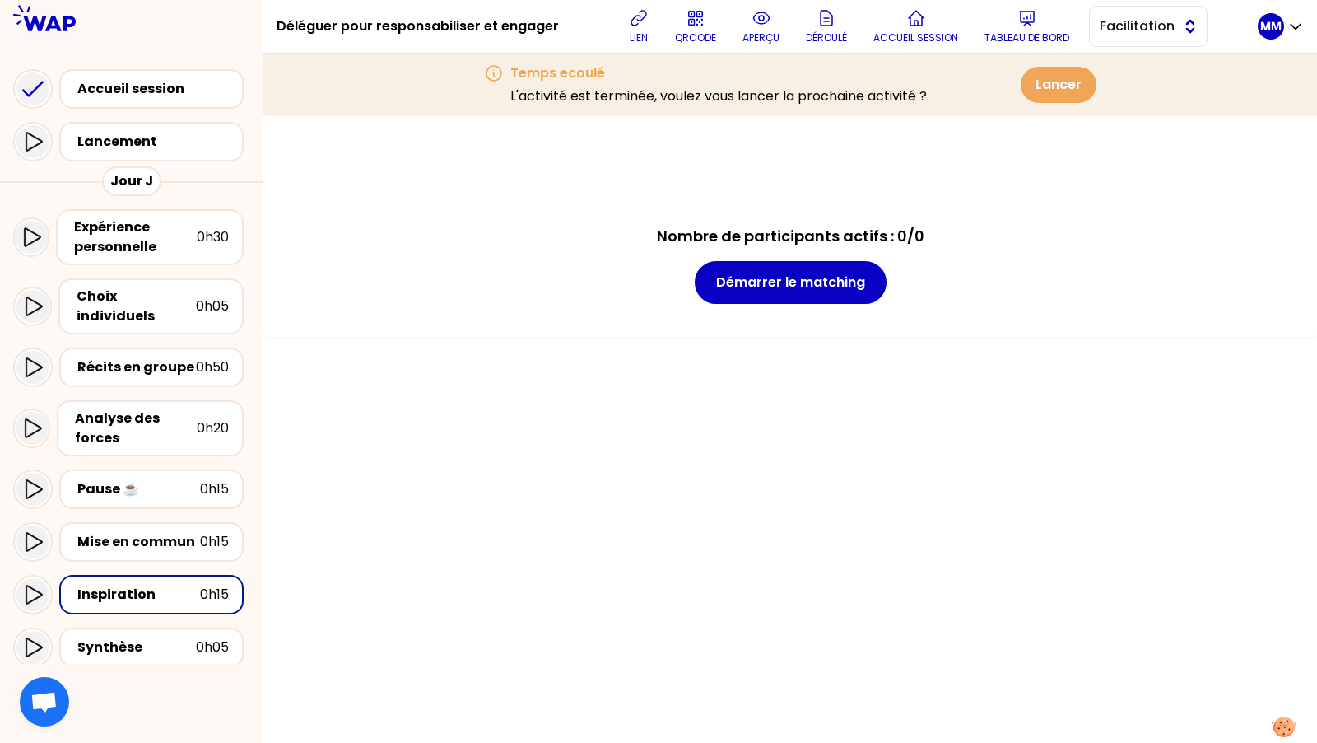
click at [1136, 35] on span "Facilitation" at bounding box center [1137, 26] width 74 height 20
click at [1133, 63] on span "Conception" at bounding box center [1158, 68] width 71 height 20
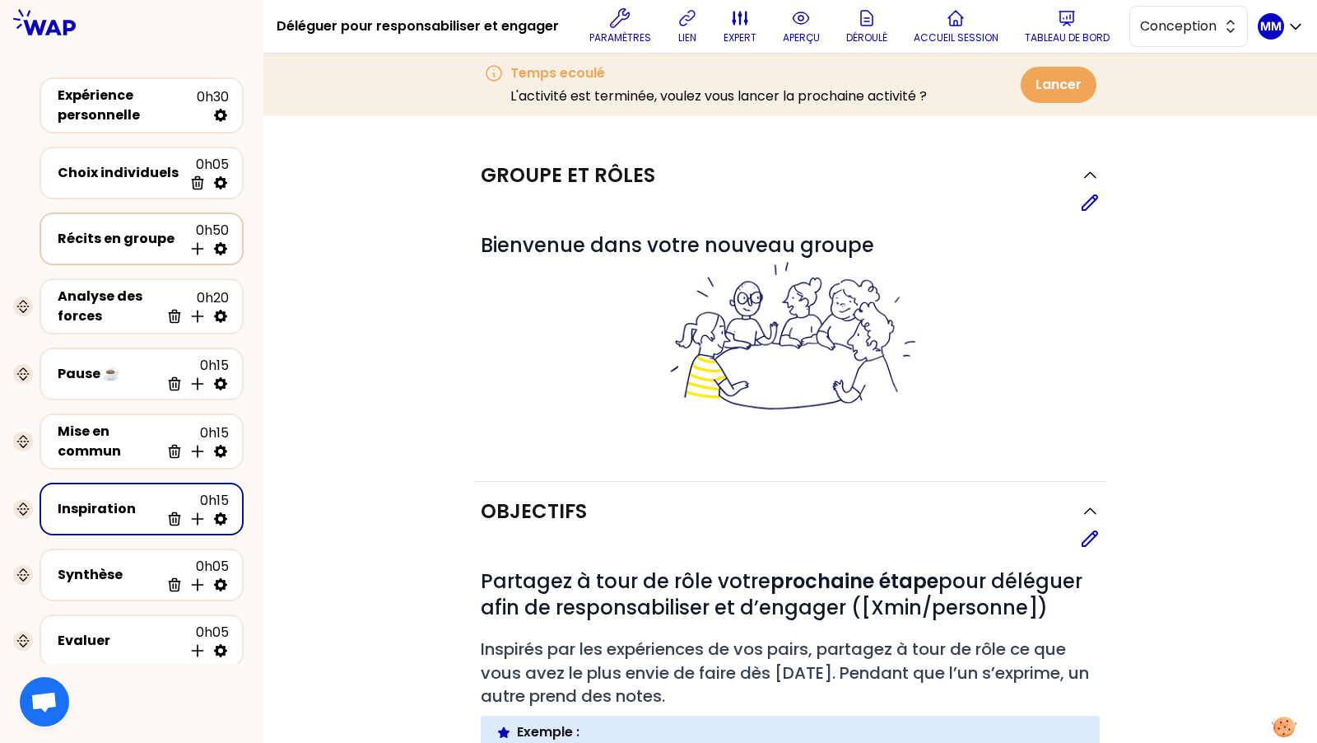
click at [223, 251] on icon at bounding box center [220, 248] width 13 height 13
select select "4"
select select "5"
select select "all"
select select "false"
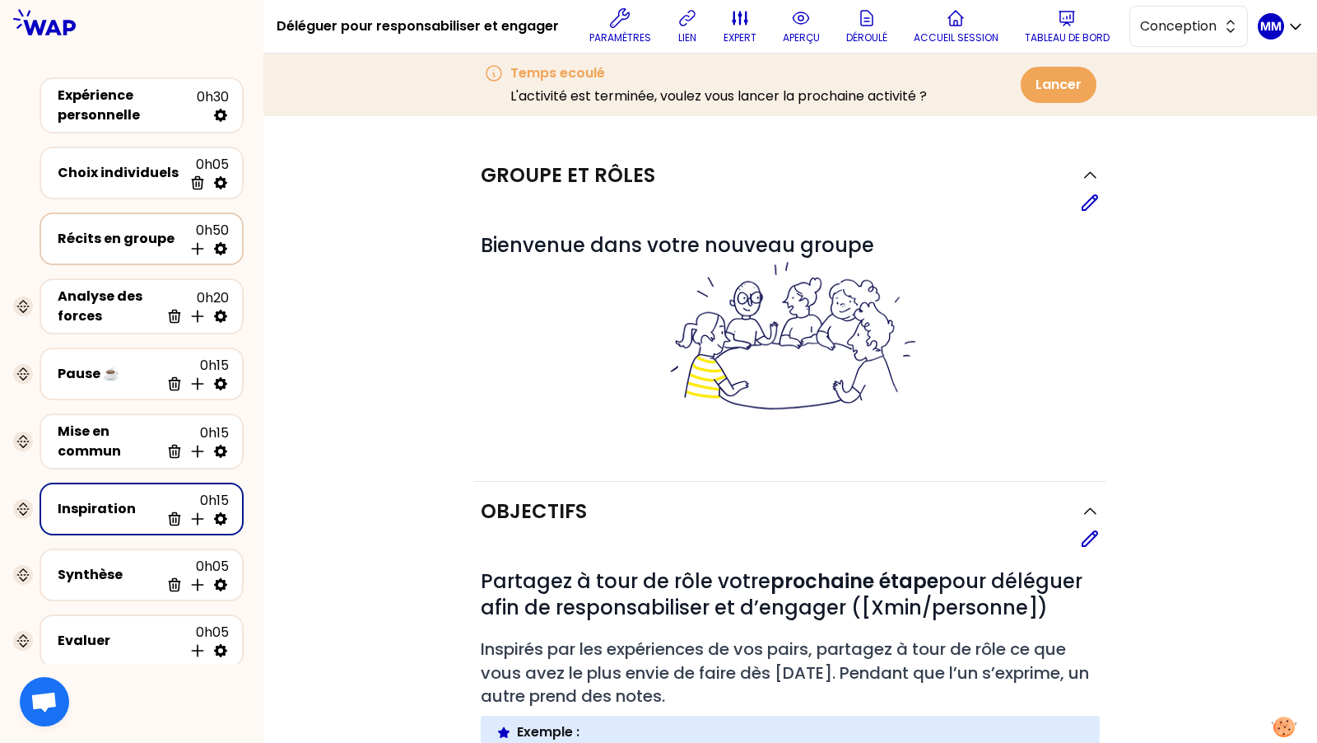
select select "Each"
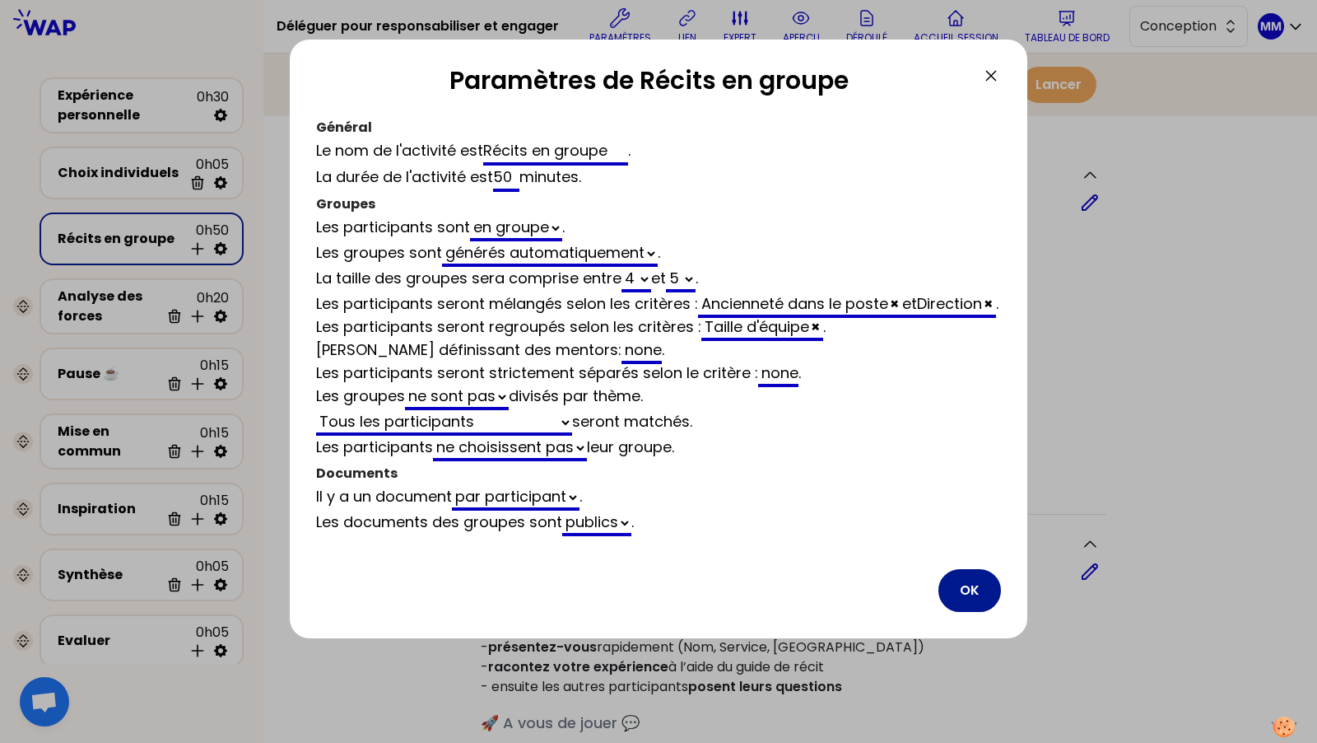
click at [976, 603] on button "OK" at bounding box center [970, 590] width 63 height 43
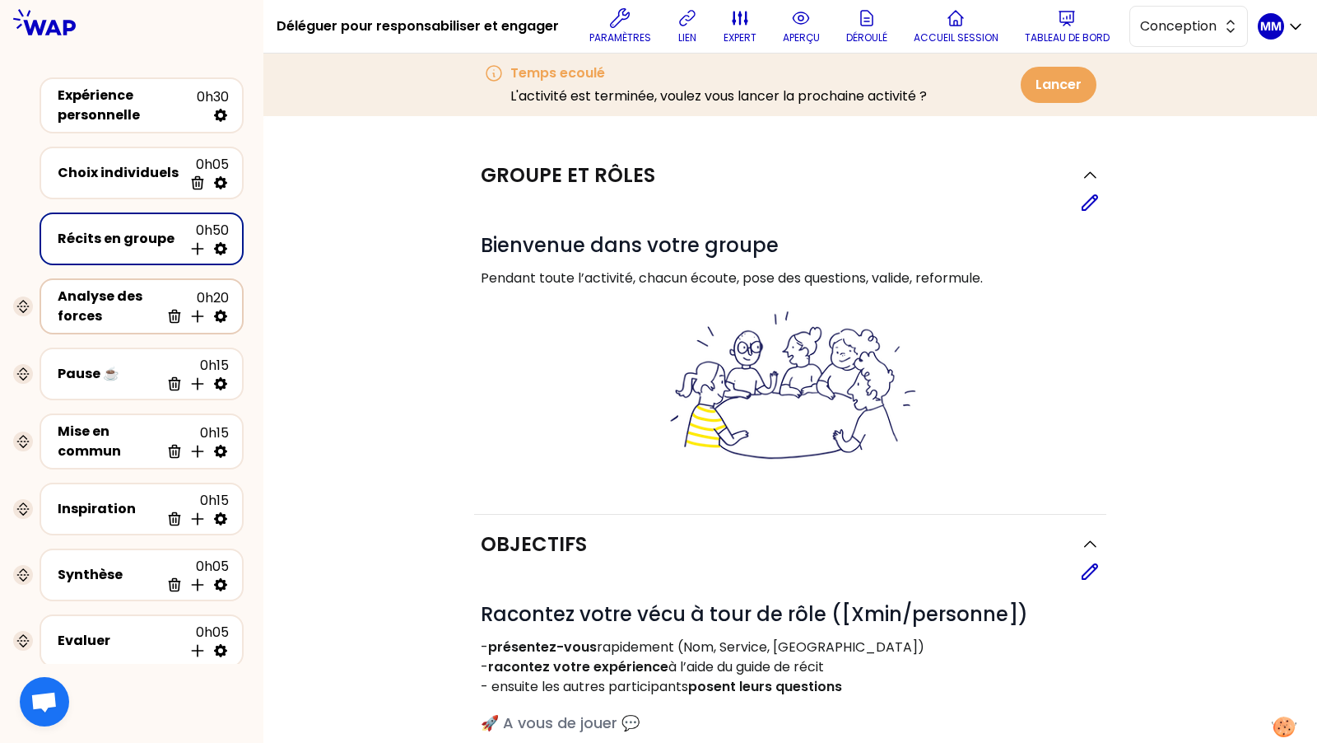
click at [219, 317] on icon at bounding box center [220, 316] width 13 height 13
select select "same_as"
select select "false"
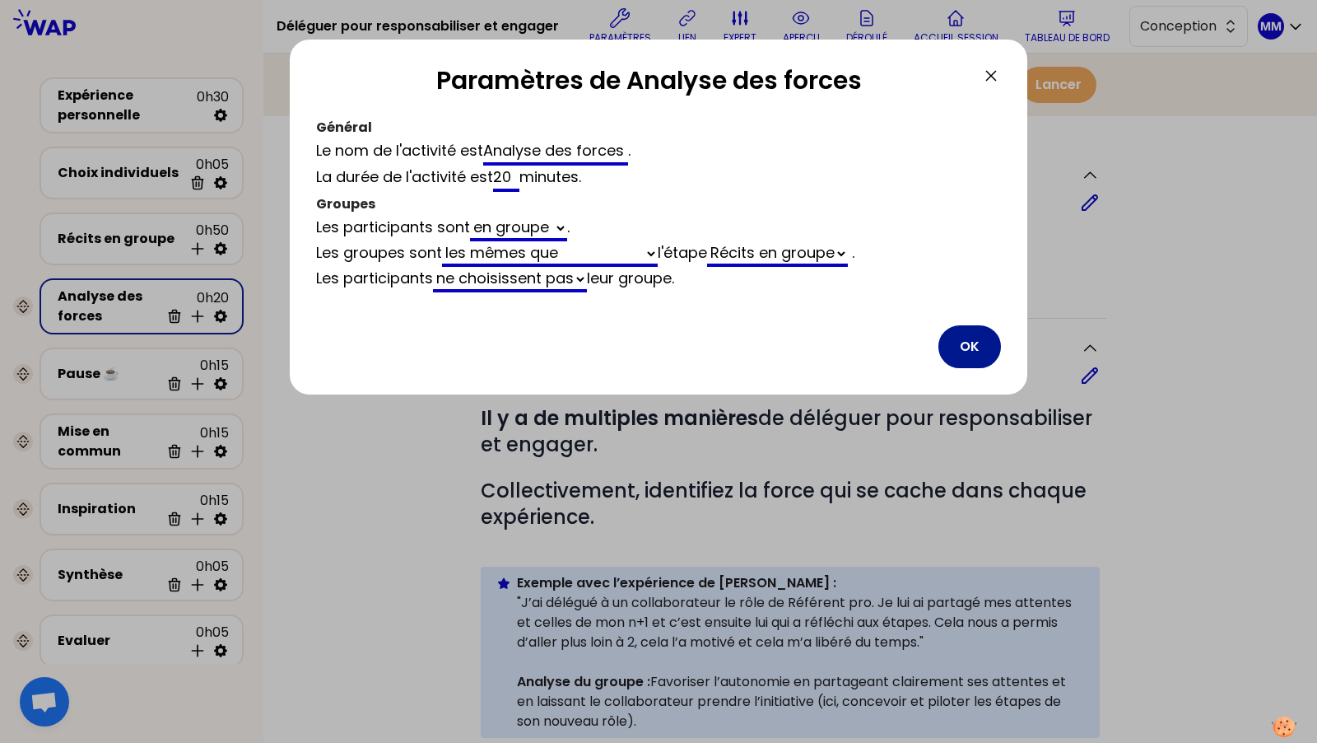
click at [956, 348] on button "OK" at bounding box center [970, 346] width 63 height 43
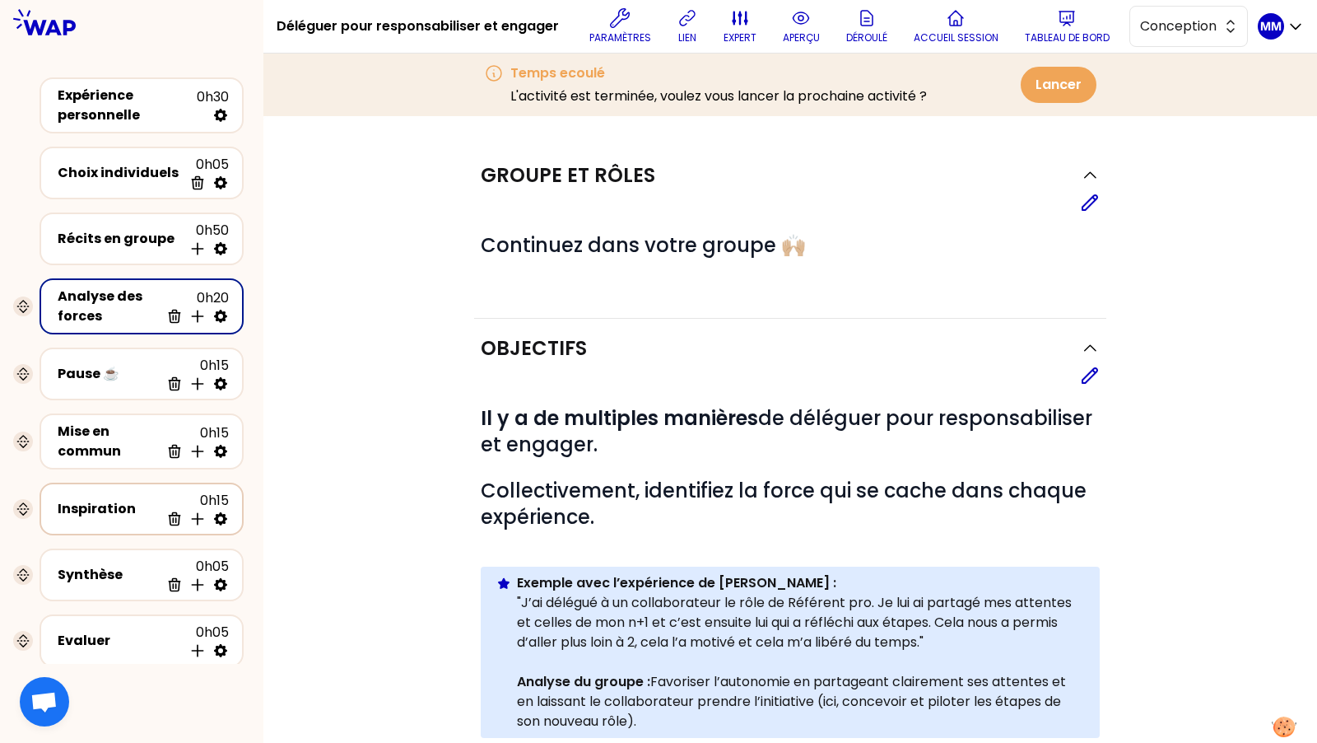
click at [225, 525] on div "Inspiration 0h15 Supprimer Insérer une activité en dessous" at bounding box center [142, 508] width 204 height 53
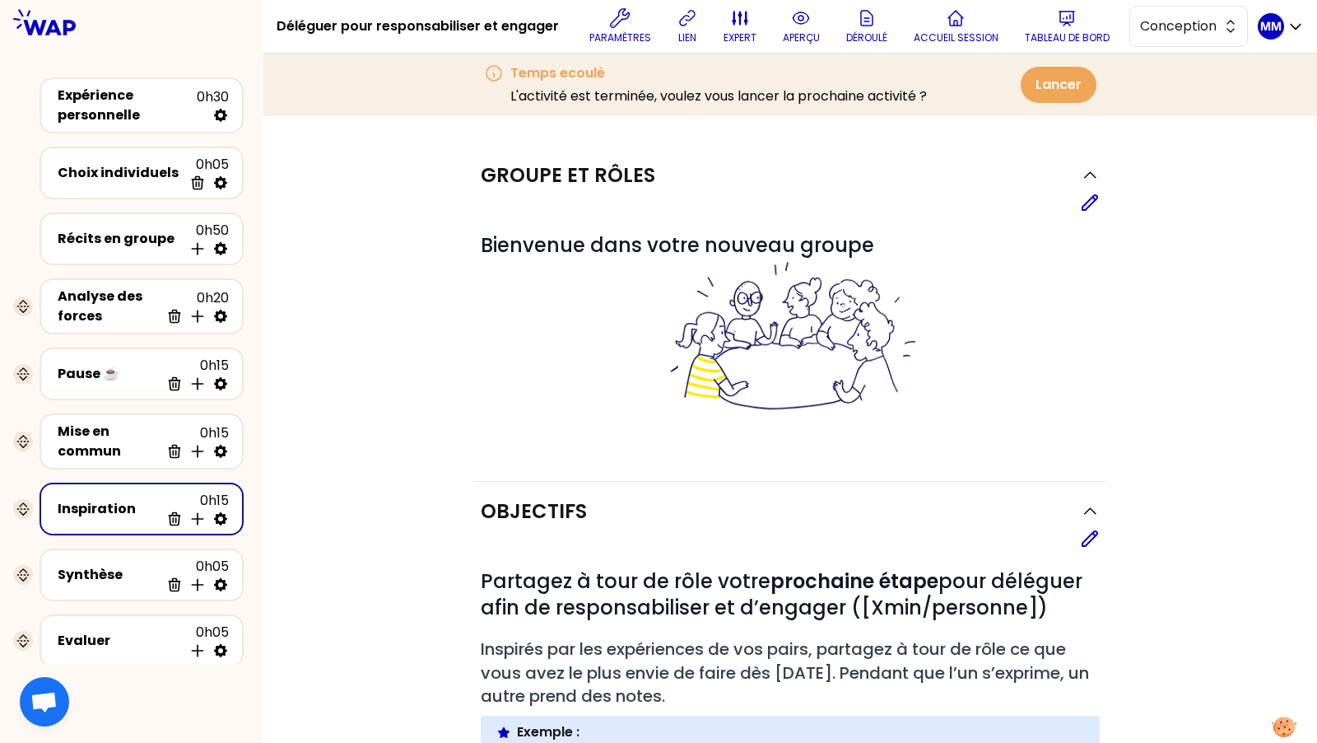
click at [222, 517] on icon at bounding box center [220, 518] width 16 height 16
select select "3"
select select "activity"
select select "share"
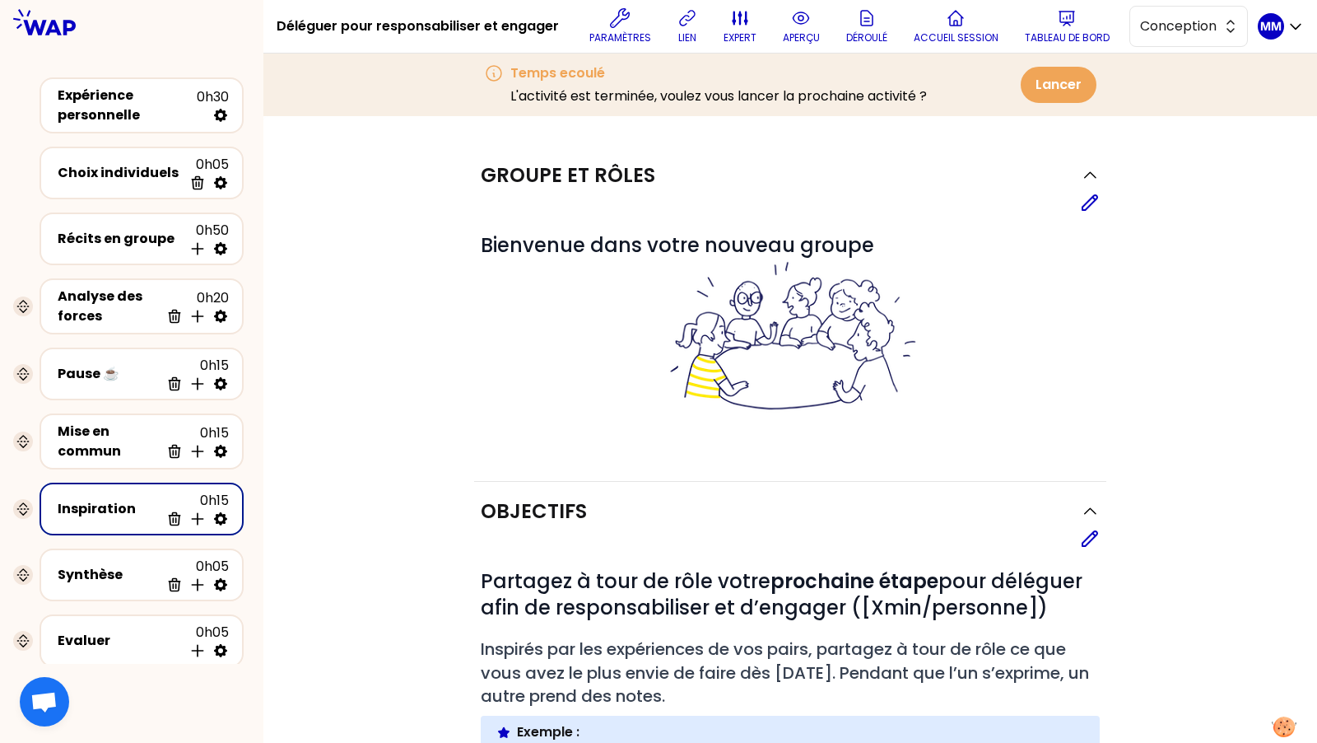
select select "false"
select select "Each"
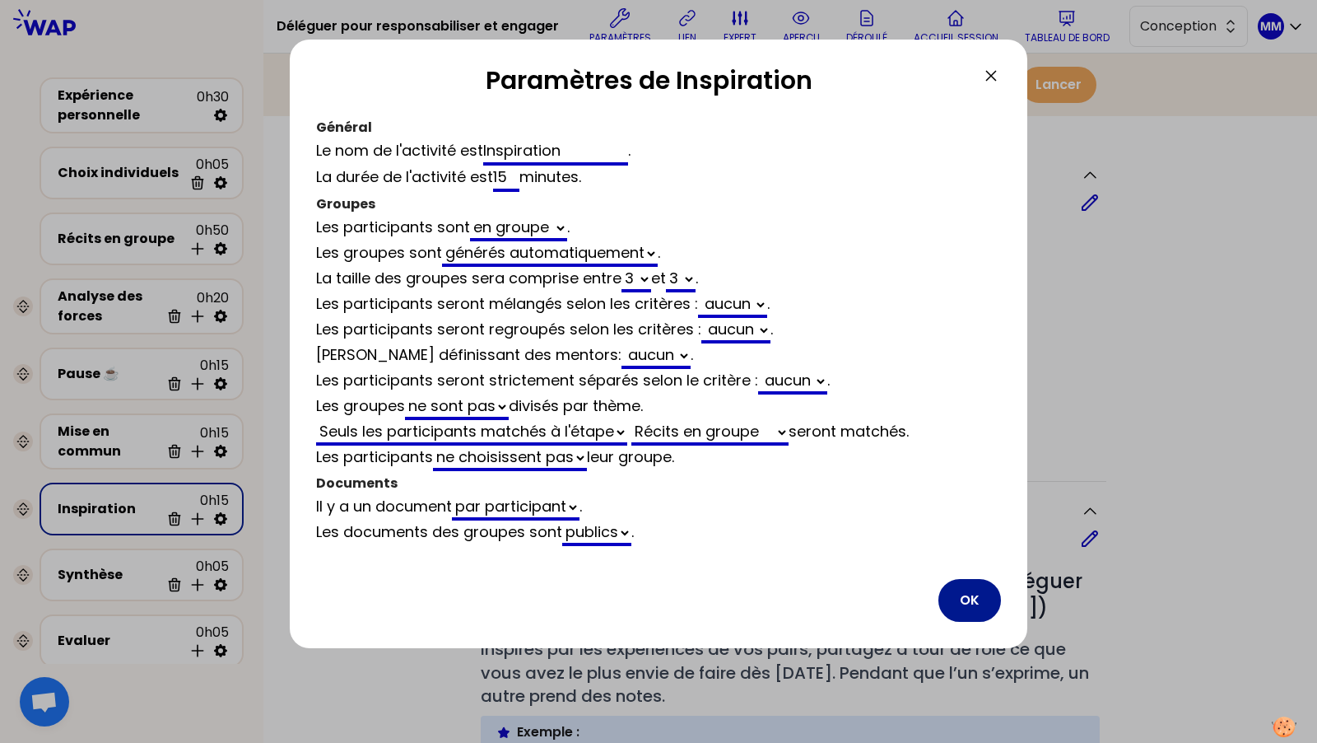
click at [967, 585] on button "OK" at bounding box center [970, 600] width 63 height 43
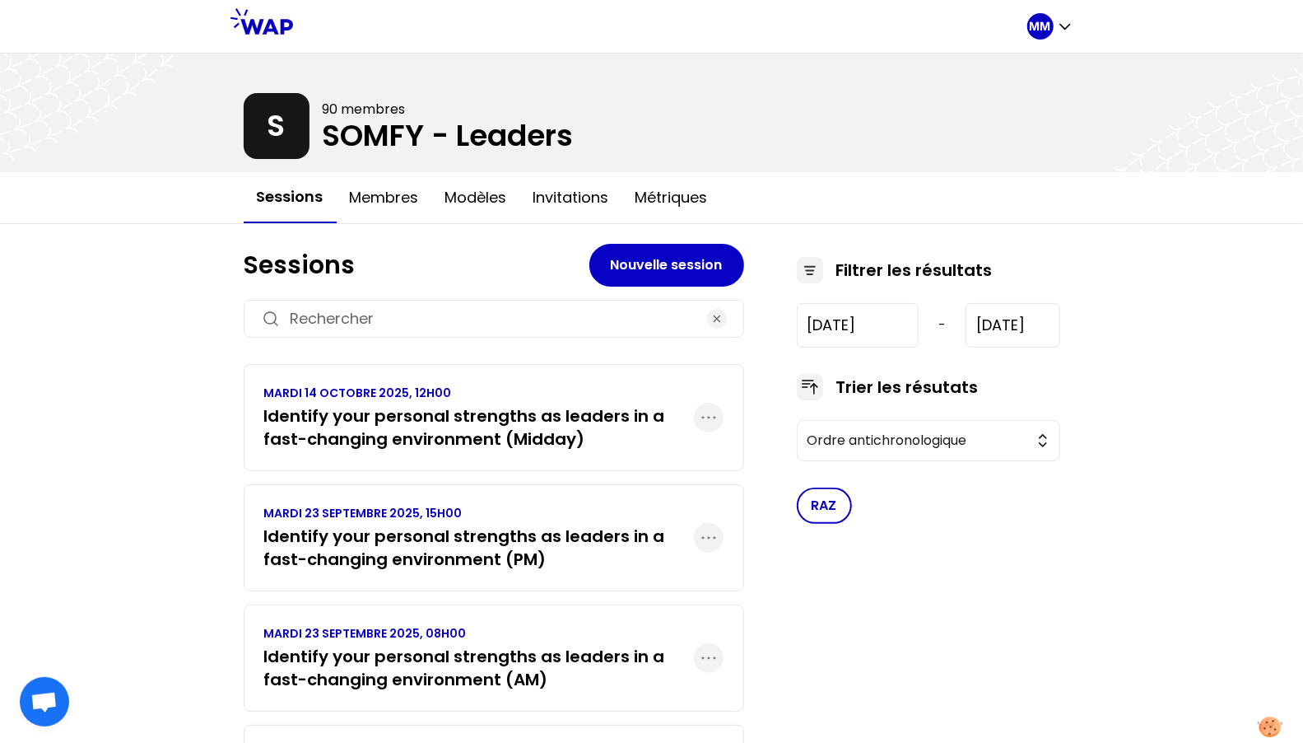
click at [531, 652] on h3 "Identify your personal strengths as leaders in a fast-changing environment (AM)" at bounding box center [479, 668] width 430 height 46
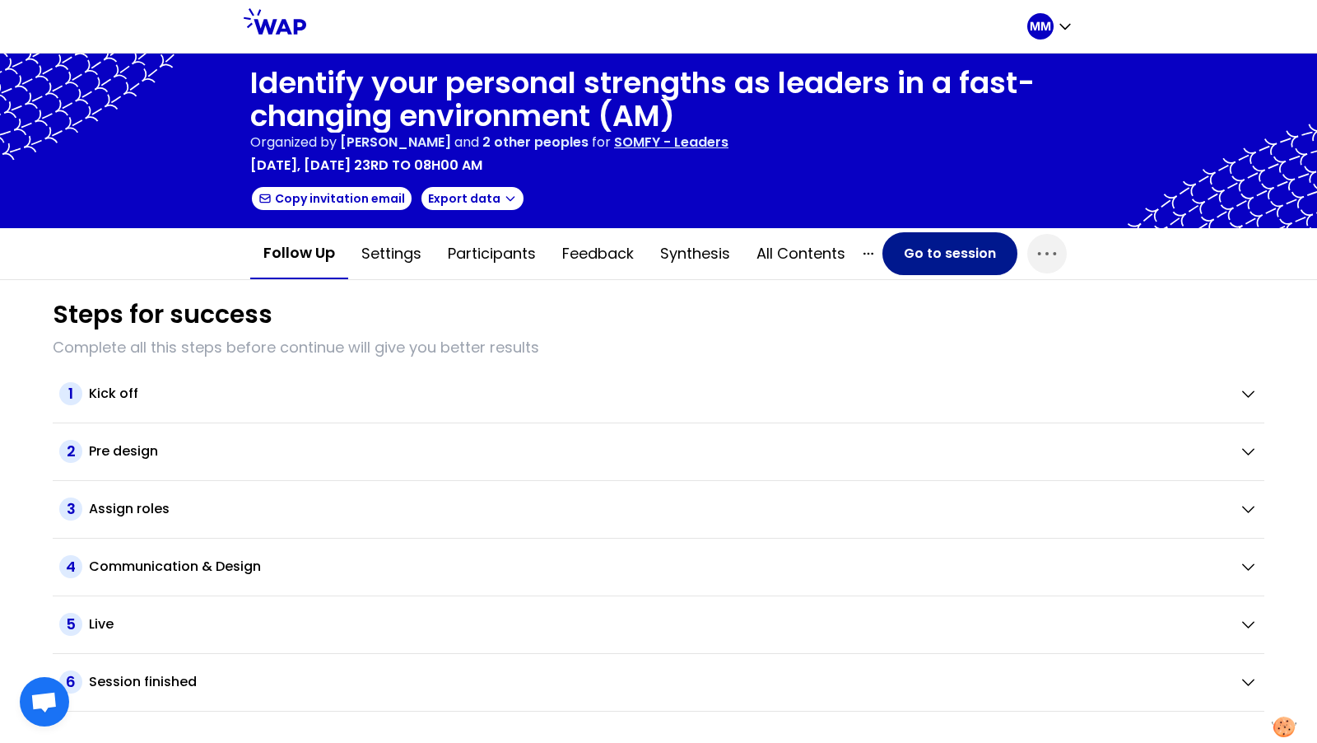
click at [933, 261] on button "Go to session" at bounding box center [950, 253] width 135 height 43
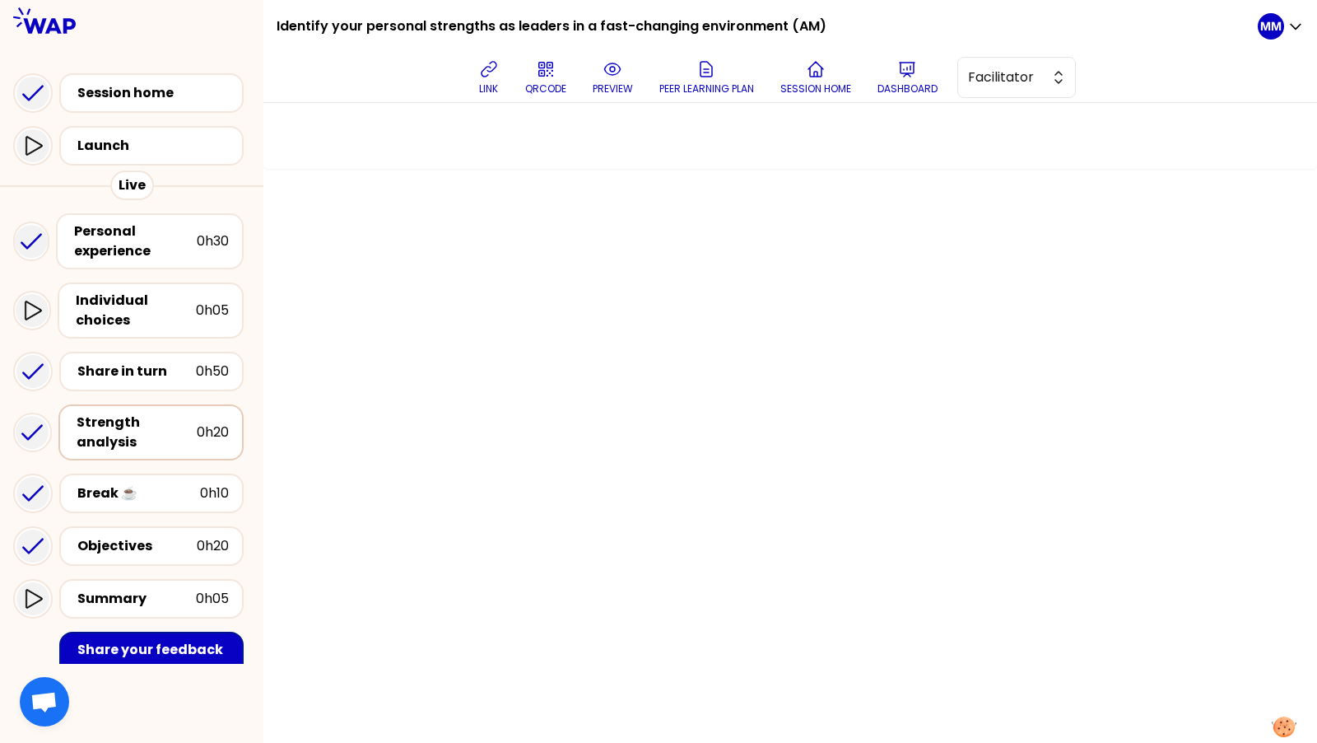
click at [170, 417] on div "Strength analysis" at bounding box center [137, 433] width 120 height 40
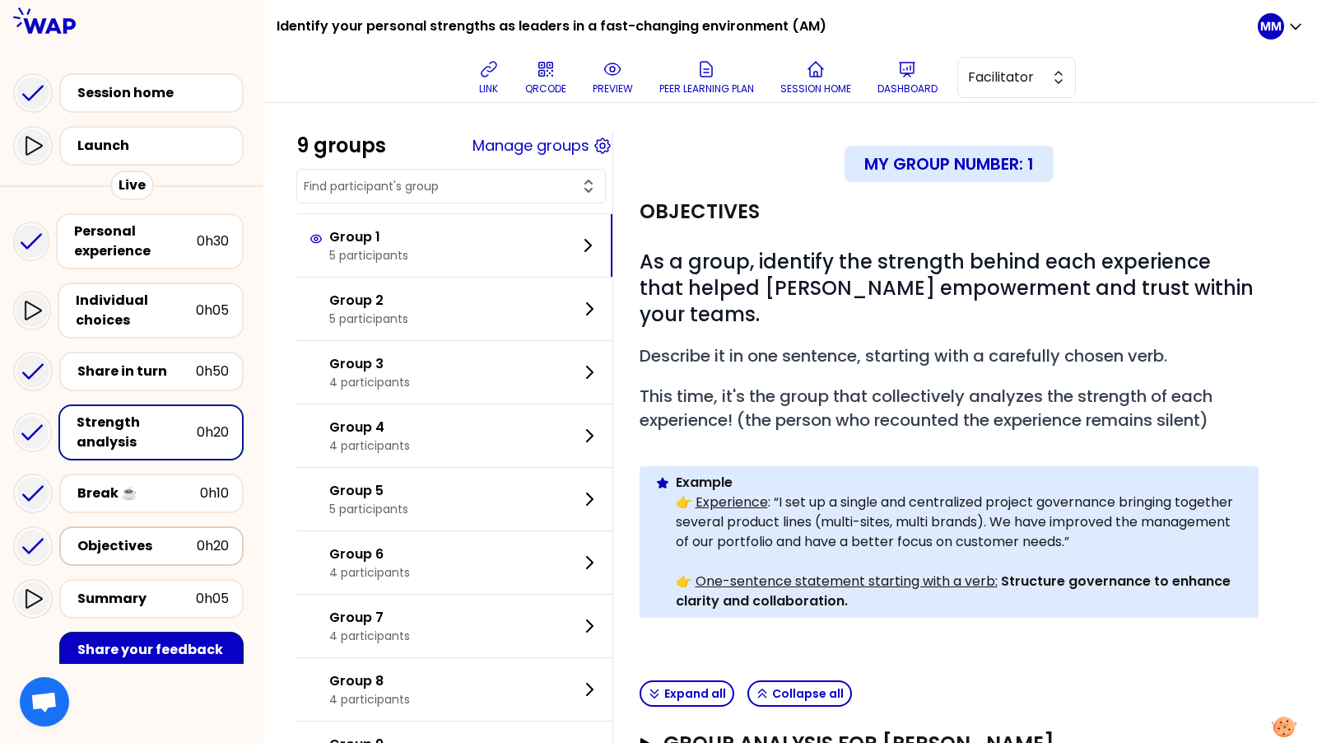
click at [184, 548] on div "Objectives" at bounding box center [136, 546] width 119 height 20
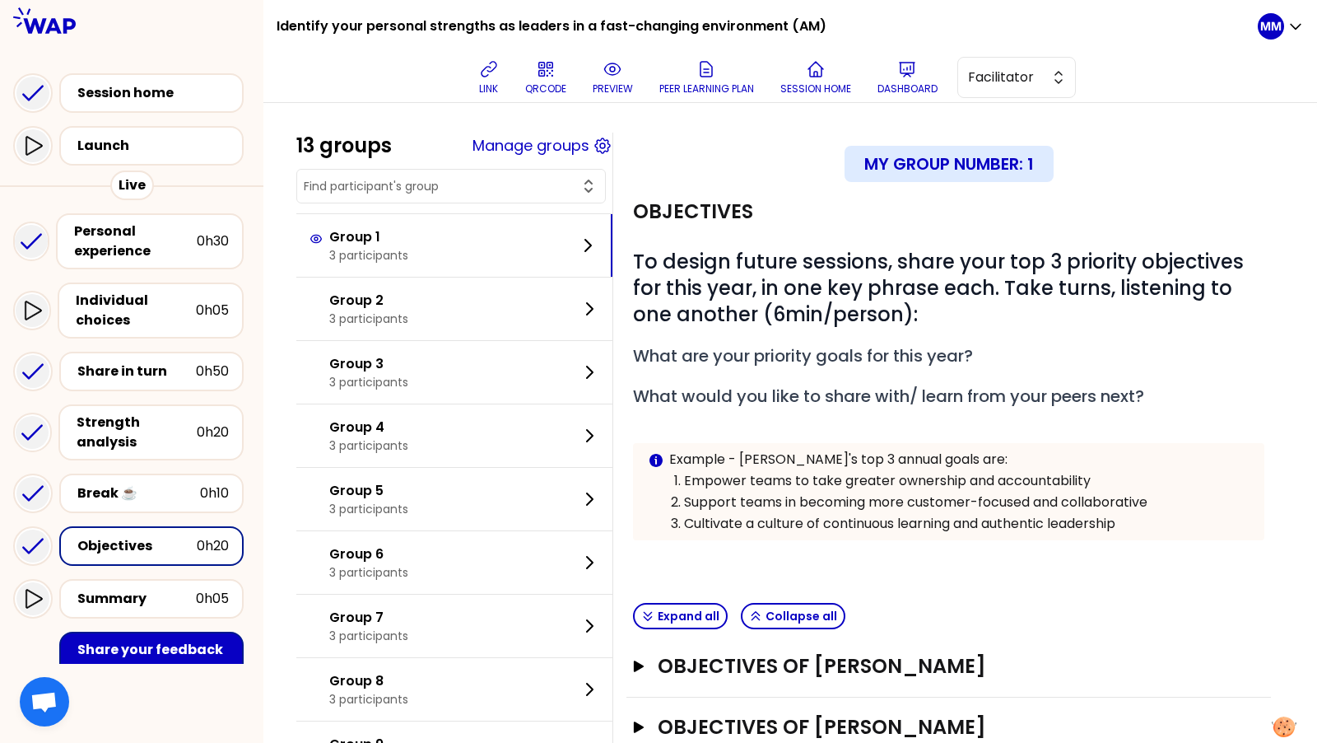
click at [184, 548] on div "Objectives" at bounding box center [136, 546] width 119 height 20
click at [888, 662] on h3 "Objectives of [PERSON_NAME]" at bounding box center [934, 666] width 552 height 26
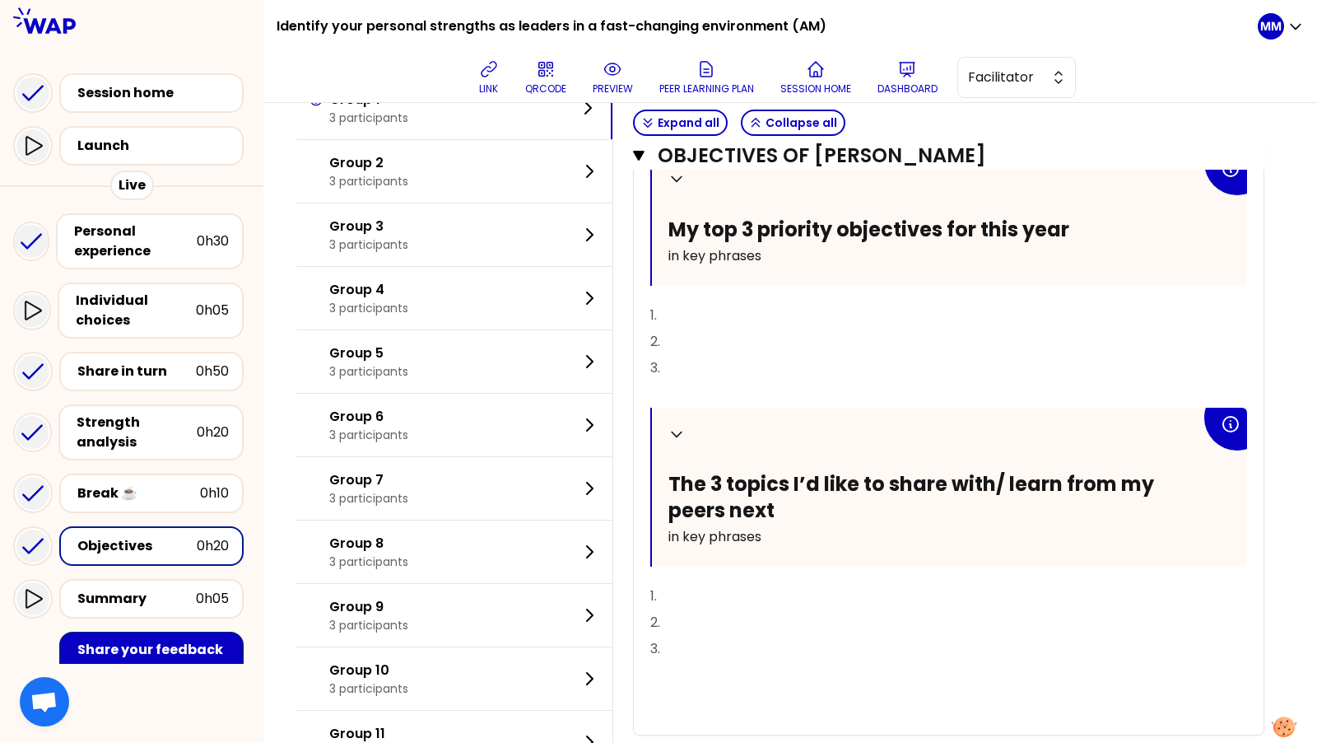
scroll to position [557, 0]
